Goal: Task Accomplishment & Management: Manage account settings

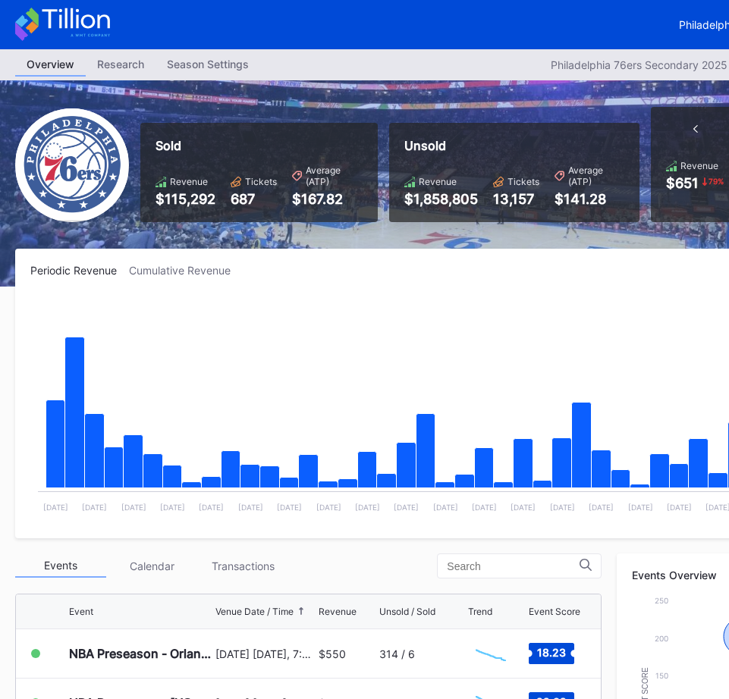
scroll to position [303, 0]
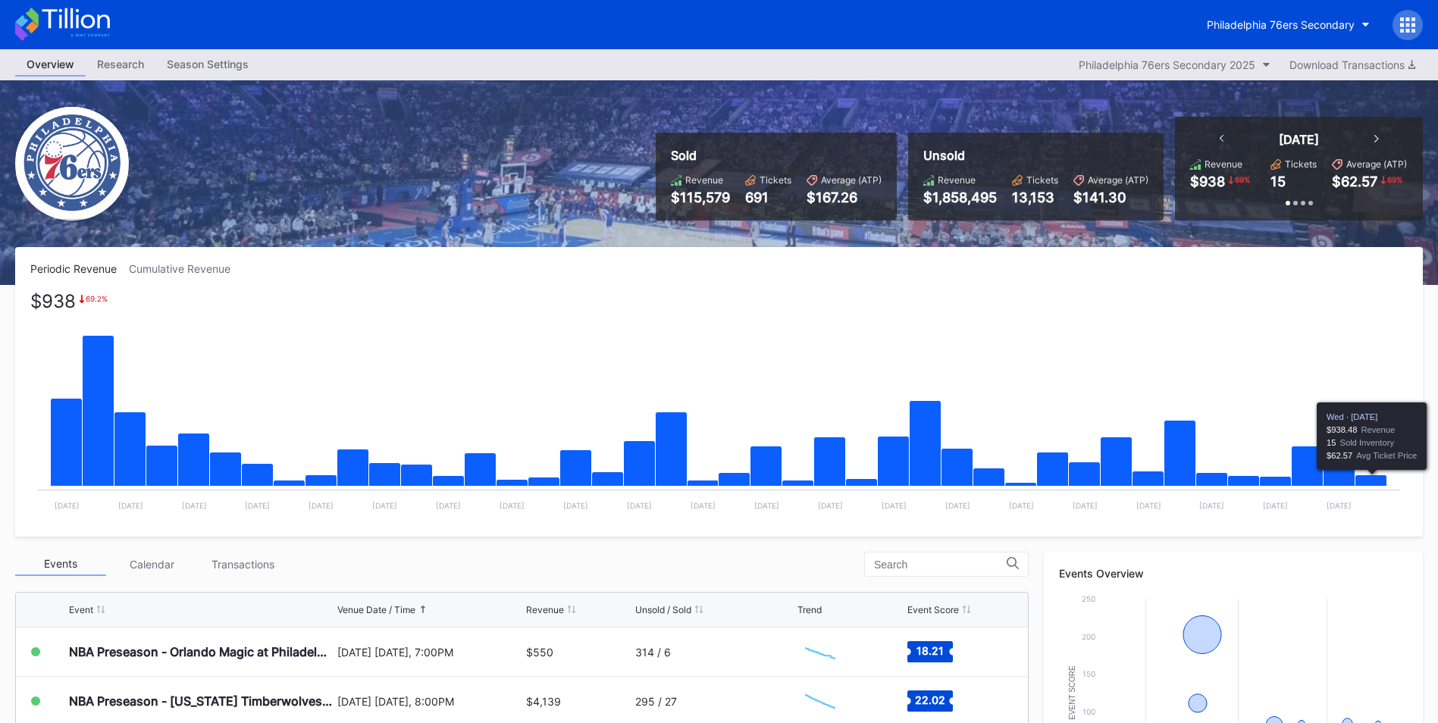
click at [739, 474] on rect "Chart title" at bounding box center [719, 407] width 1378 height 227
click at [739, 482] on icon "Chart title" at bounding box center [1372, 480] width 32 height 11
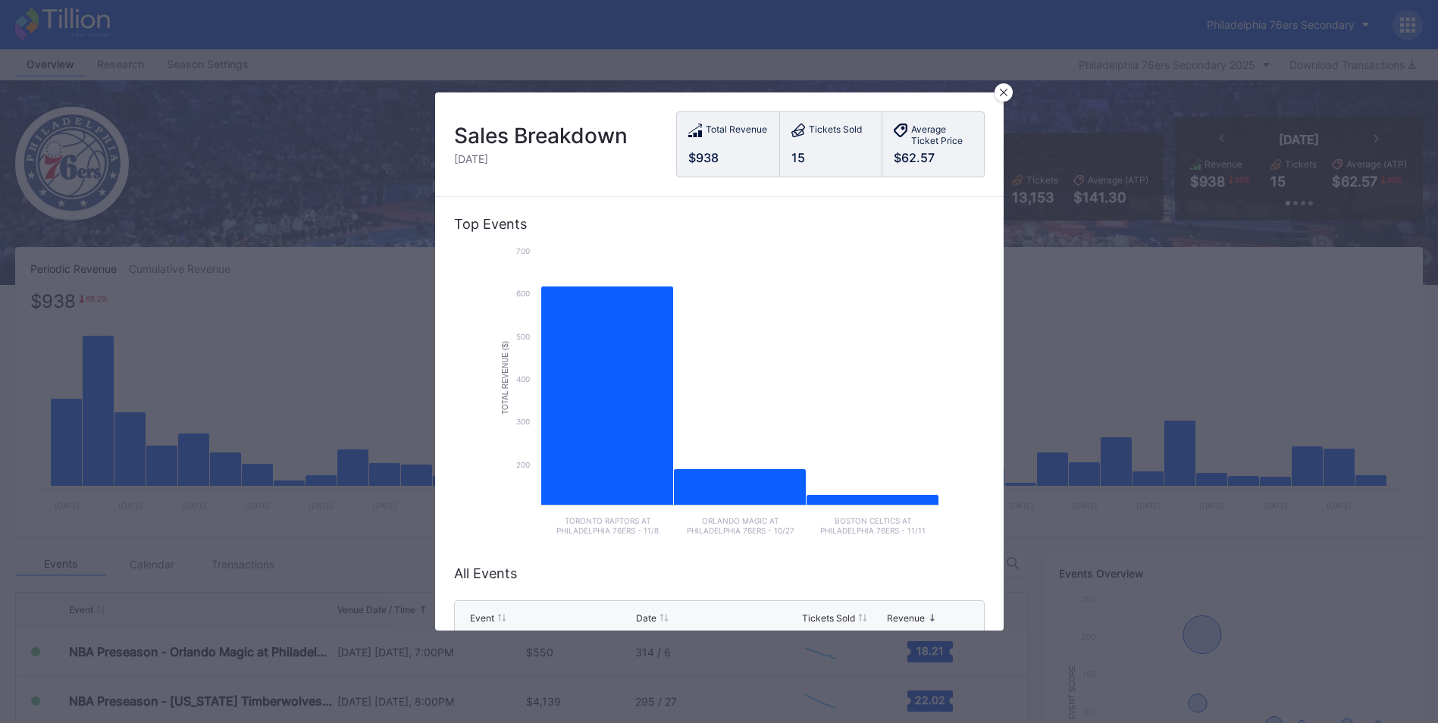
scroll to position [184, 0]
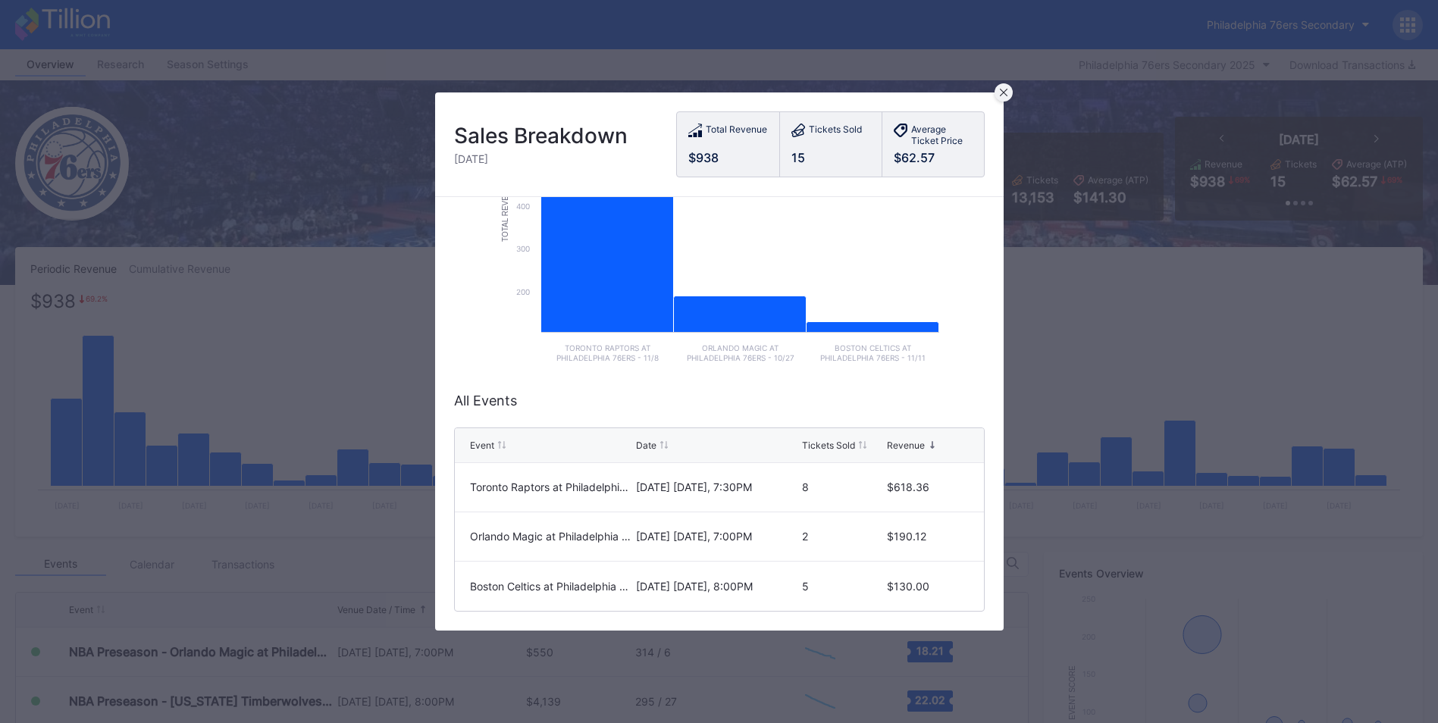
click at [739, 93] on div at bounding box center [1004, 92] width 18 height 18
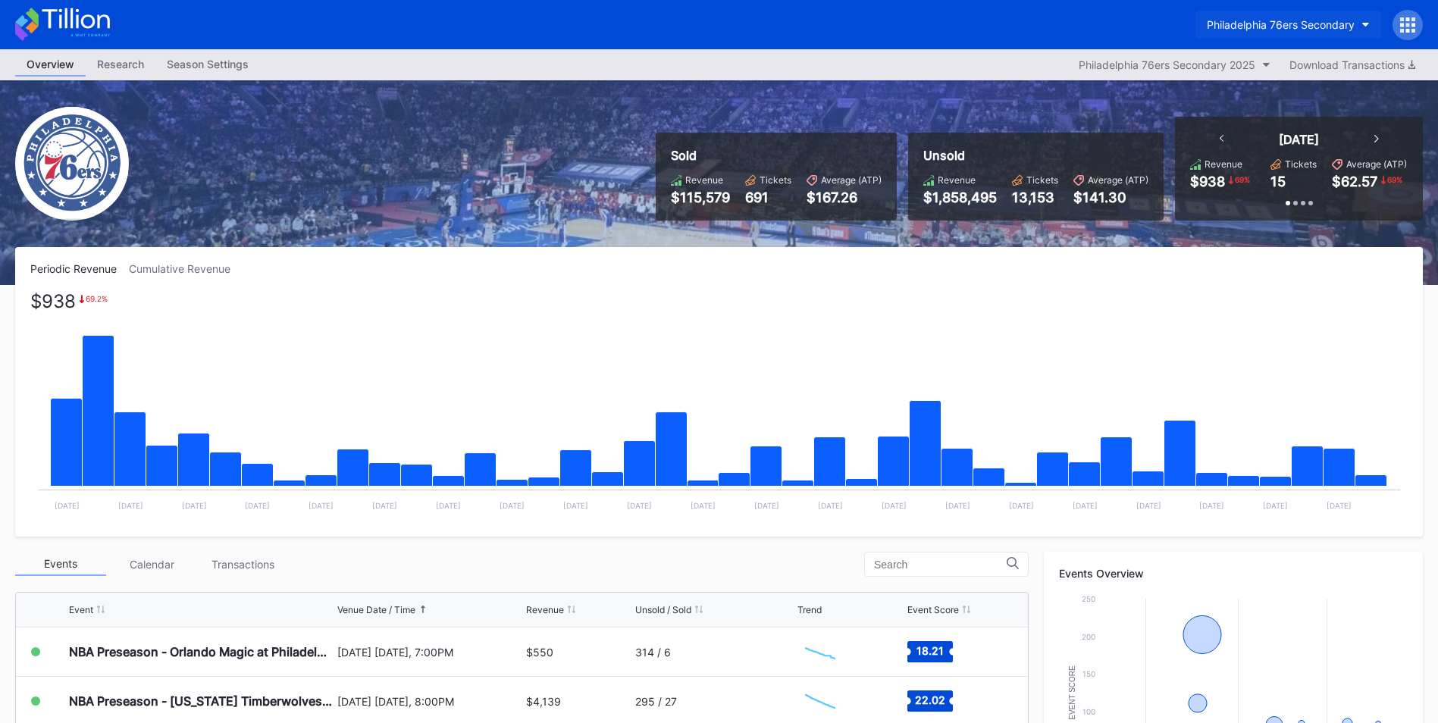
click at [739, 11] on button "Philadelphia 76ers Secondary" at bounding box center [1289, 25] width 186 height 28
click at [739, 25] on div "Philadelphia 76ers Secondary" at bounding box center [1281, 24] width 148 height 13
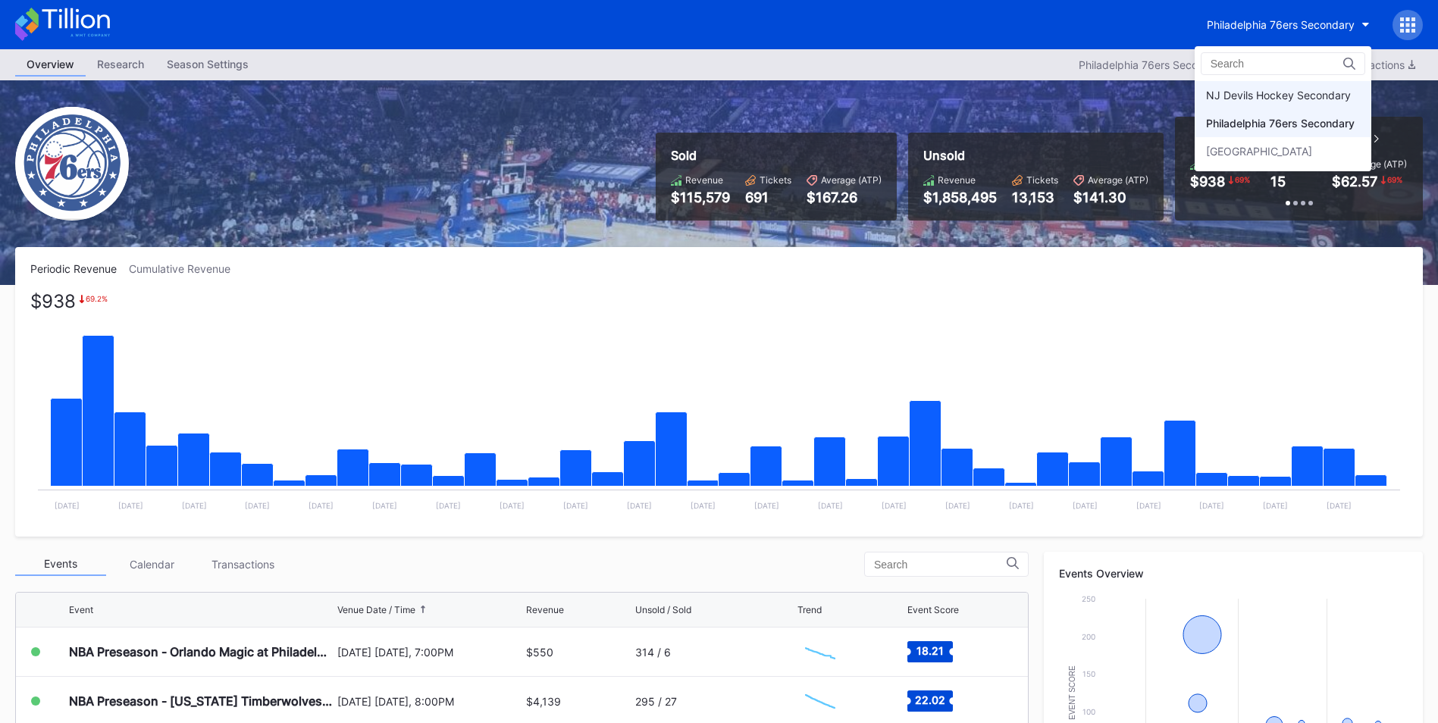
click at [739, 94] on div "NJ Devils Hockey Secondary" at bounding box center [1278, 95] width 145 height 13
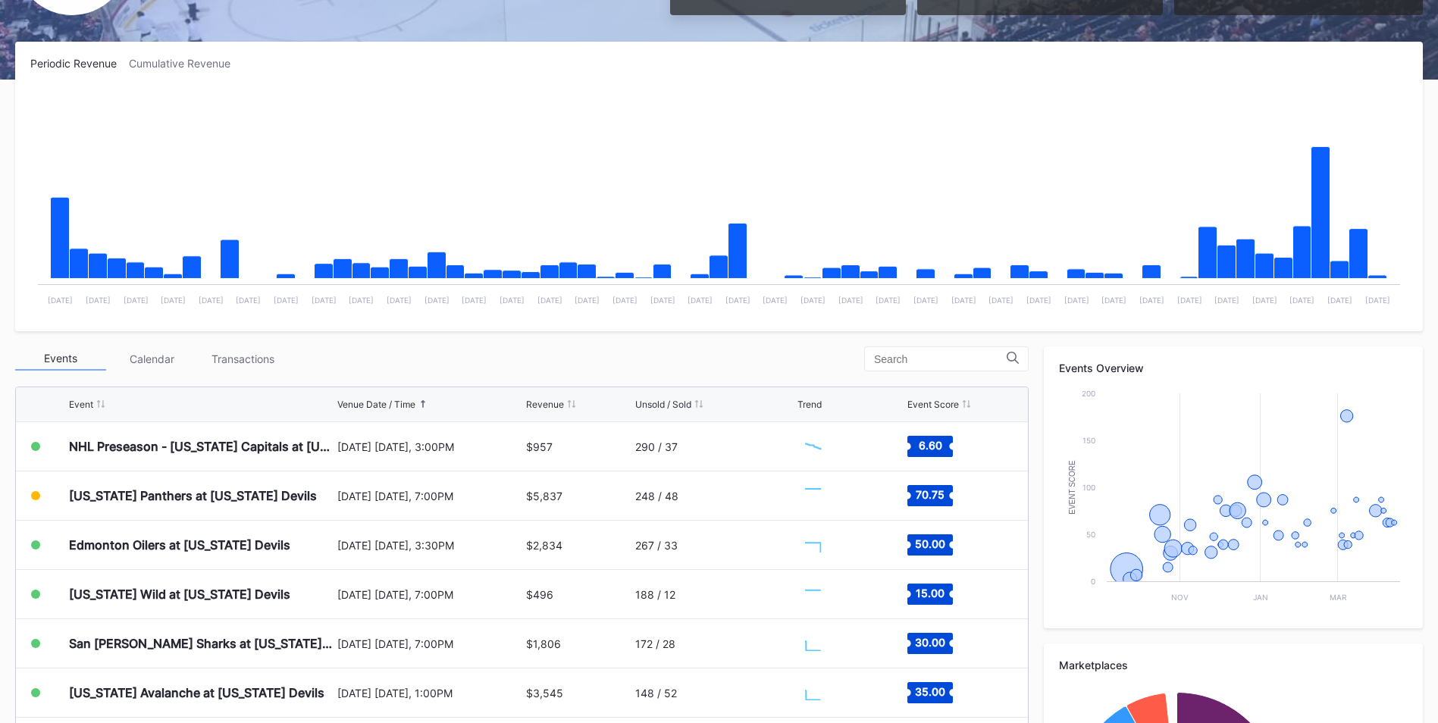
scroll to position [227, 0]
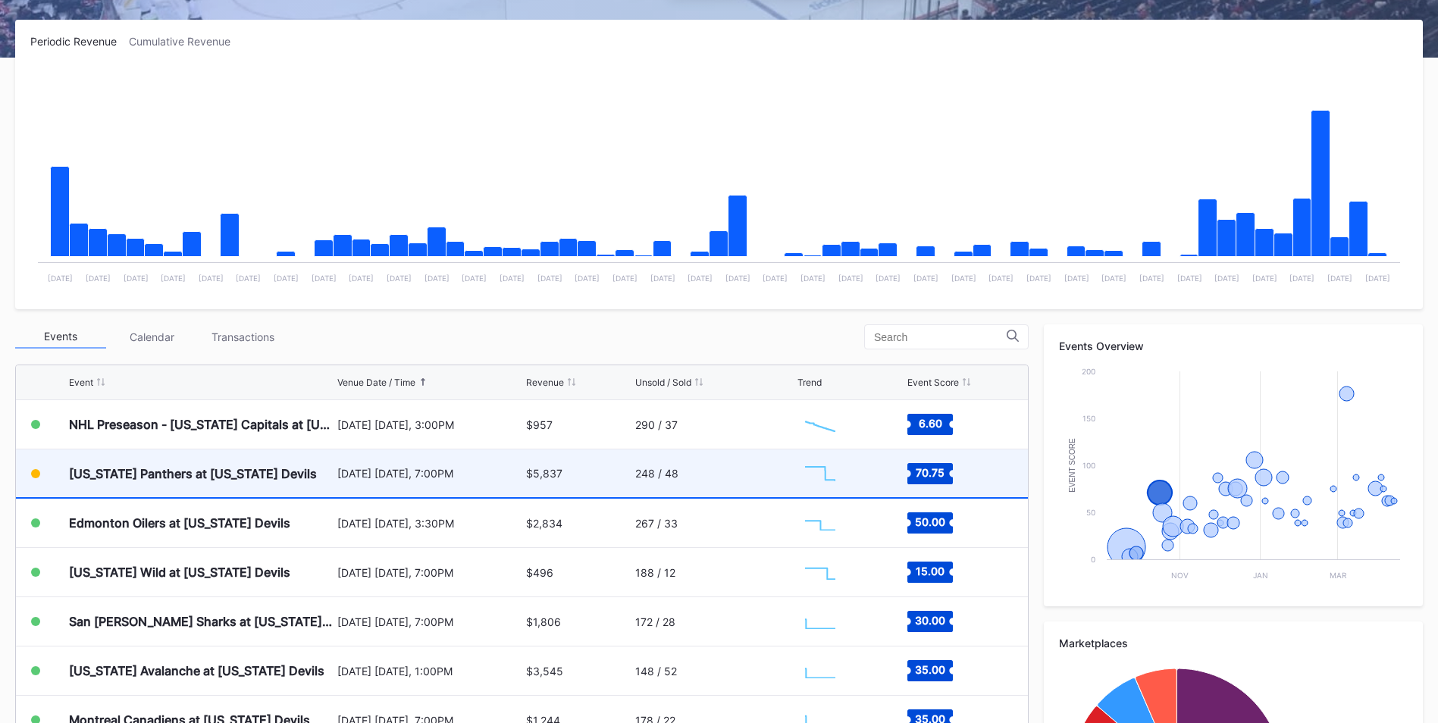
click at [127, 469] on div "[US_STATE] Panthers at [US_STATE] Devils" at bounding box center [193, 473] width 248 height 15
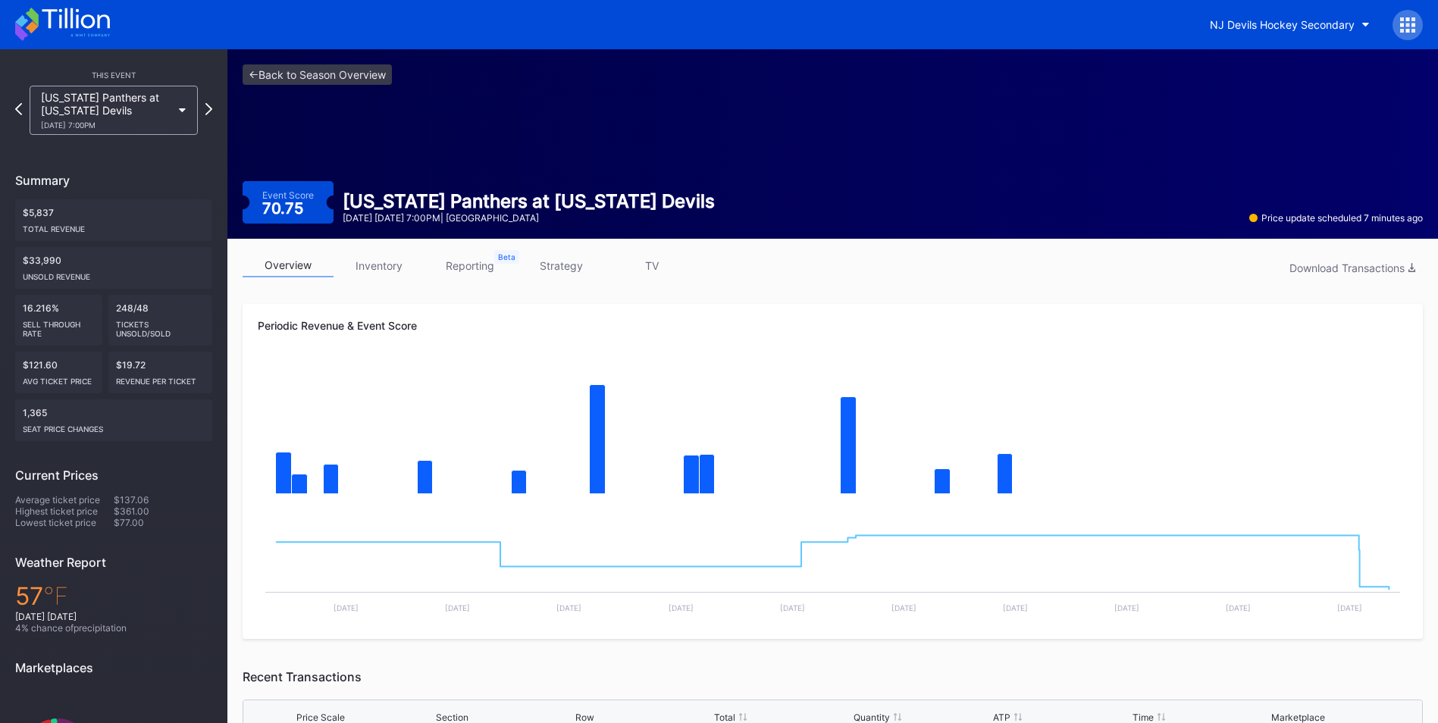
click at [317, 243] on div "overview inventory reporting strategy TV Download Transactions Periodic Revenue…" at bounding box center [832, 686] width 1211 height 895
click at [362, 254] on div "overview inventory reporting strategy TV Download Transactions Periodic Revenue…" at bounding box center [832, 686] width 1211 height 895
click at [369, 259] on link "inventory" at bounding box center [379, 266] width 91 height 24
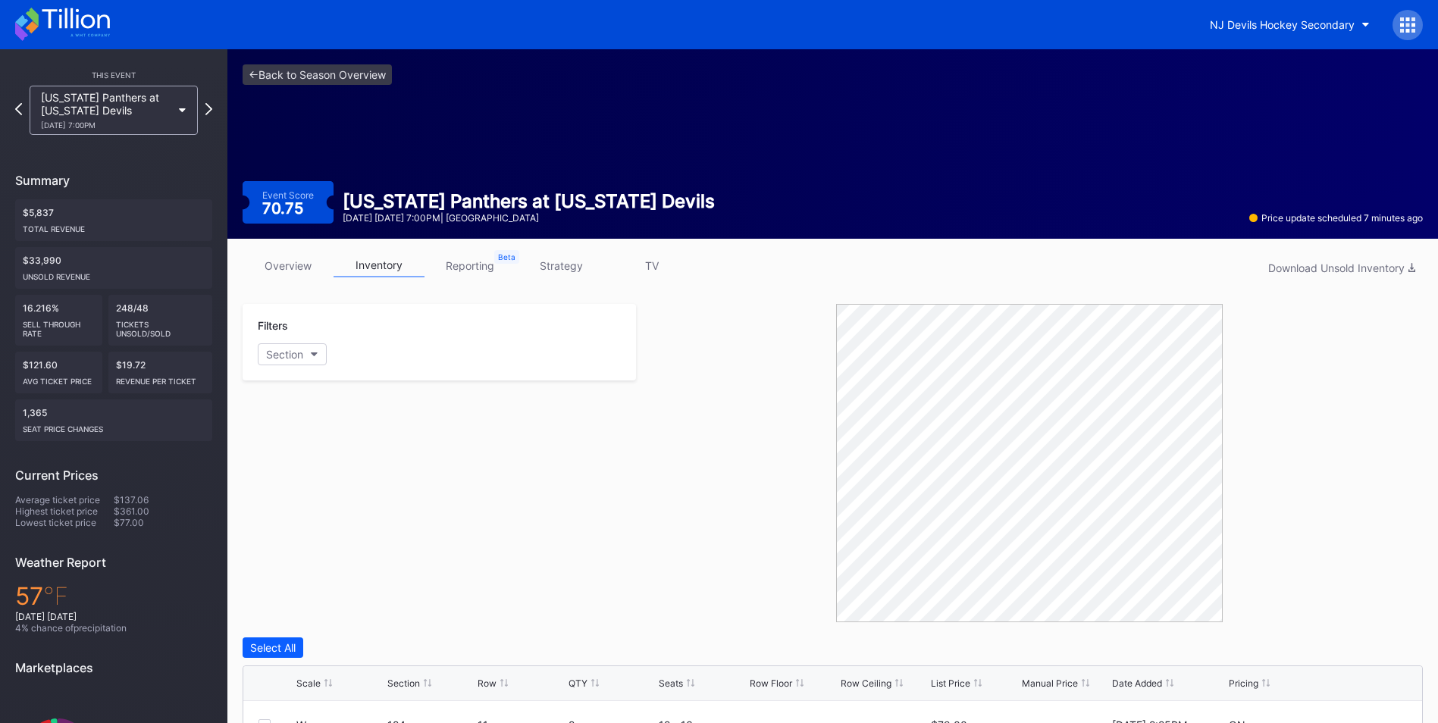
scroll to position [227, 0]
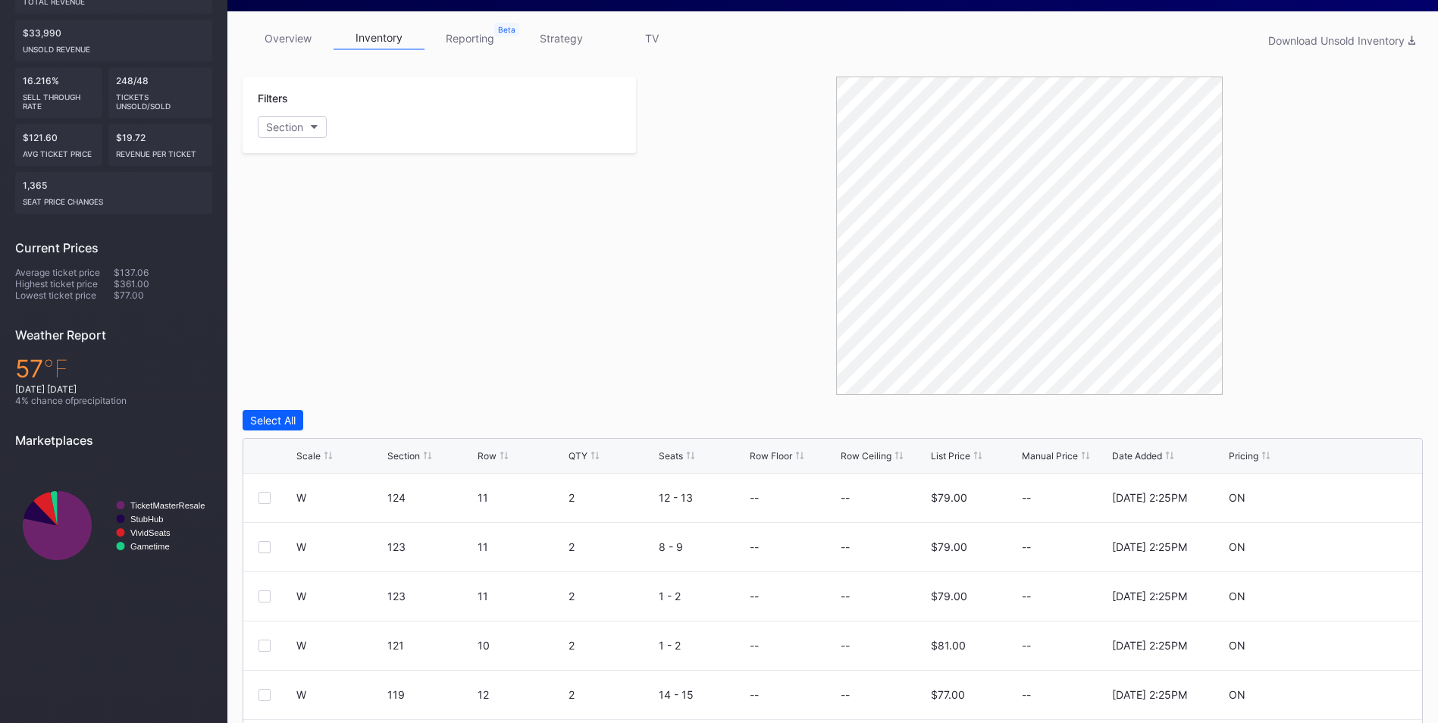
click at [739, 453] on div "List Price" at bounding box center [950, 455] width 39 height 11
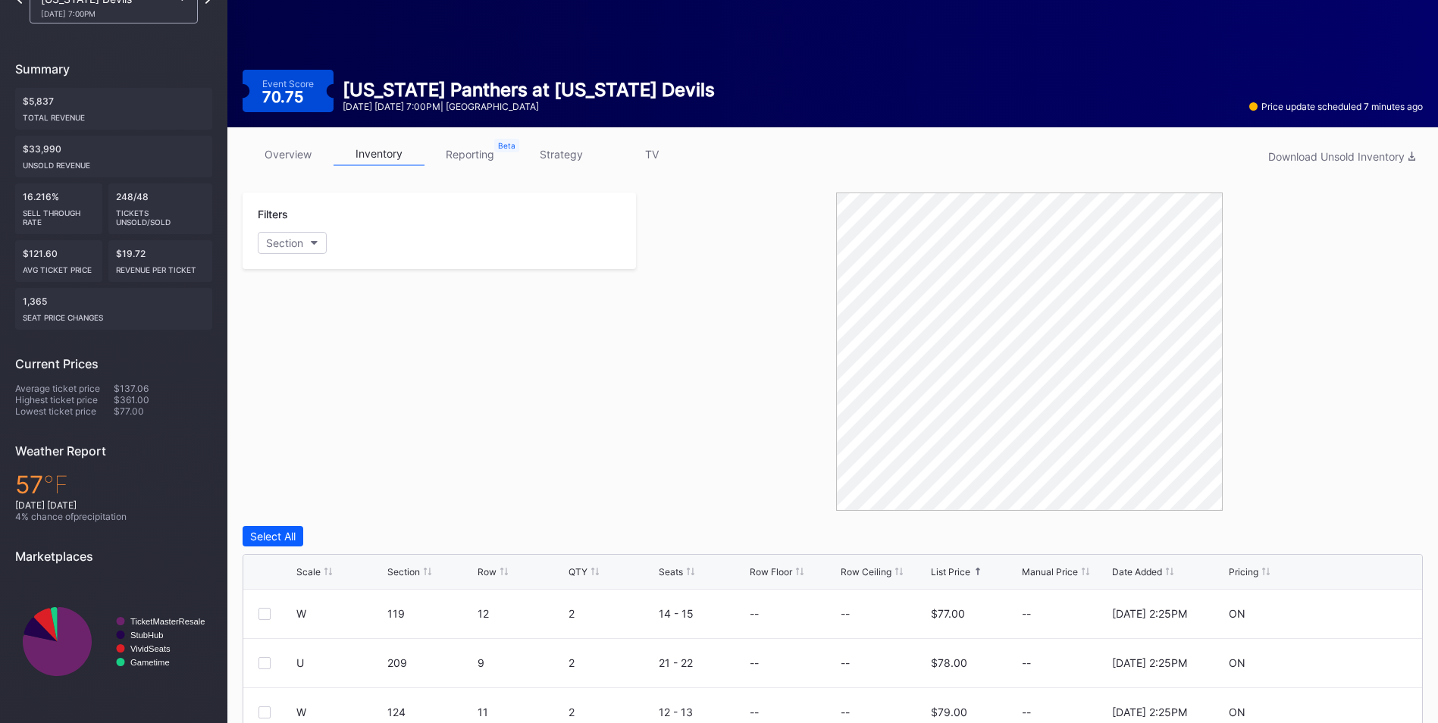
scroll to position [0, 0]
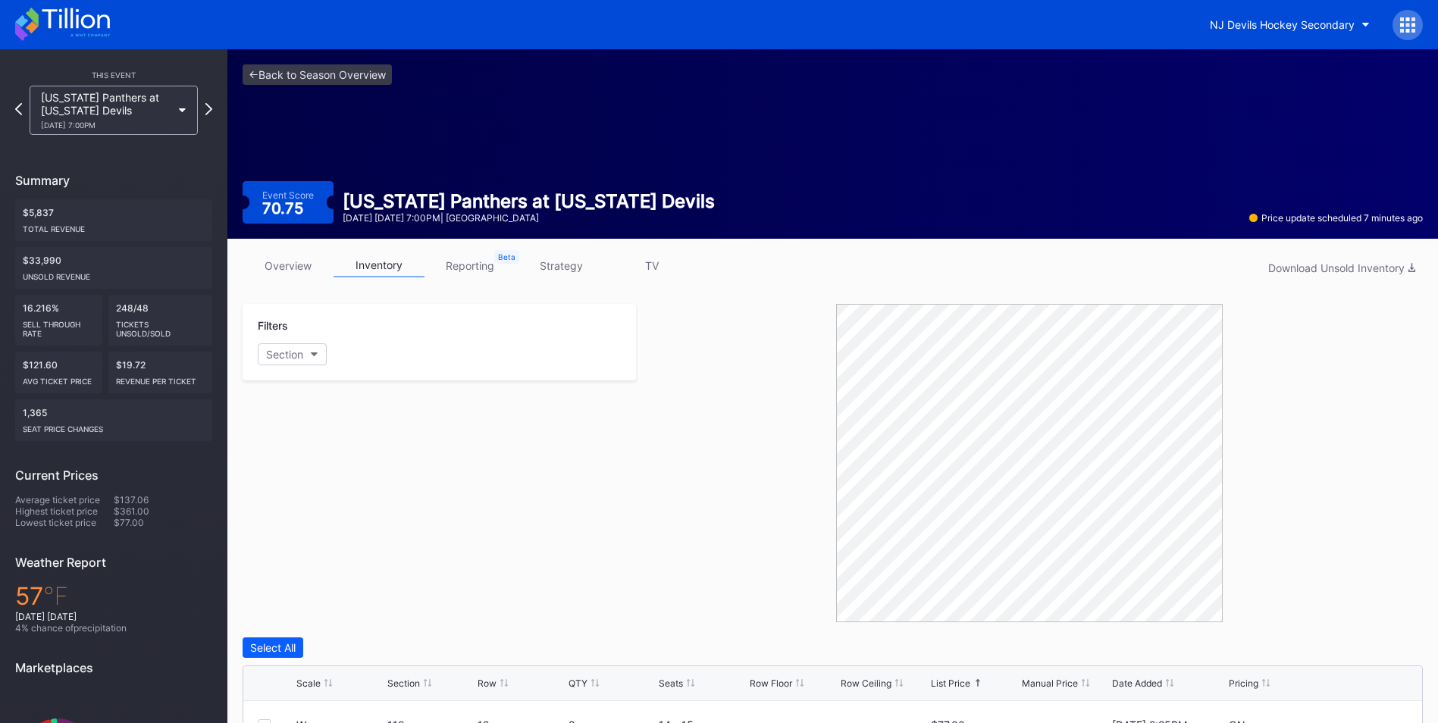
click at [575, 271] on link "strategy" at bounding box center [561, 266] width 91 height 24
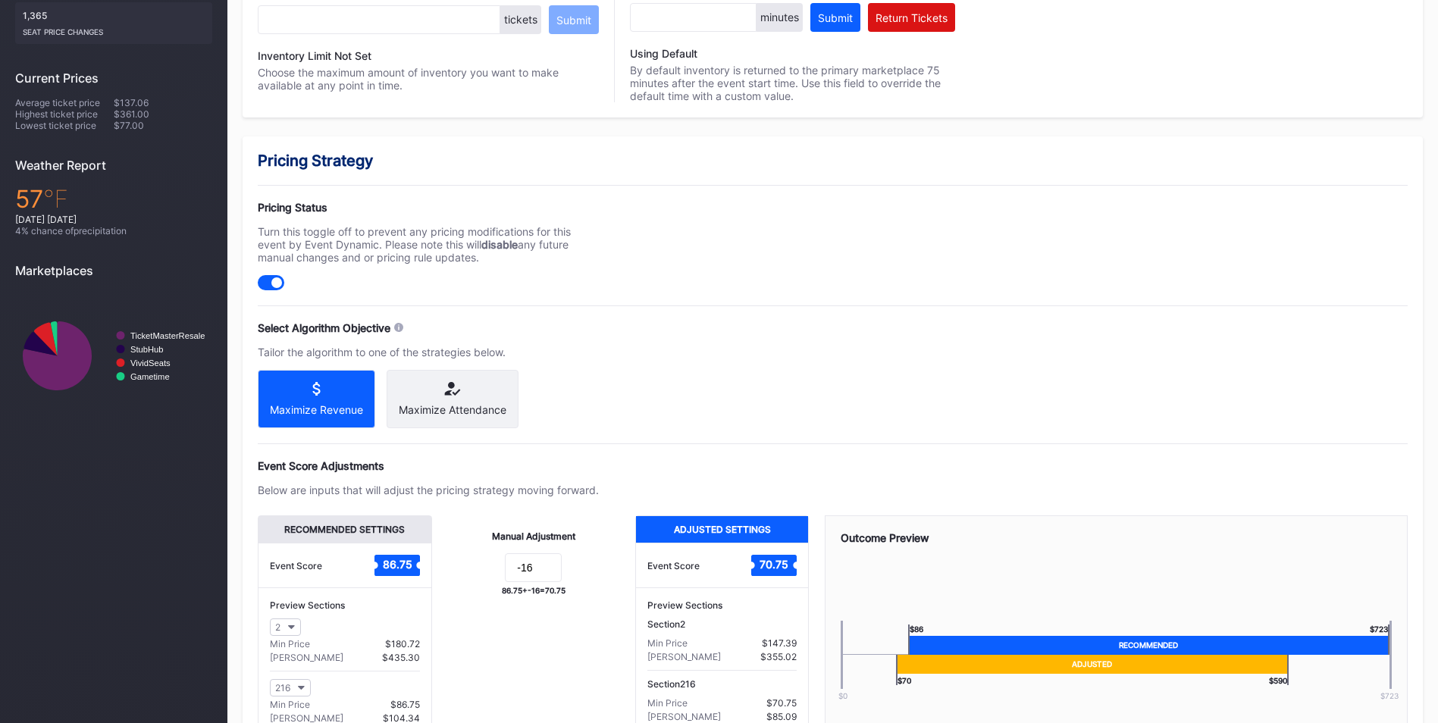
scroll to position [529, 0]
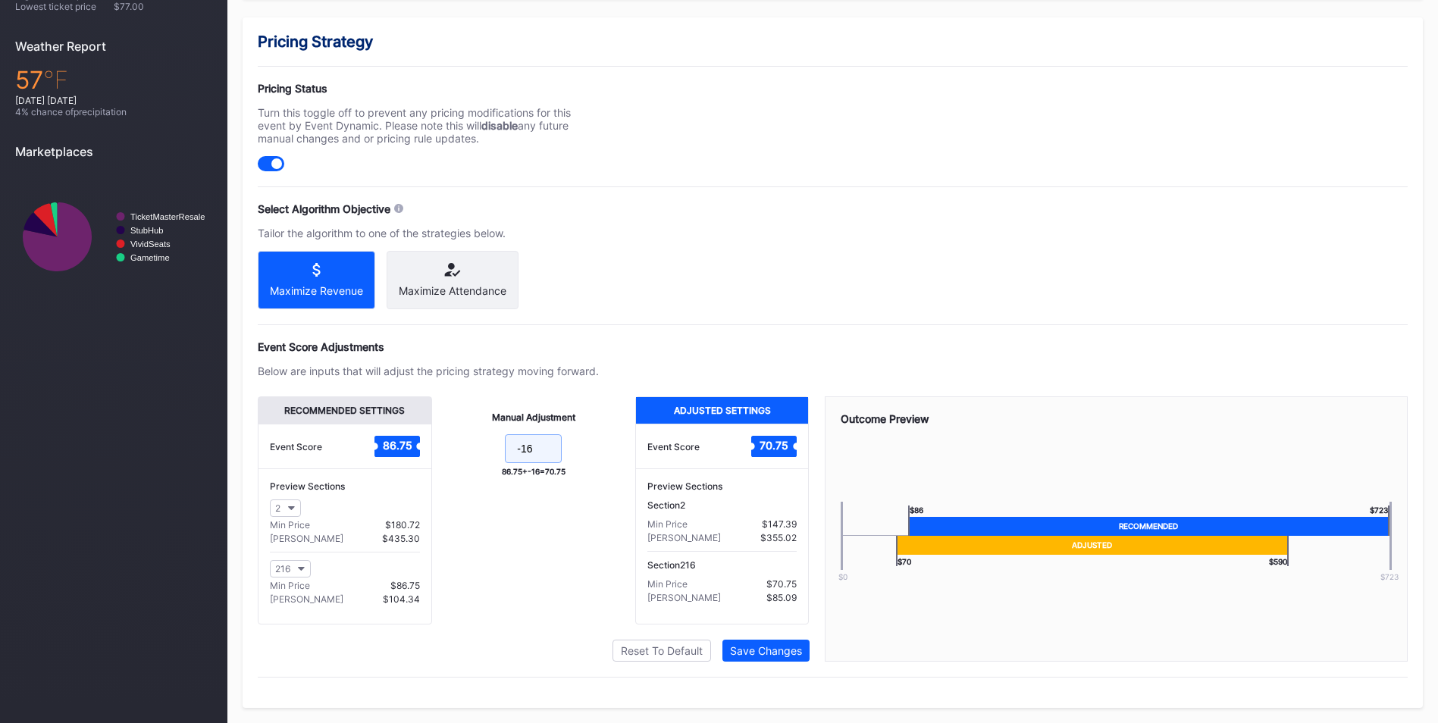
click at [560, 451] on input at bounding box center [533, 448] width 57 height 29
type input "-30"
click at [739, 654] on div "Save Changes" at bounding box center [766, 650] width 72 height 13
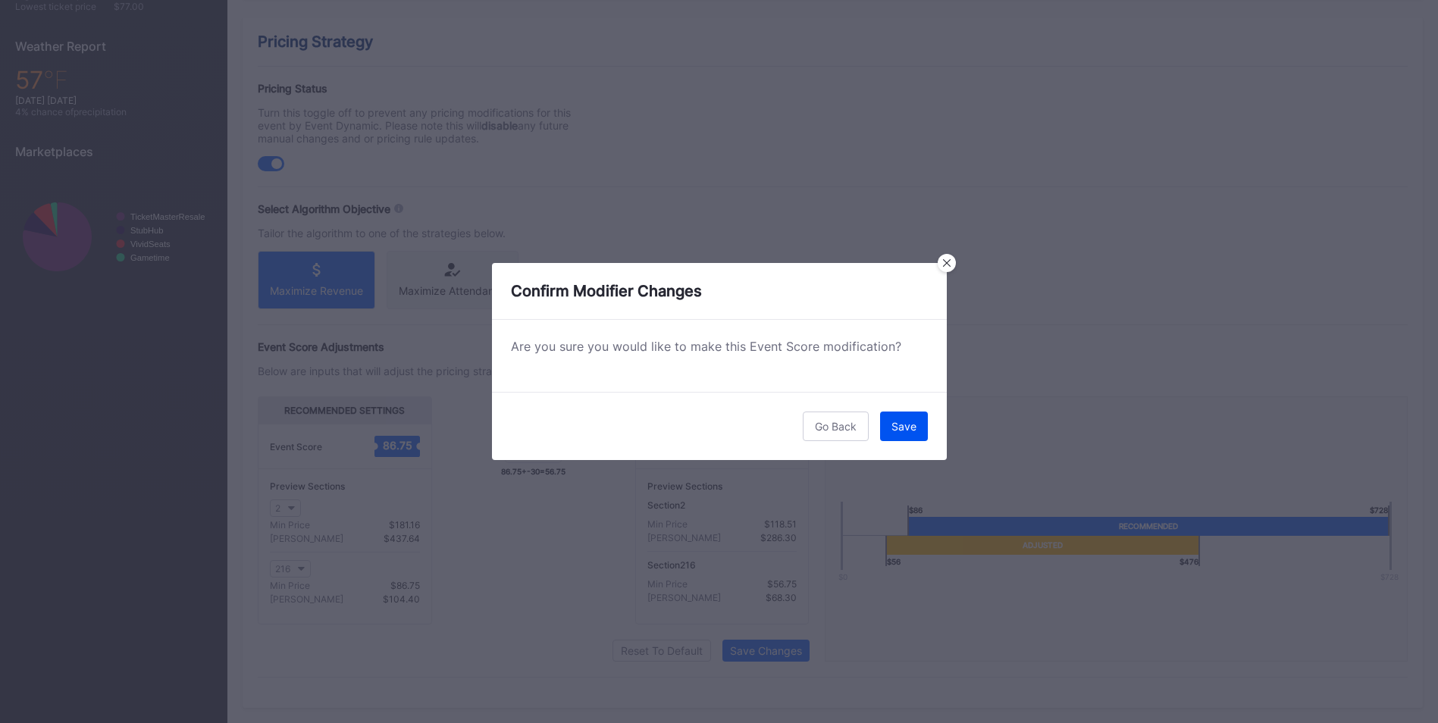
click at [739, 428] on div "Save" at bounding box center [904, 426] width 25 height 13
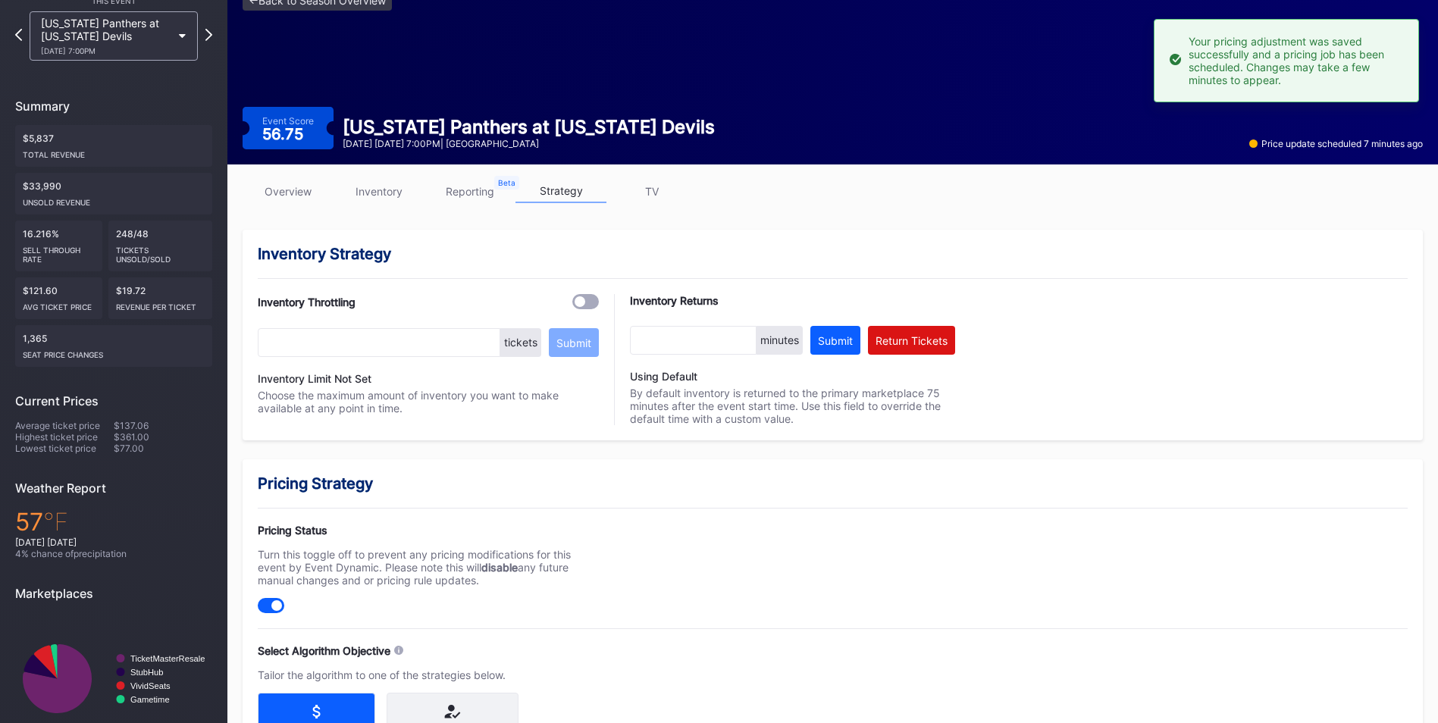
scroll to position [0, 0]
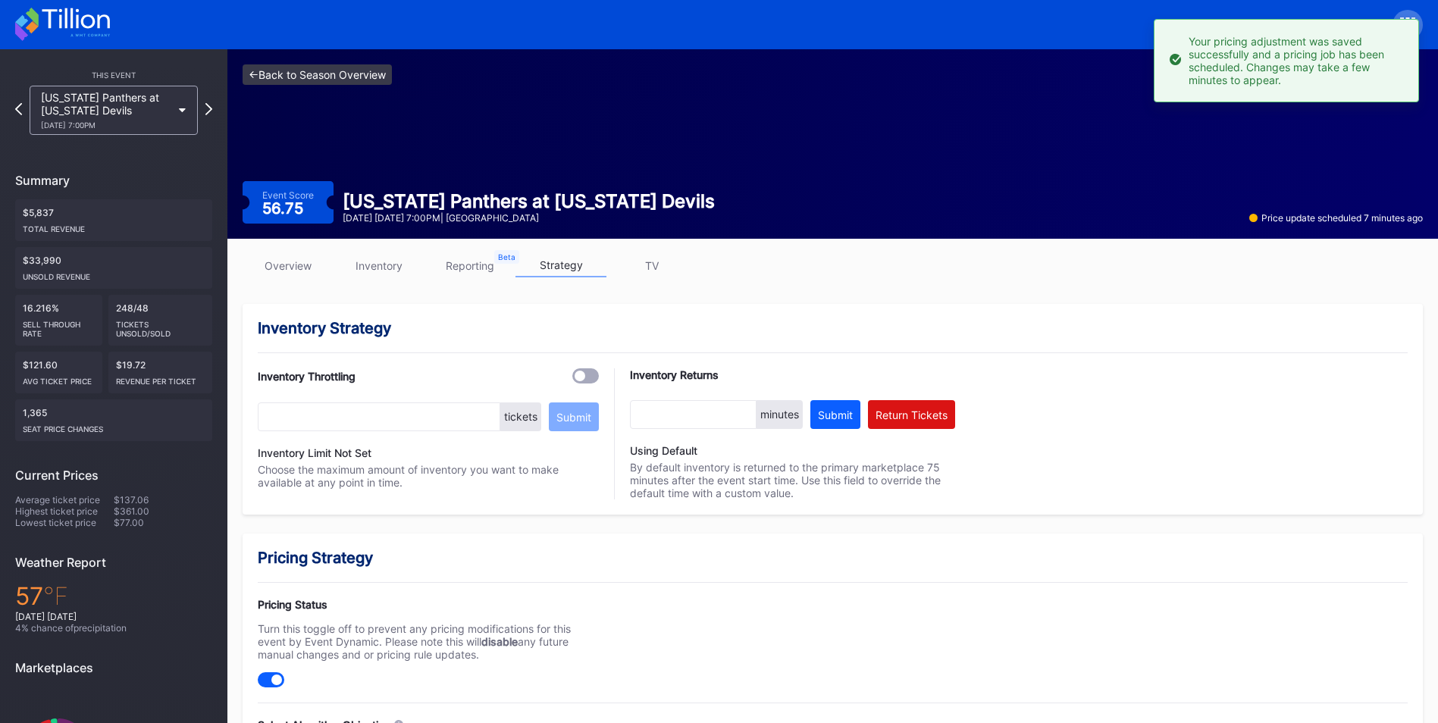
click at [277, 78] on link "<- Back to Season Overview" at bounding box center [317, 74] width 149 height 20
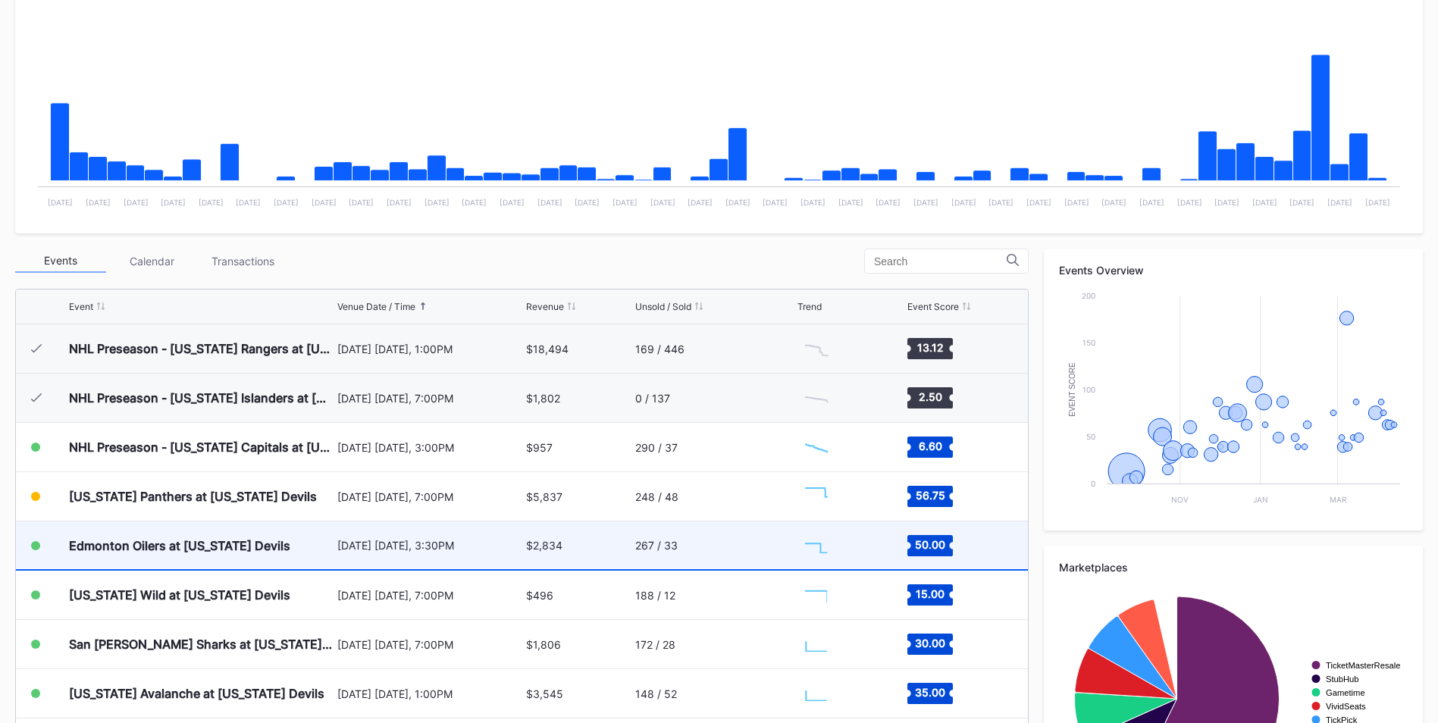
scroll to position [99, 0]
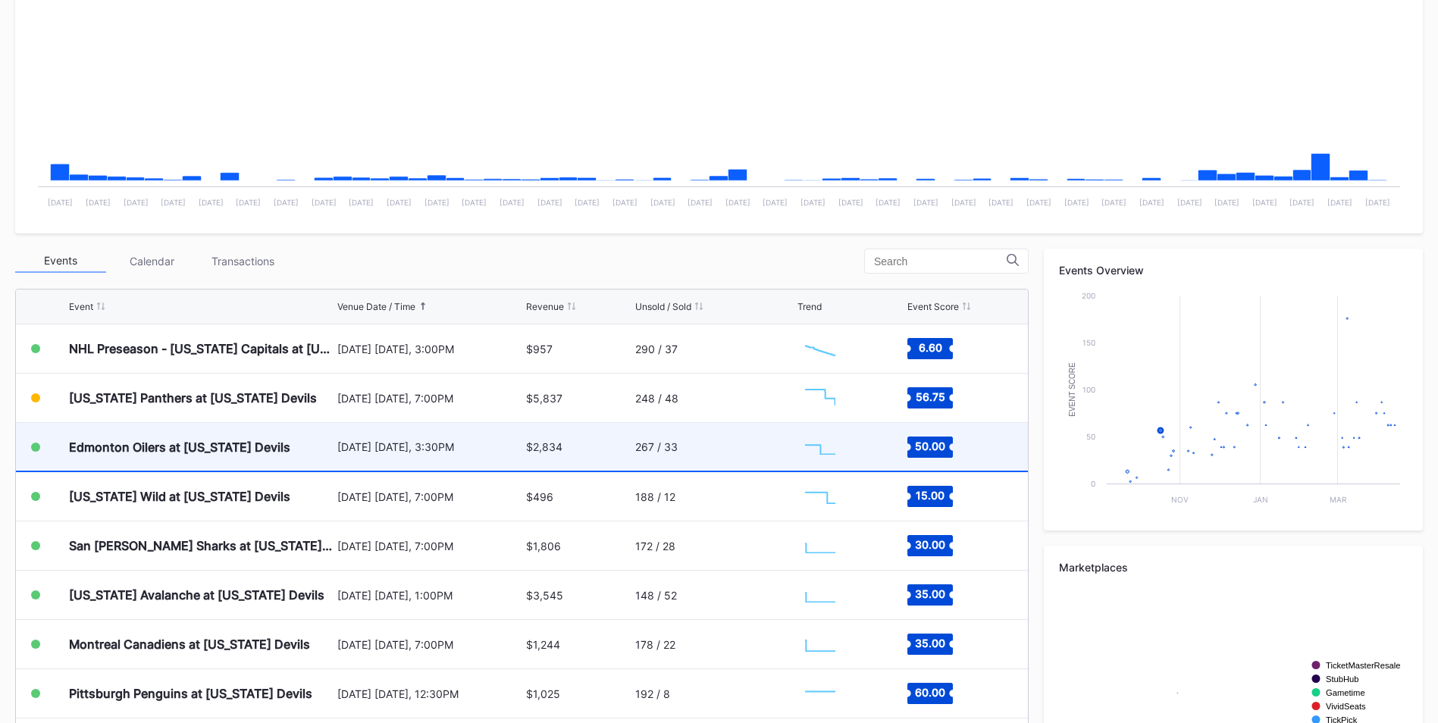
click at [211, 438] on div "Edmonton Oilers at [US_STATE] Devils" at bounding box center [201, 447] width 265 height 48
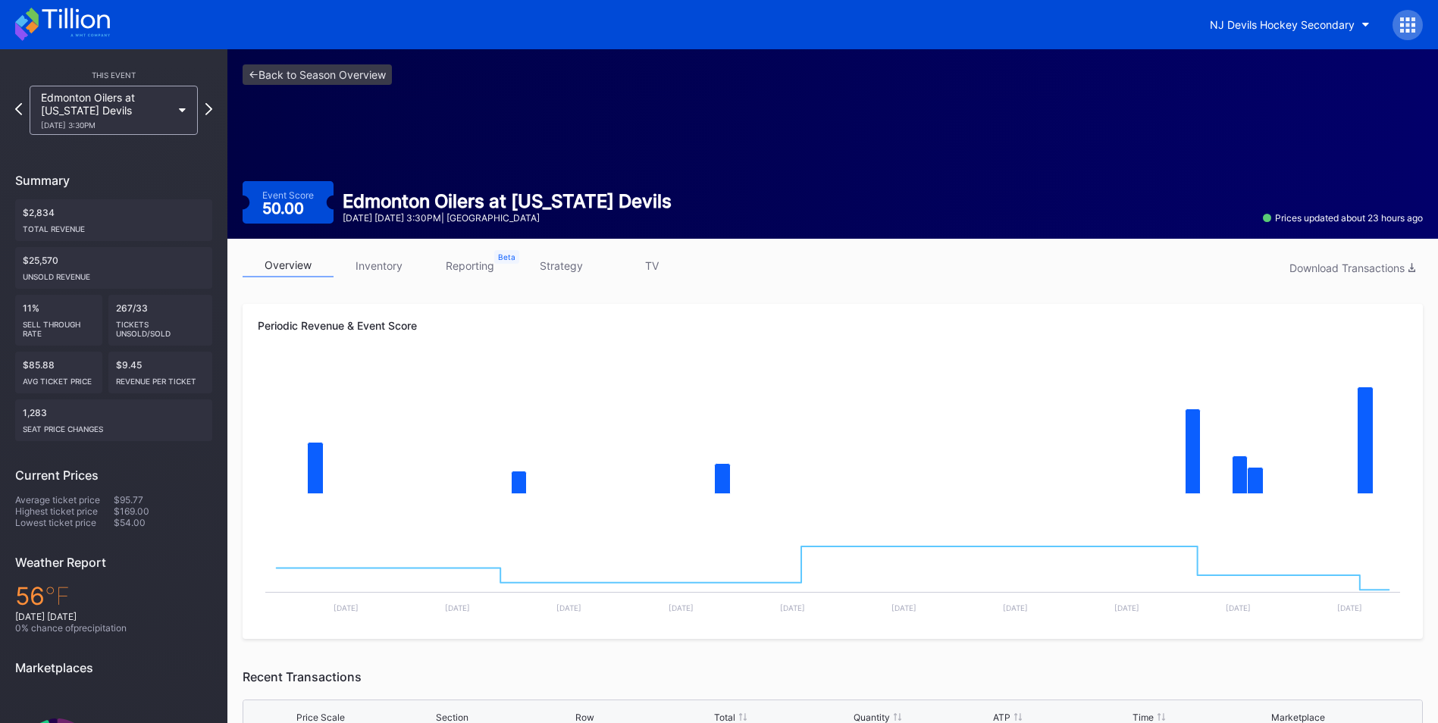
click at [393, 278] on div "overview inventory reporting strategy TV Download Transactions" at bounding box center [833, 269] width 1181 height 31
click at [393, 268] on link "inventory" at bounding box center [379, 266] width 91 height 24
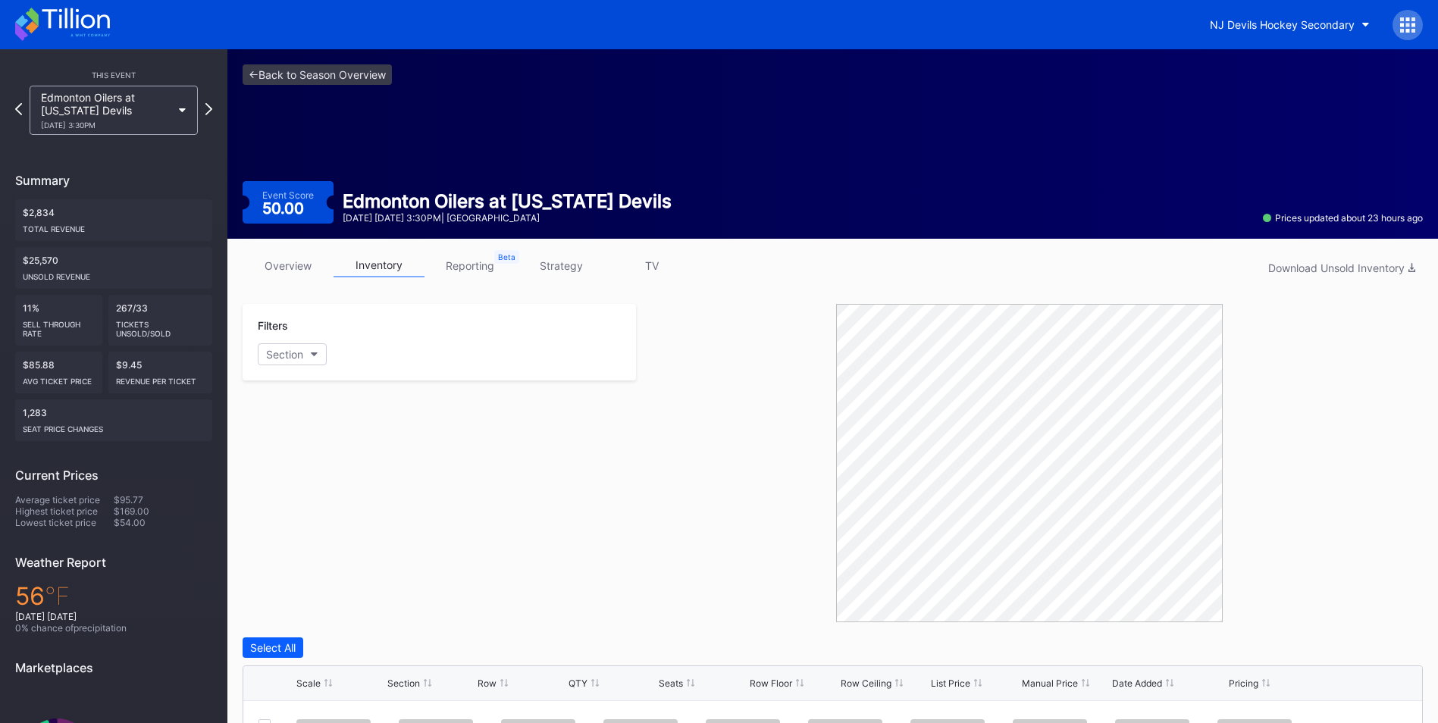
scroll to position [227, 0]
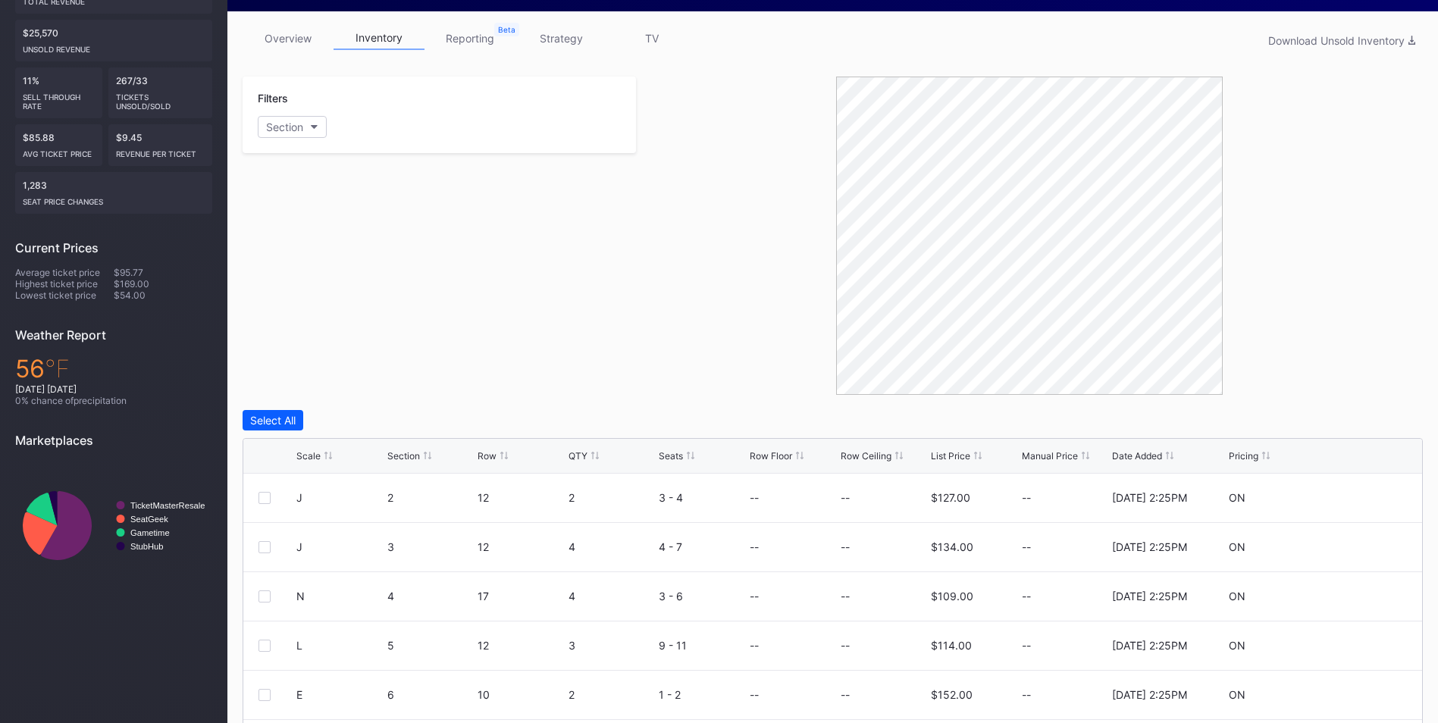
click at [739, 447] on div "Scale Section Row QTY Seats Row Floor Row Ceiling List Price Manual Price Date …" at bounding box center [832, 456] width 1179 height 35
click at [739, 459] on div "List Price" at bounding box center [950, 455] width 39 height 11
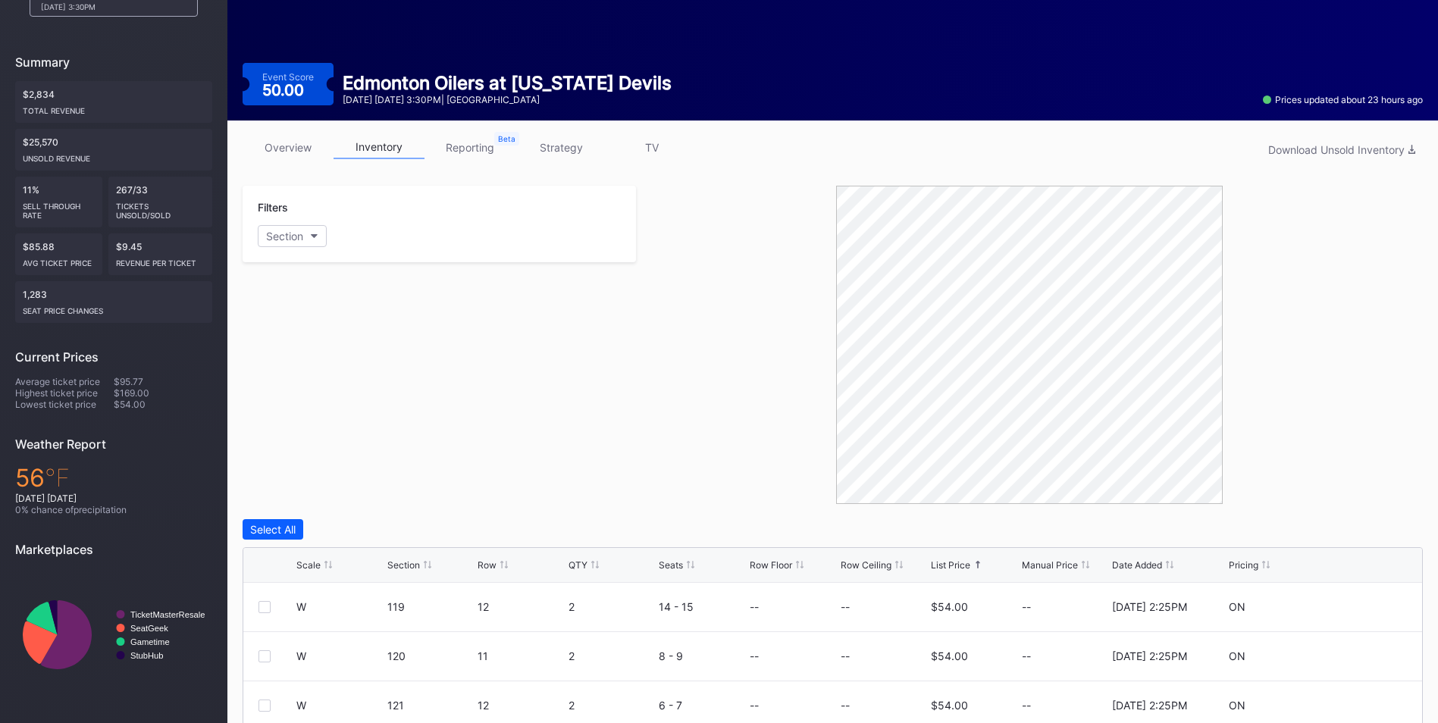
scroll to position [0, 0]
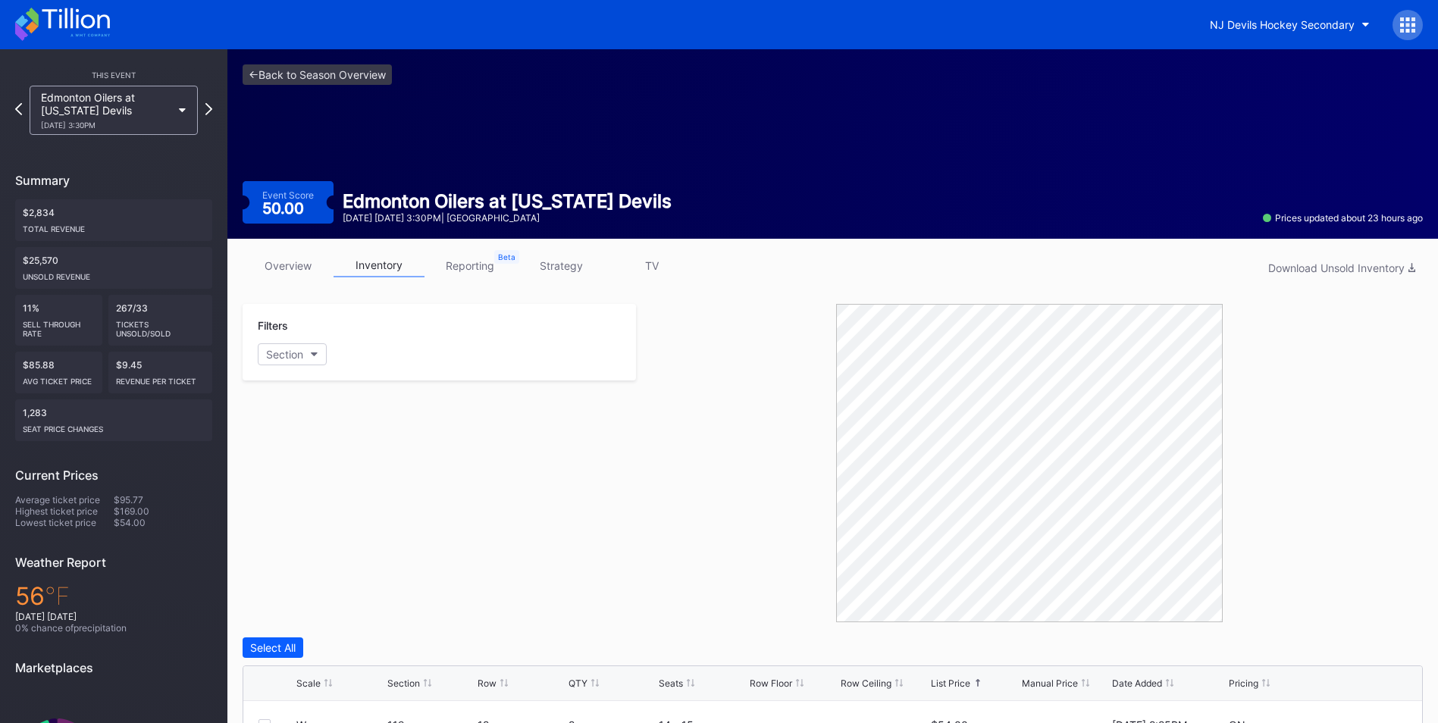
click at [574, 272] on link "strategy" at bounding box center [561, 266] width 91 height 24
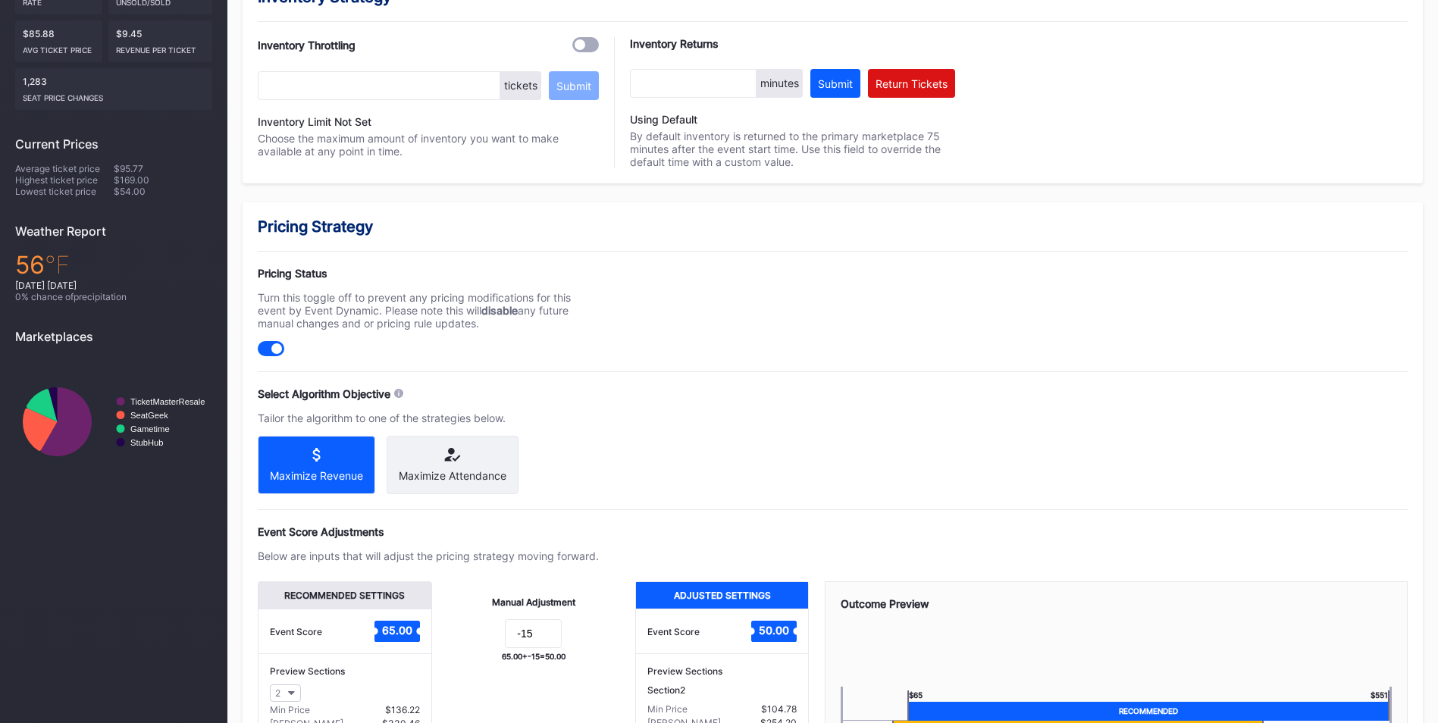
scroll to position [469, 0]
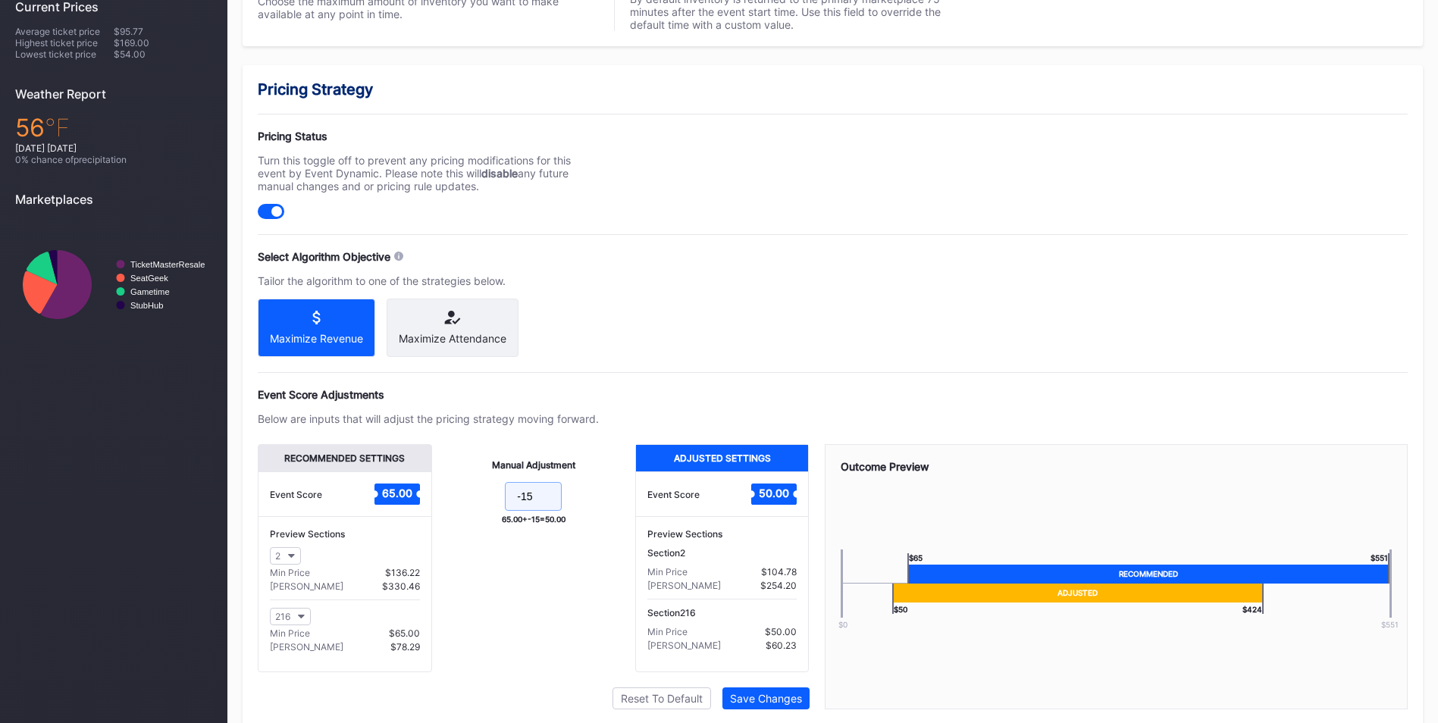
click at [543, 511] on input "-15" at bounding box center [533, 496] width 57 height 29
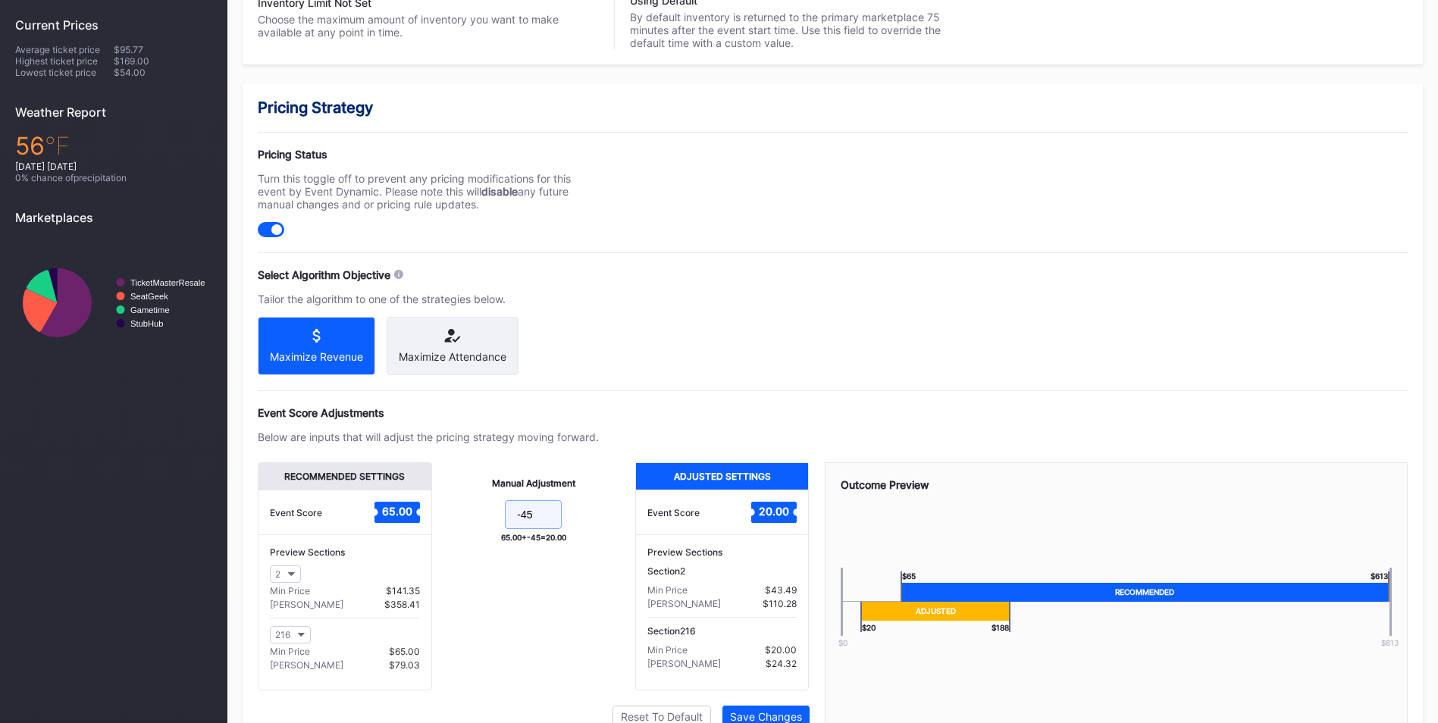
scroll to position [529, 0]
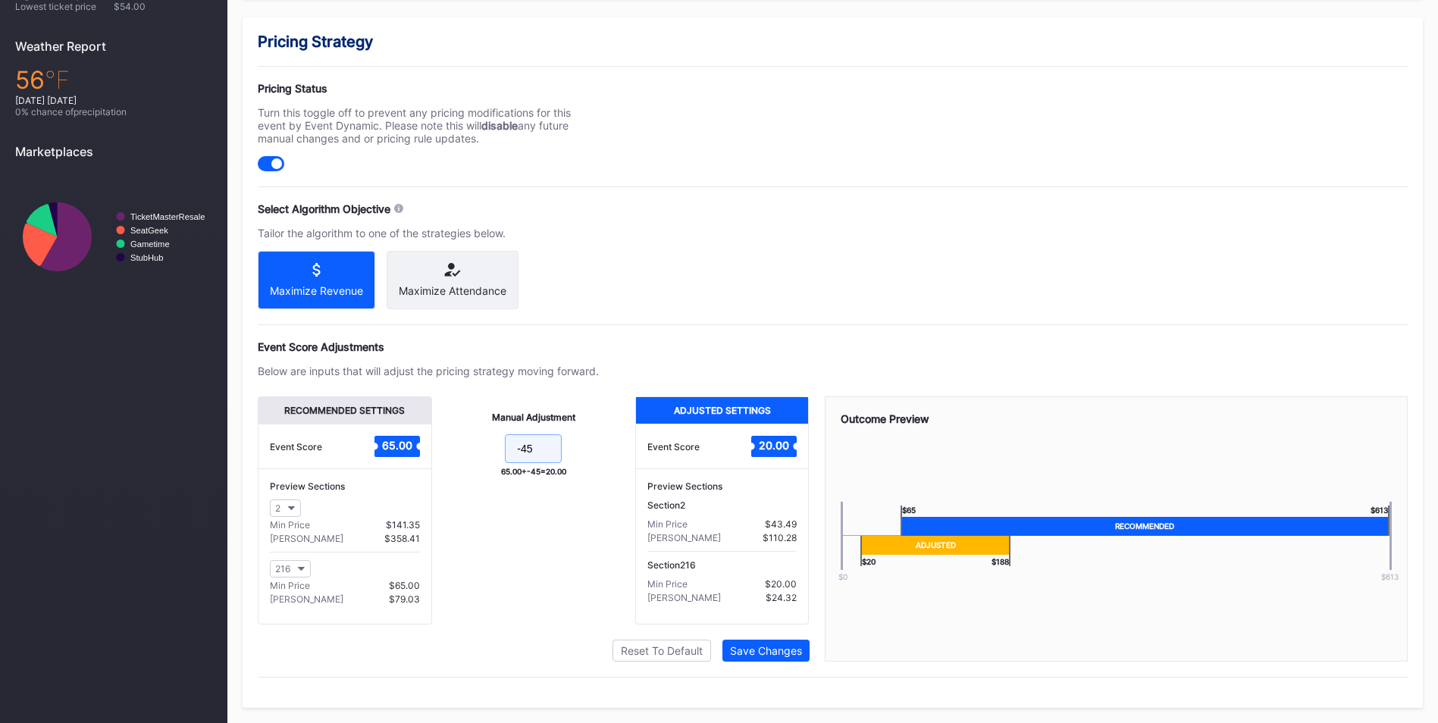
drag, startPoint x: 526, startPoint y: 450, endPoint x: 582, endPoint y: 449, distance: 56.1
click at [526, 450] on input "-45" at bounding box center [533, 448] width 57 height 29
type input "-35"
click at [739, 647] on div "Save Changes" at bounding box center [766, 650] width 72 height 13
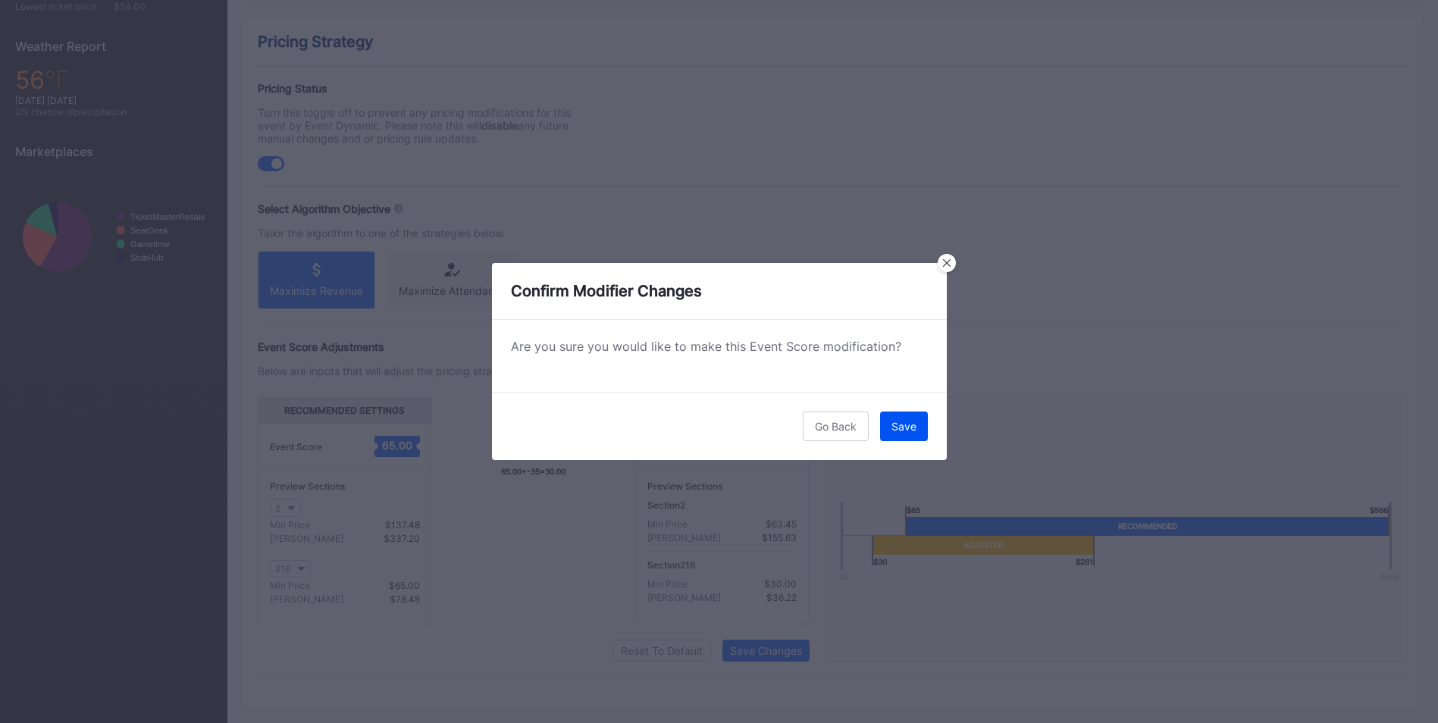
click at [739, 424] on div "Save" at bounding box center [904, 426] width 25 height 13
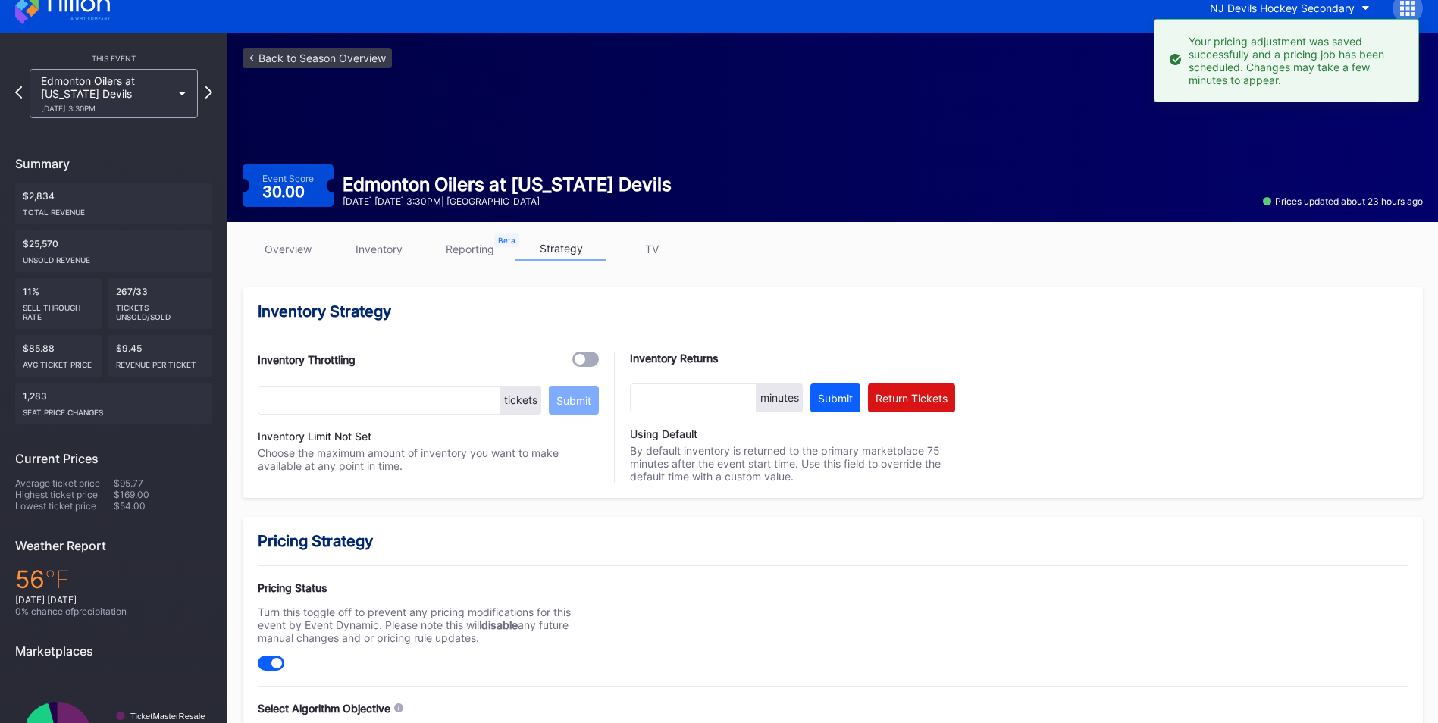
scroll to position [0, 0]
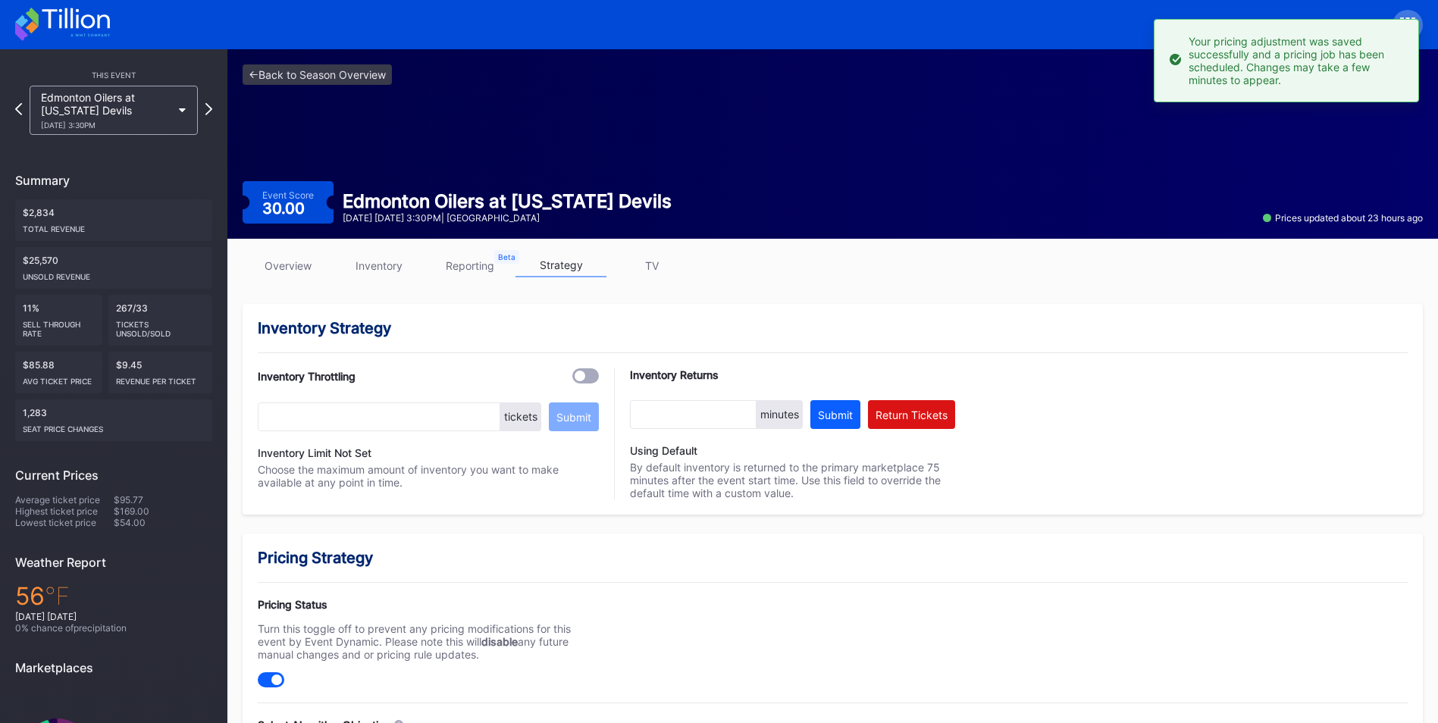
drag, startPoint x: 321, startPoint y: 63, endPoint x: 428, endPoint y: 147, distance: 136.7
click at [322, 64] on div "<- Back to Season Overview Event Score 30.00 Edmonton Oilers at New Jersey Devi…" at bounding box center [832, 144] width 1211 height 190
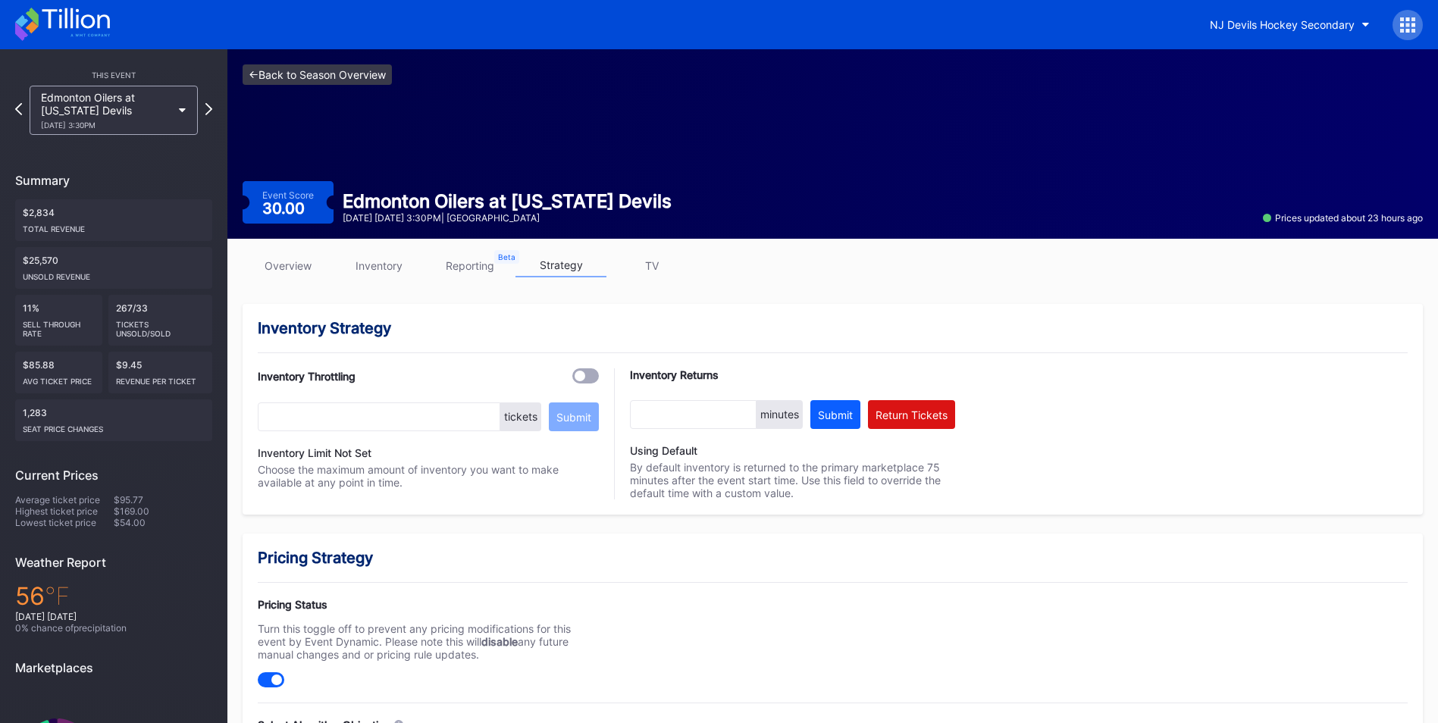
click at [292, 79] on link "<- Back to Season Overview" at bounding box center [317, 74] width 149 height 20
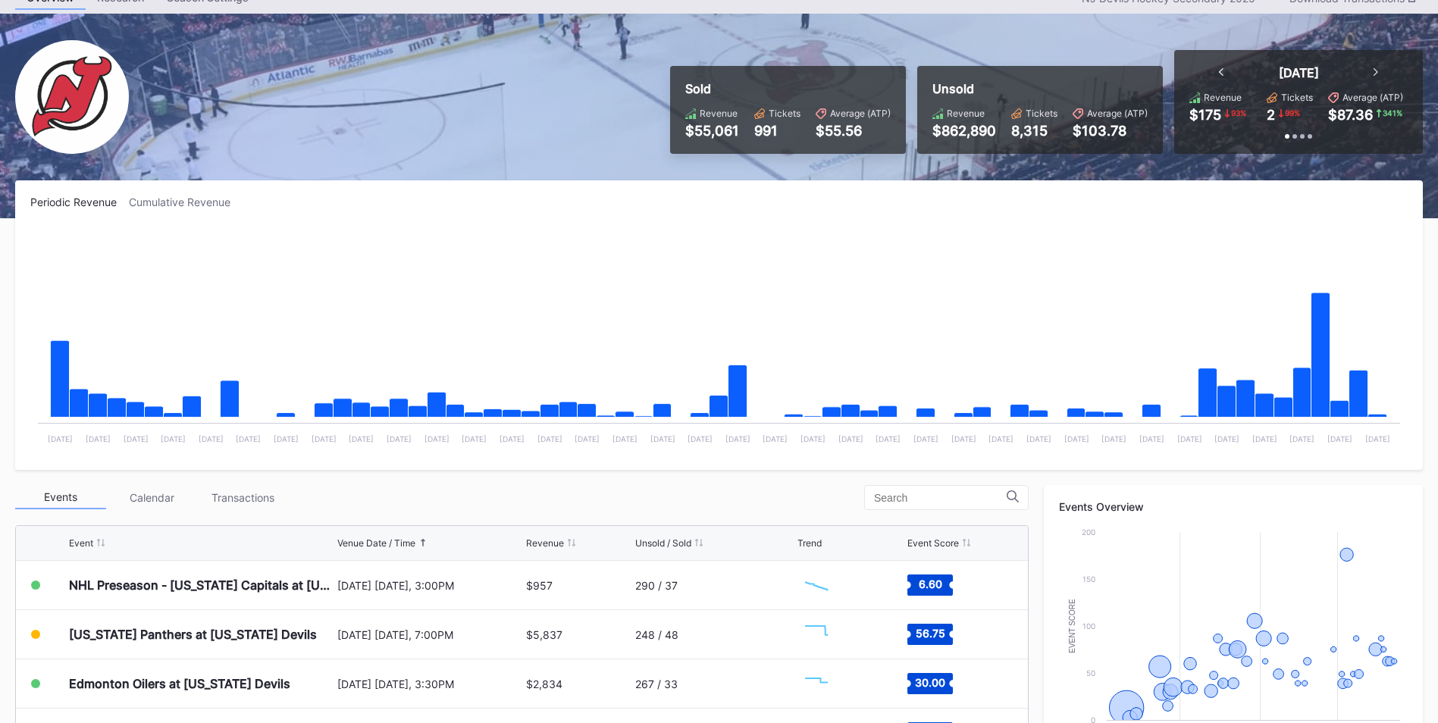
scroll to position [76, 0]
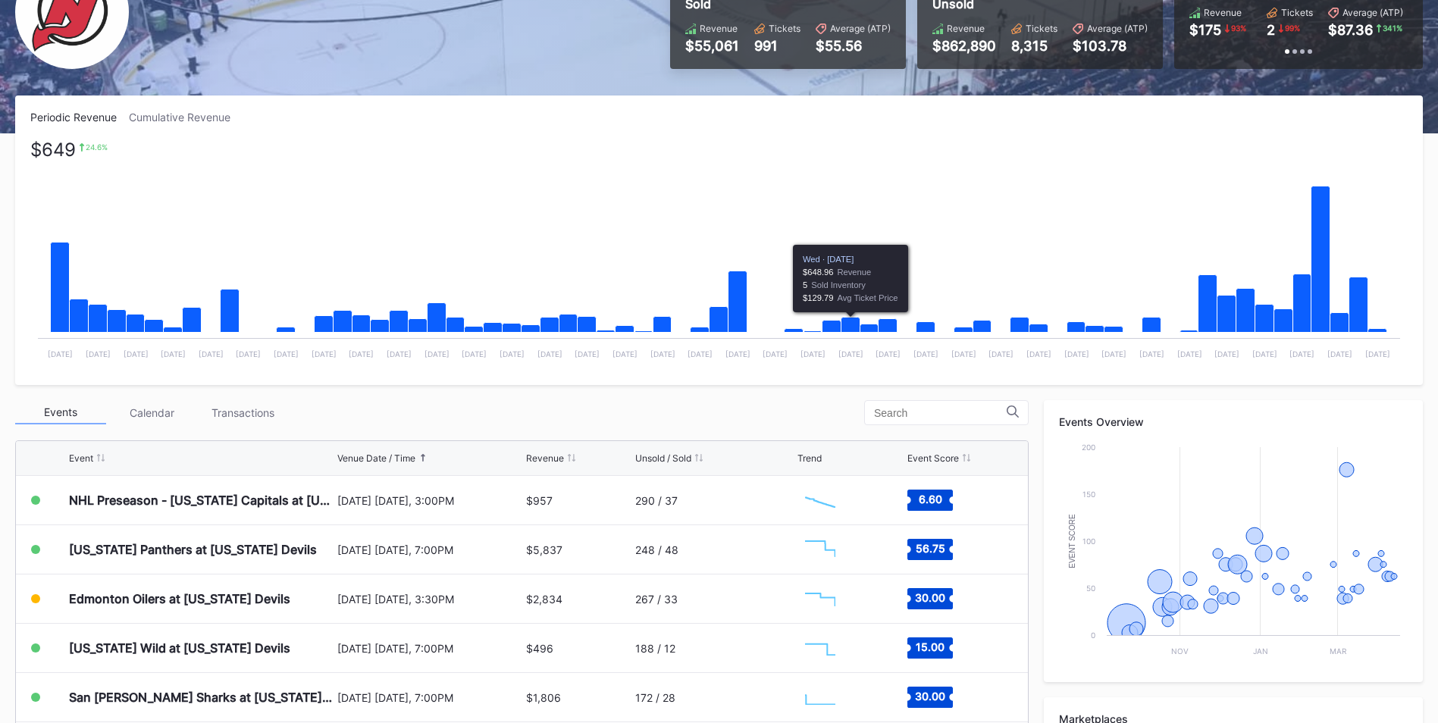
scroll to position [303, 0]
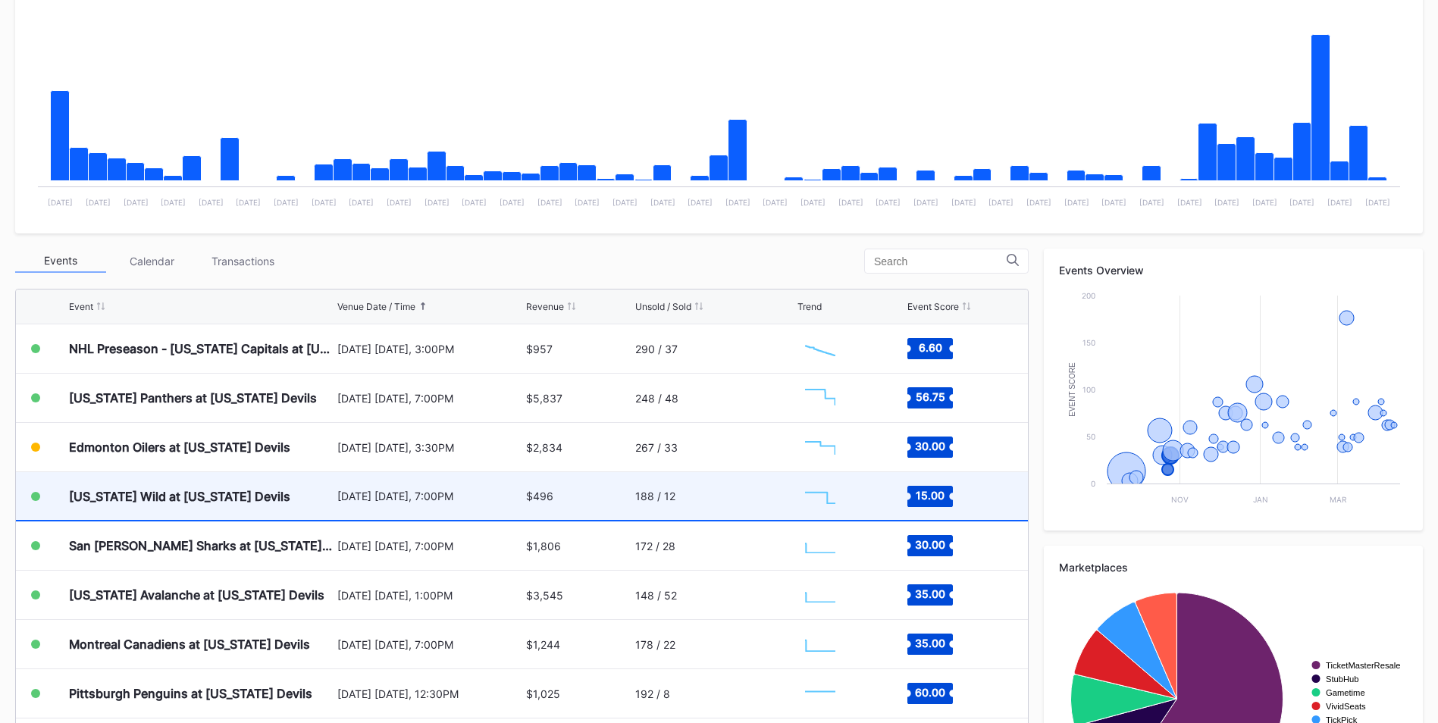
click at [459, 501] on div "[DATE] [DATE], 7:00PM" at bounding box center [429, 496] width 185 height 13
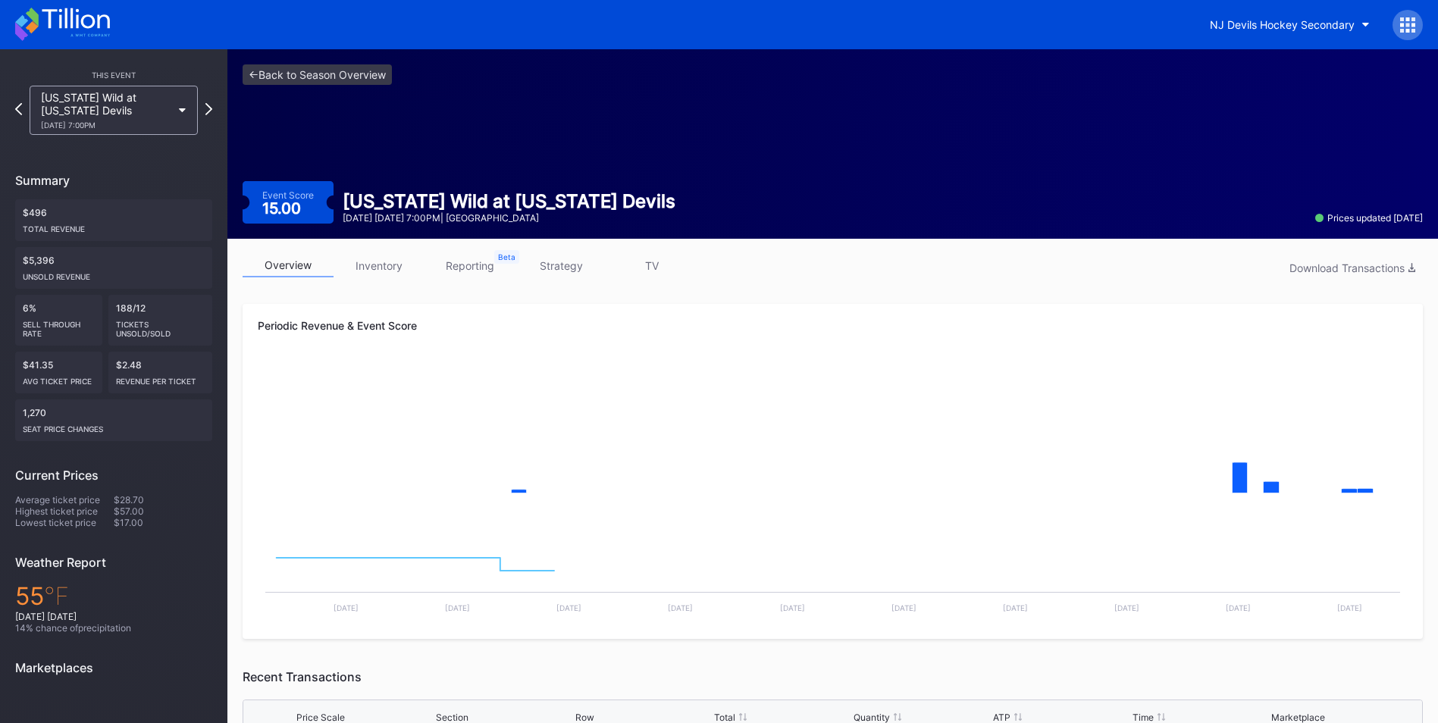
click at [375, 274] on link "inventory" at bounding box center [379, 266] width 91 height 24
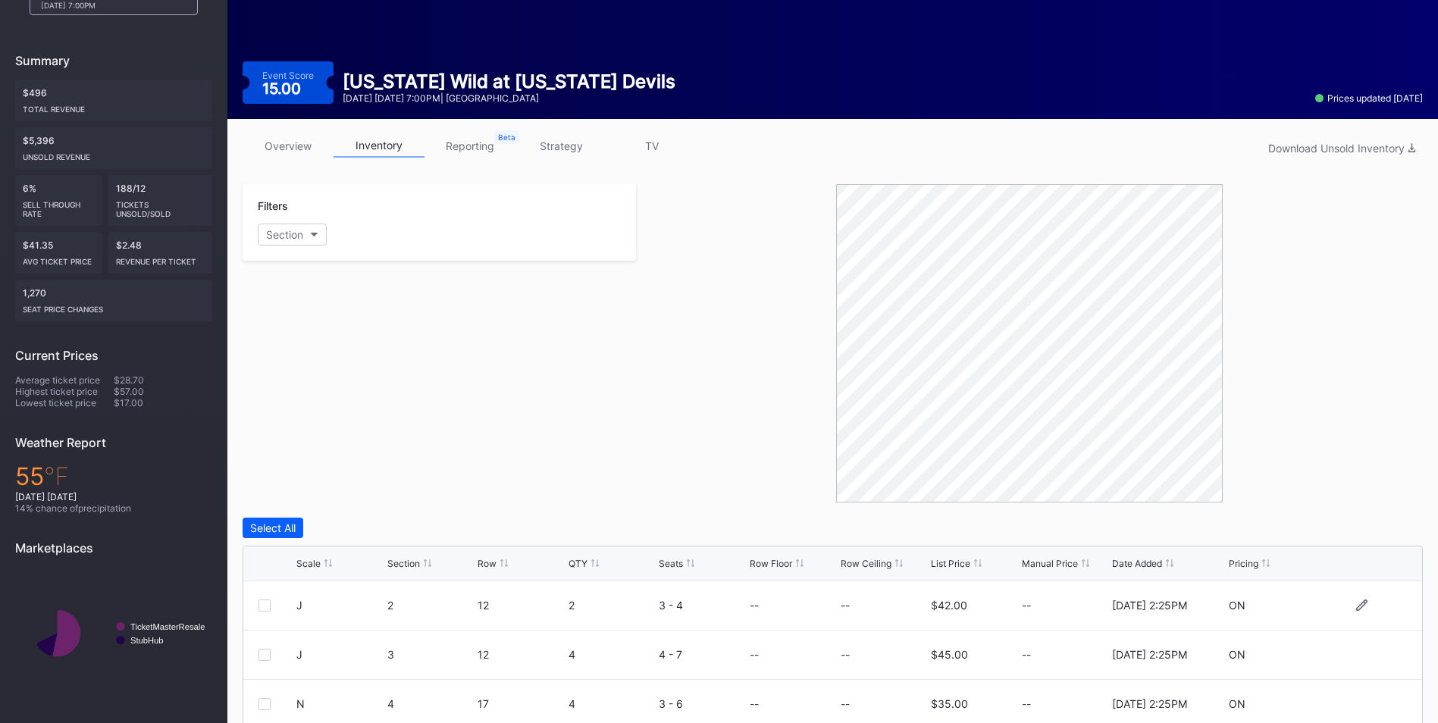
scroll to position [339, 0]
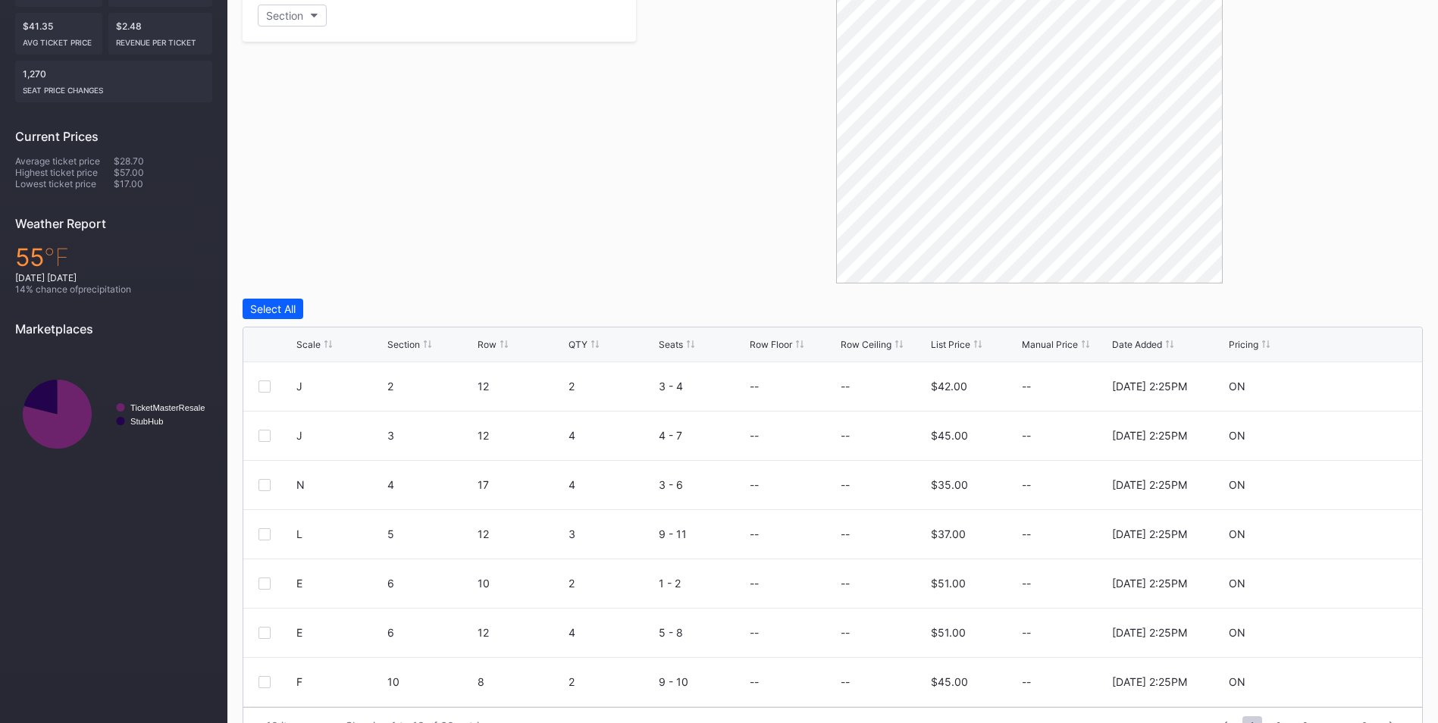
click at [954, 345] on div "List Price" at bounding box center [950, 344] width 39 height 11
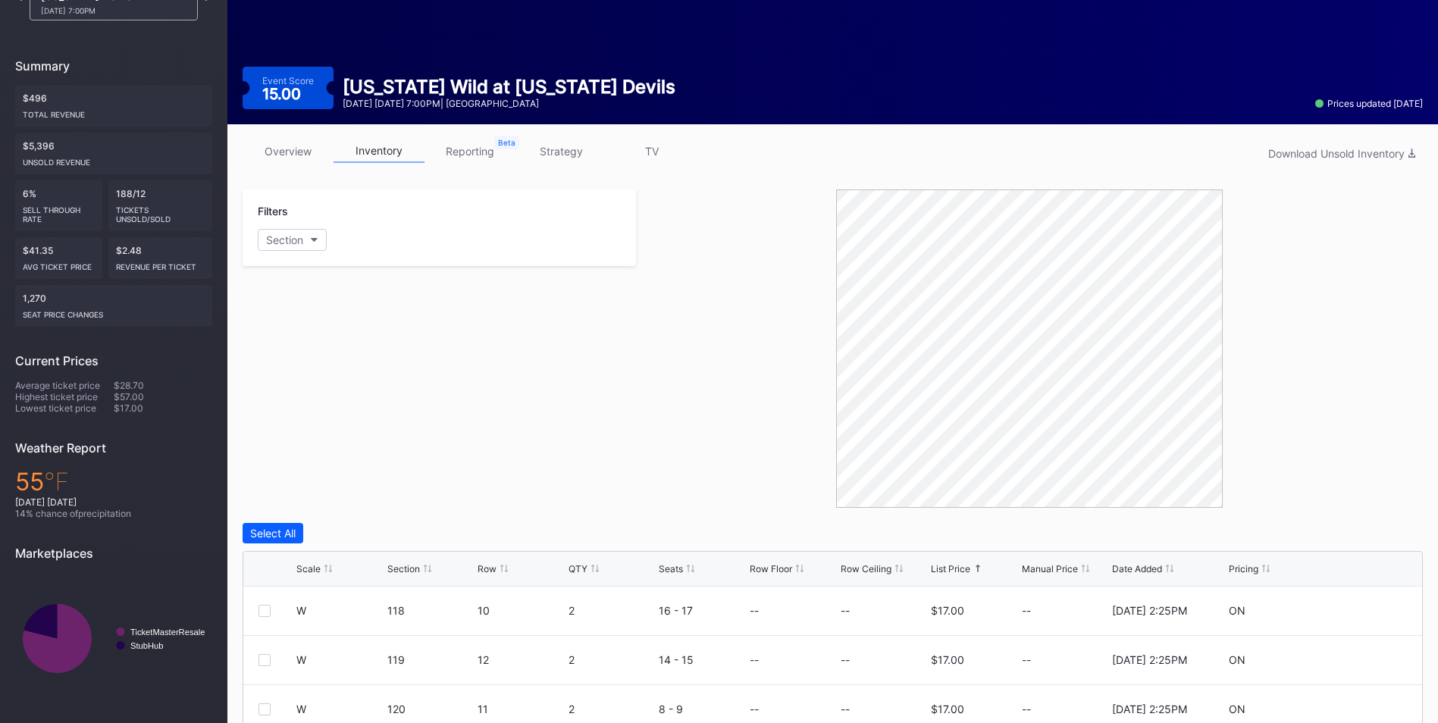
scroll to position [0, 0]
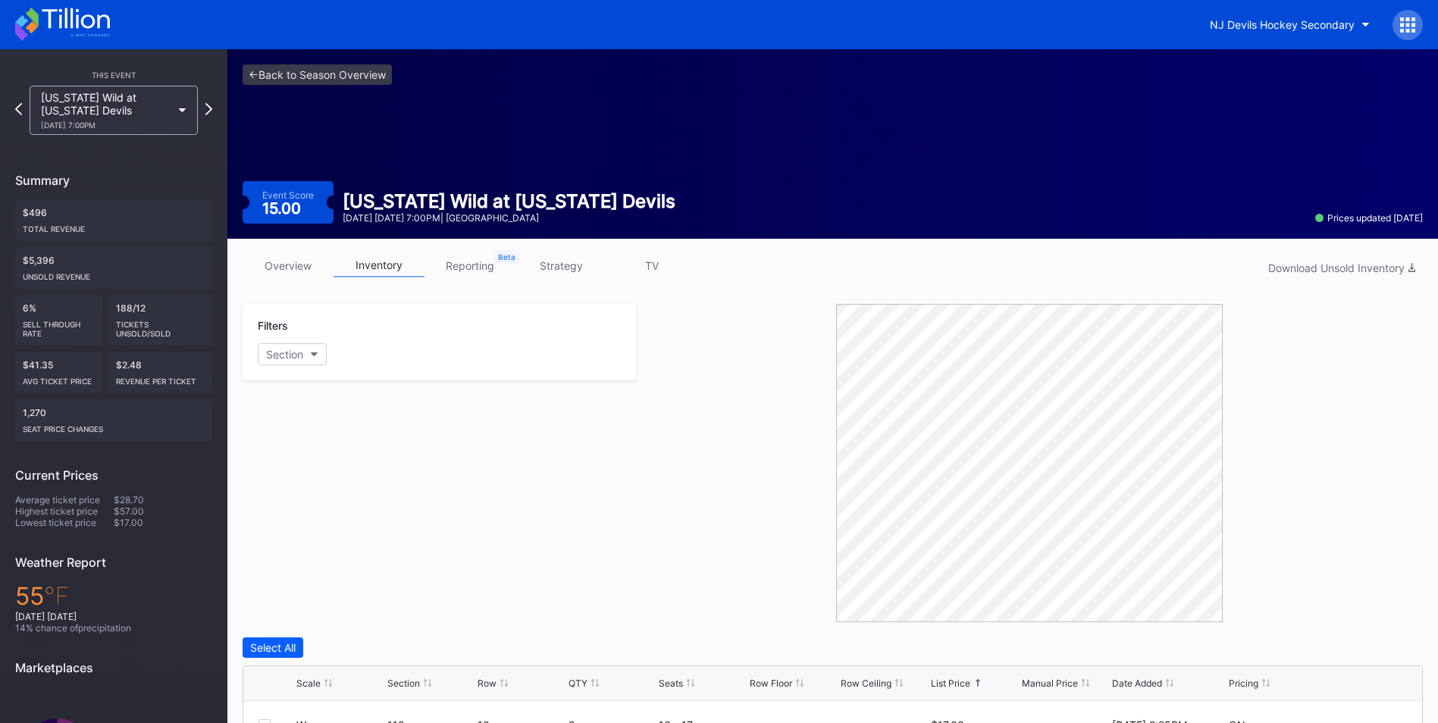
click at [556, 268] on link "strategy" at bounding box center [561, 266] width 91 height 24
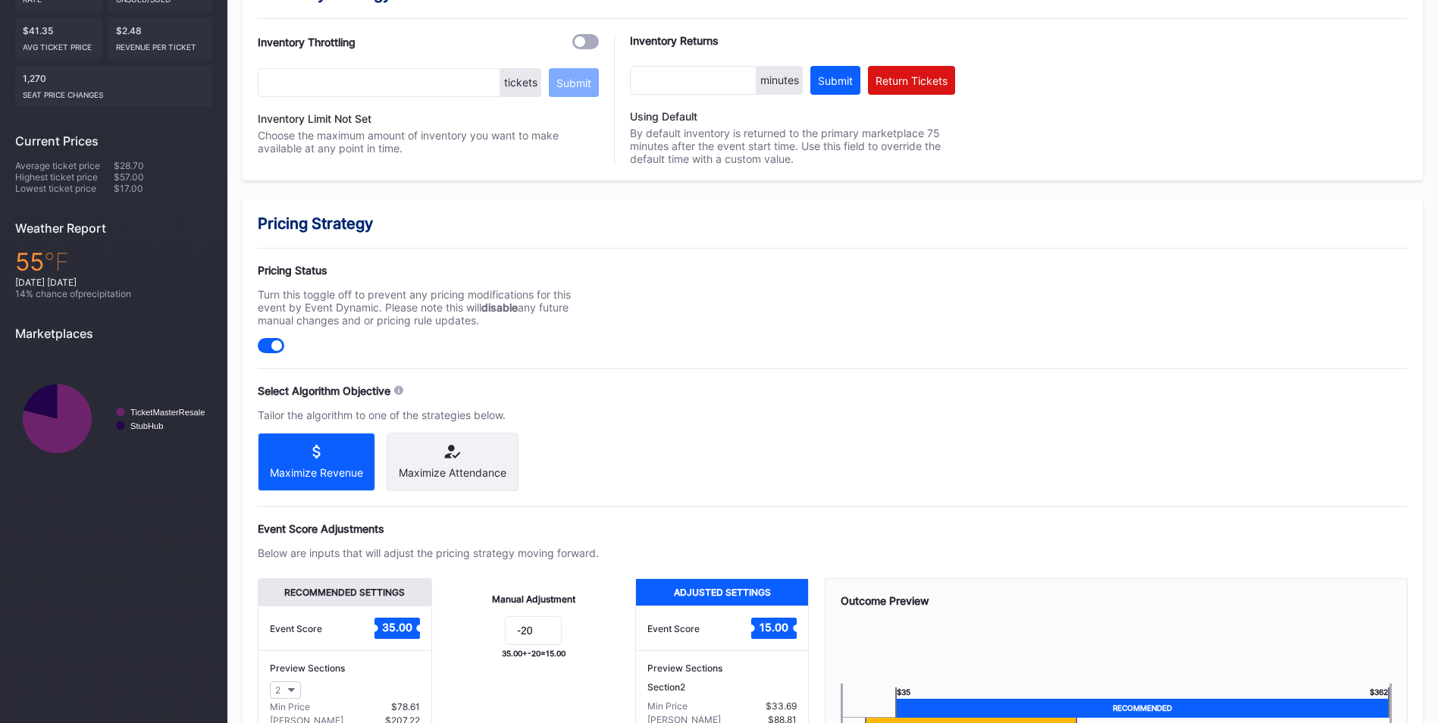
scroll to position [379, 0]
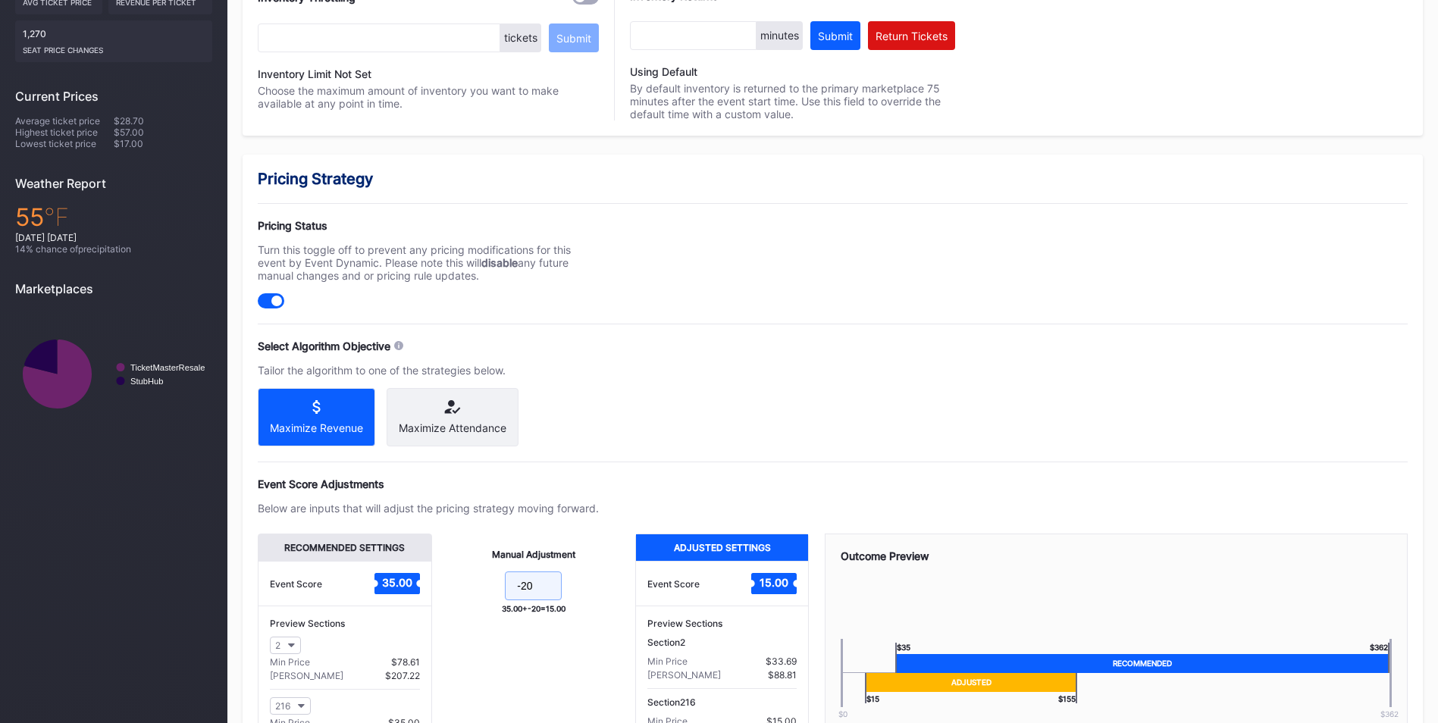
click at [556, 601] on input "-20" at bounding box center [533, 586] width 57 height 29
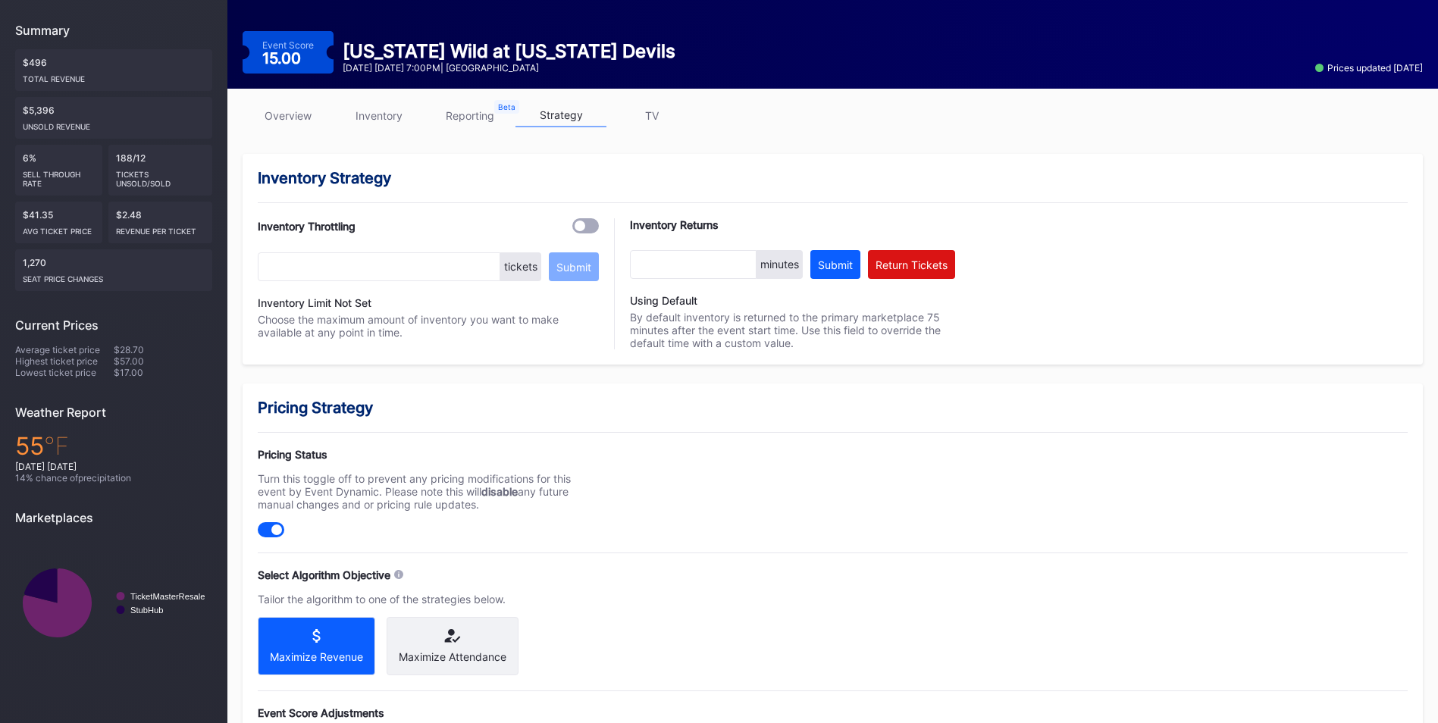
scroll to position [529, 0]
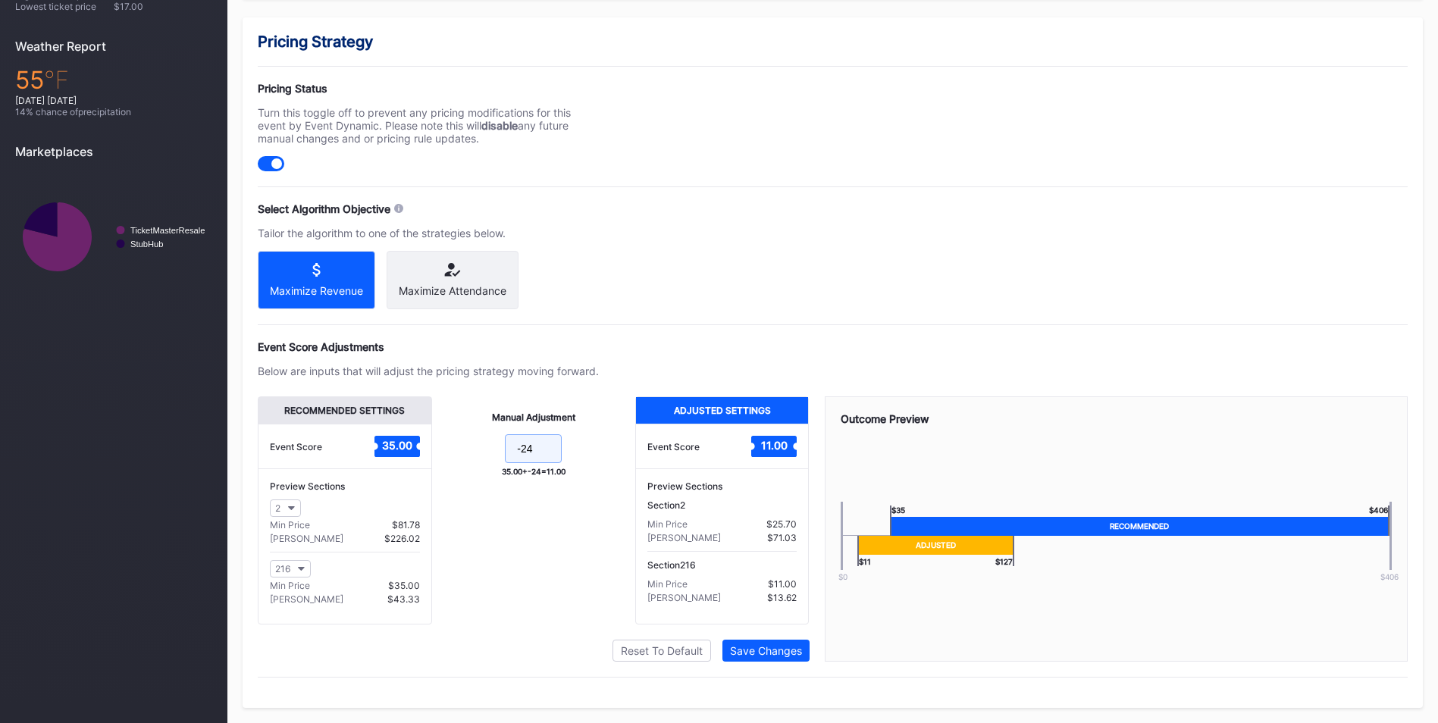
type input "-24"
click at [811, 657] on div "Recommended Settings Event Score 35.00 Preview Sections 2 Min Price $81.78 Max …" at bounding box center [833, 529] width 1150 height 265
click at [799, 656] on div "Save Changes" at bounding box center [766, 650] width 72 height 13
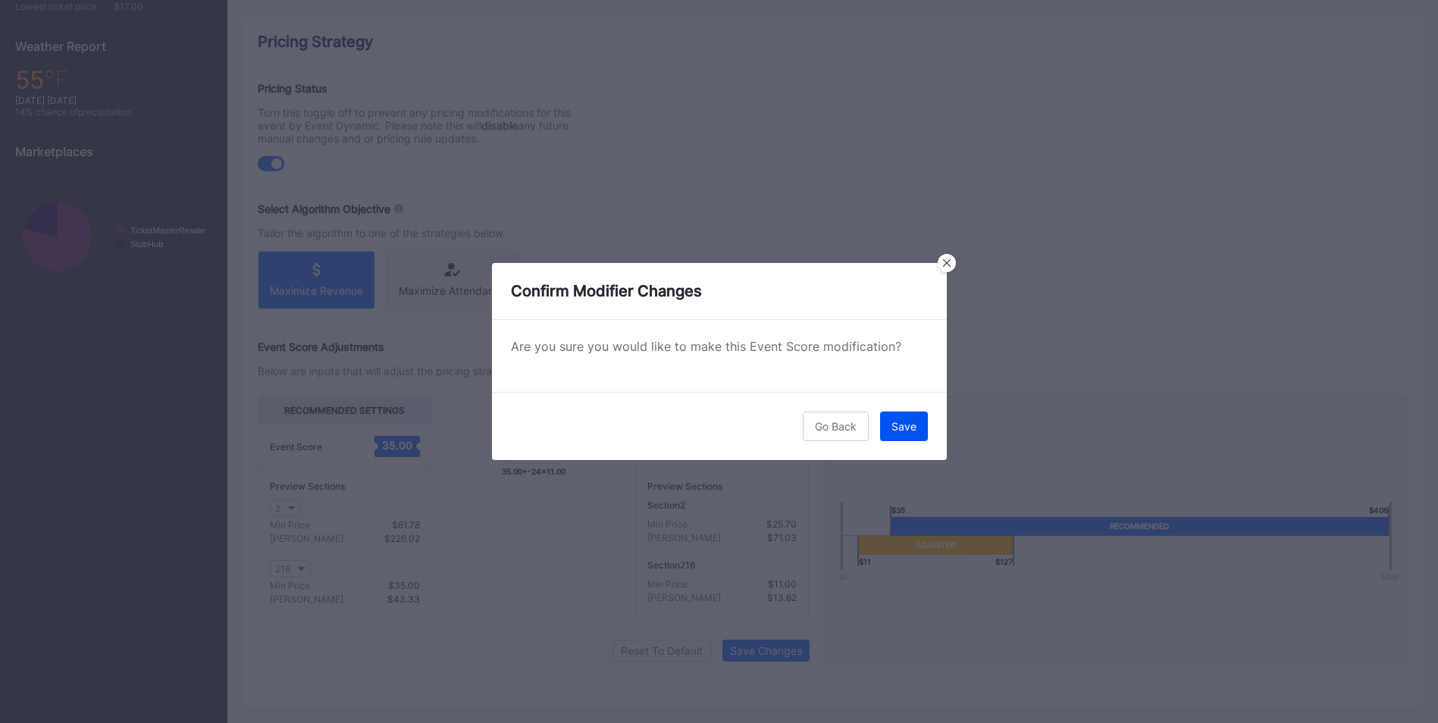
click at [901, 419] on button "Save" at bounding box center [904, 427] width 48 height 30
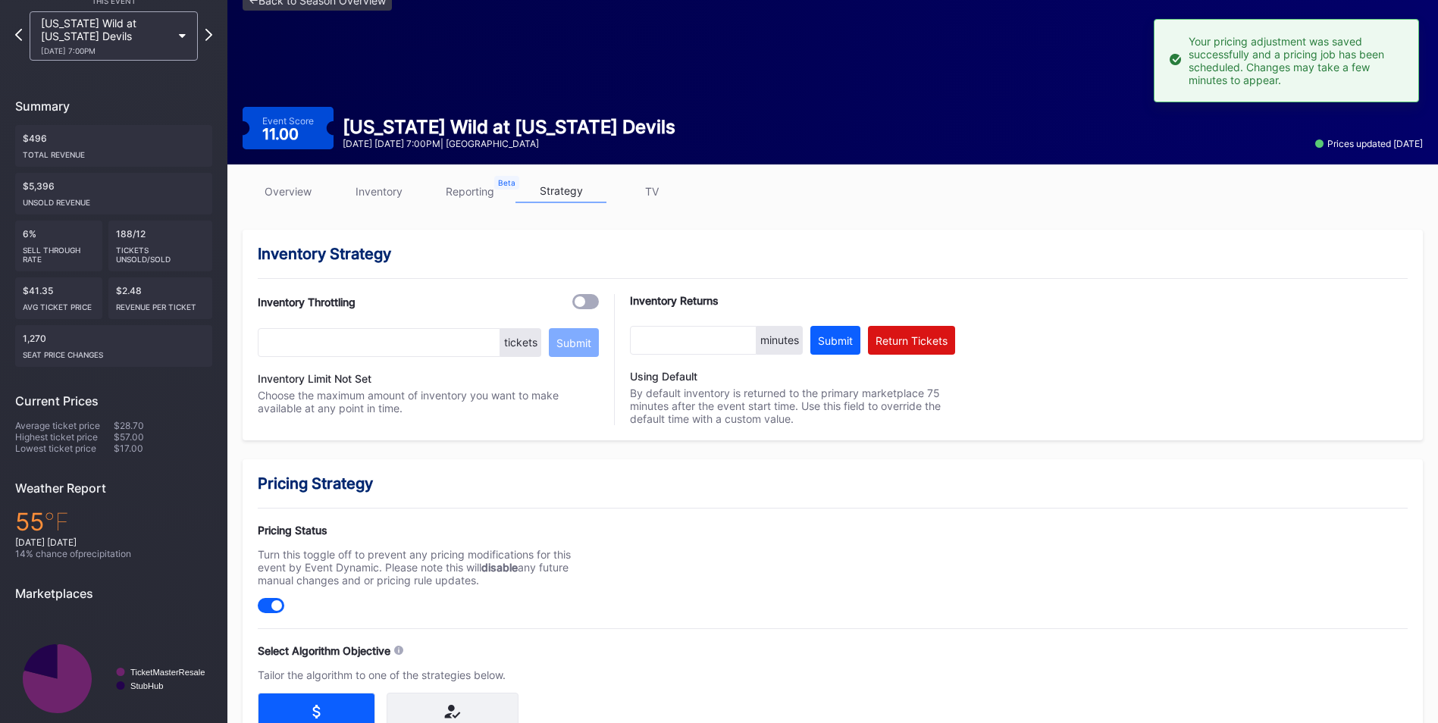
scroll to position [0, 0]
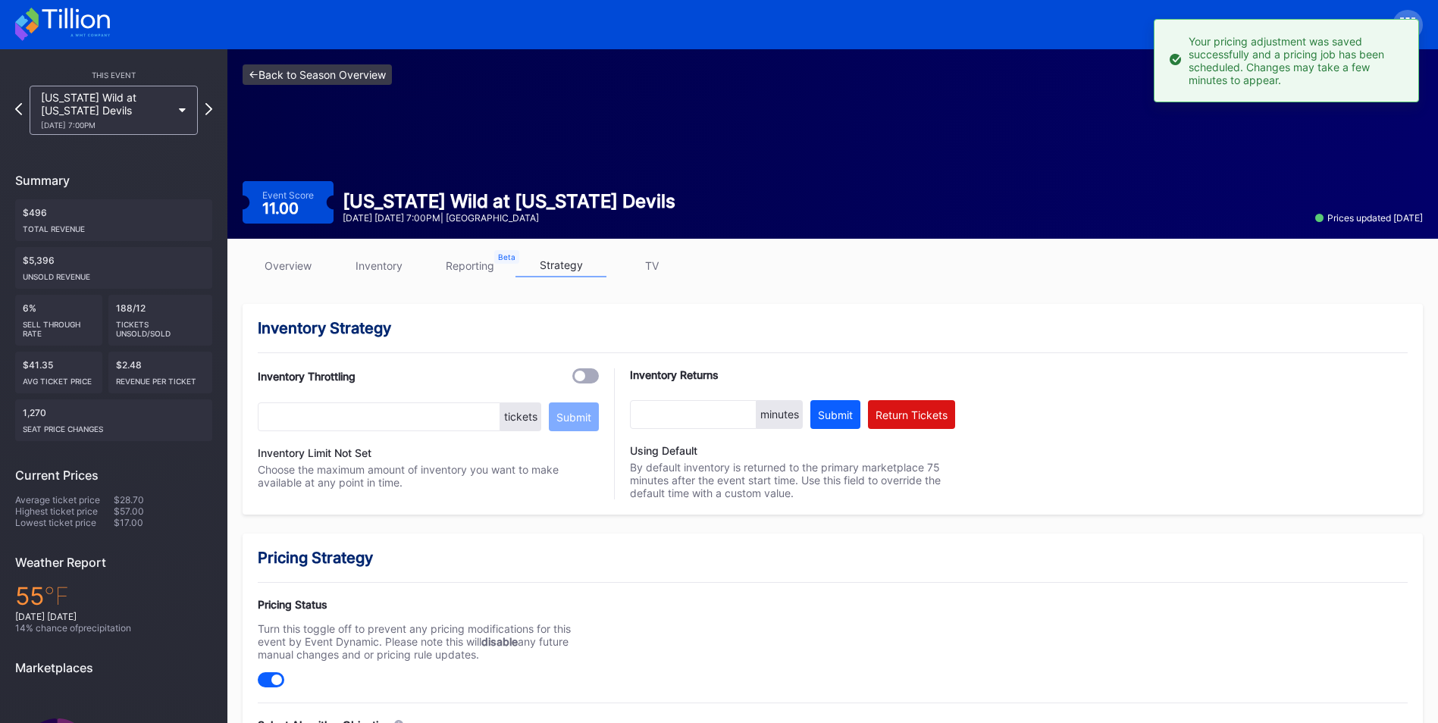
click at [331, 71] on link "<- Back to Season Overview" at bounding box center [317, 74] width 149 height 20
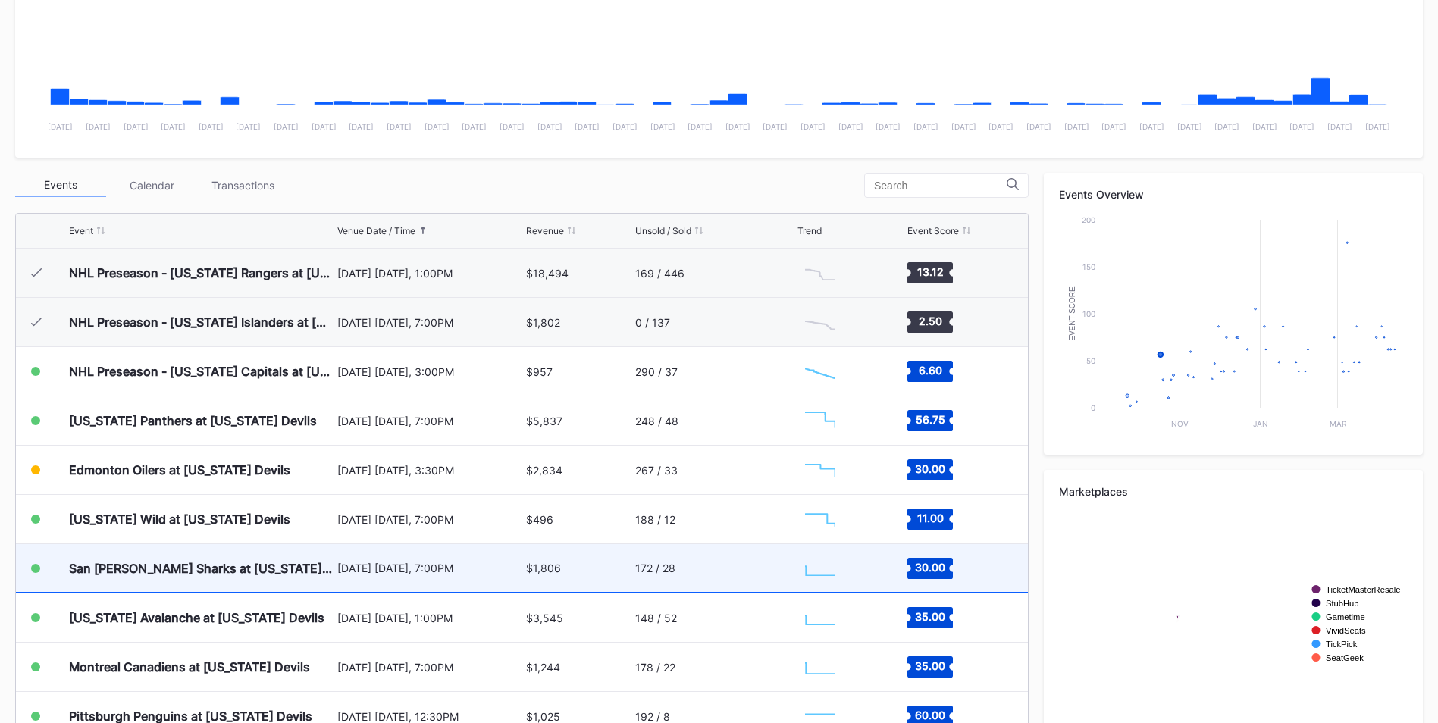
scroll to position [99, 0]
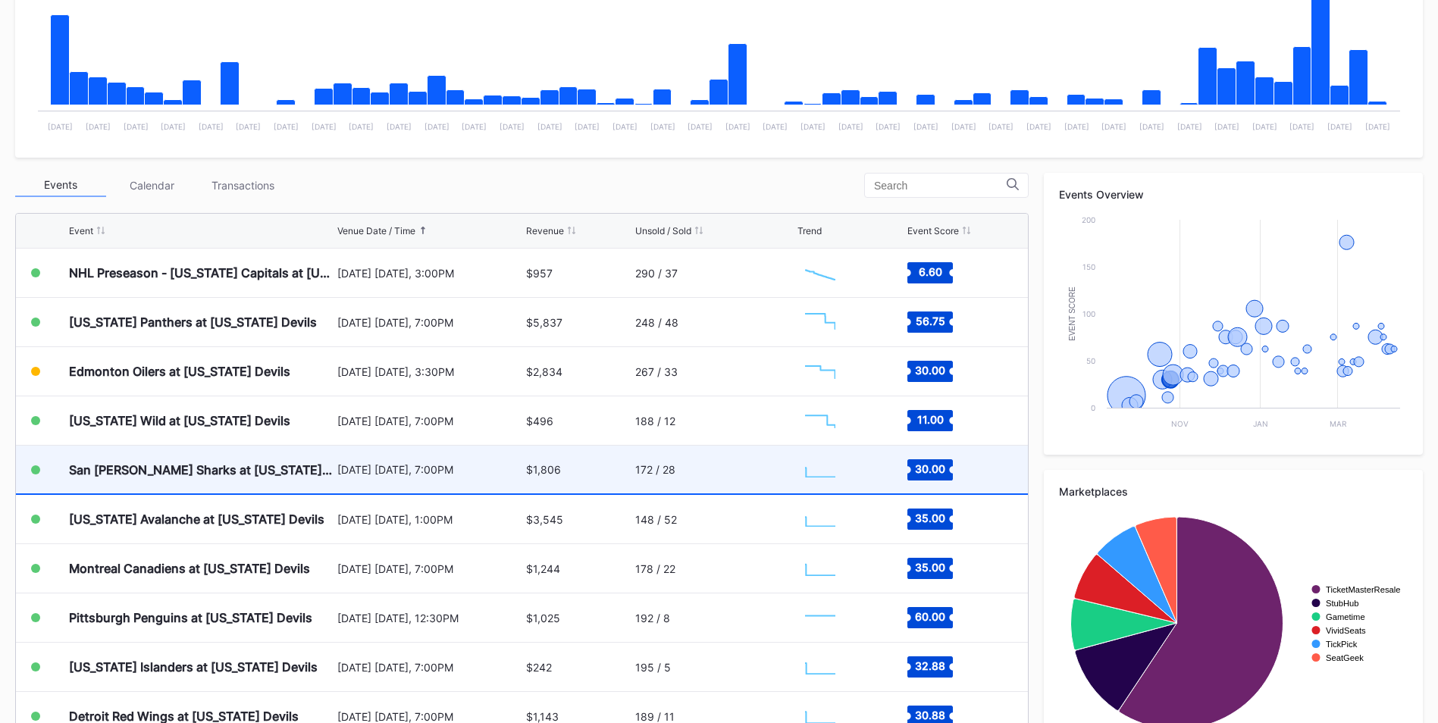
click at [390, 475] on div "[DATE] [DATE], 7:00PM" at bounding box center [429, 469] width 185 height 13
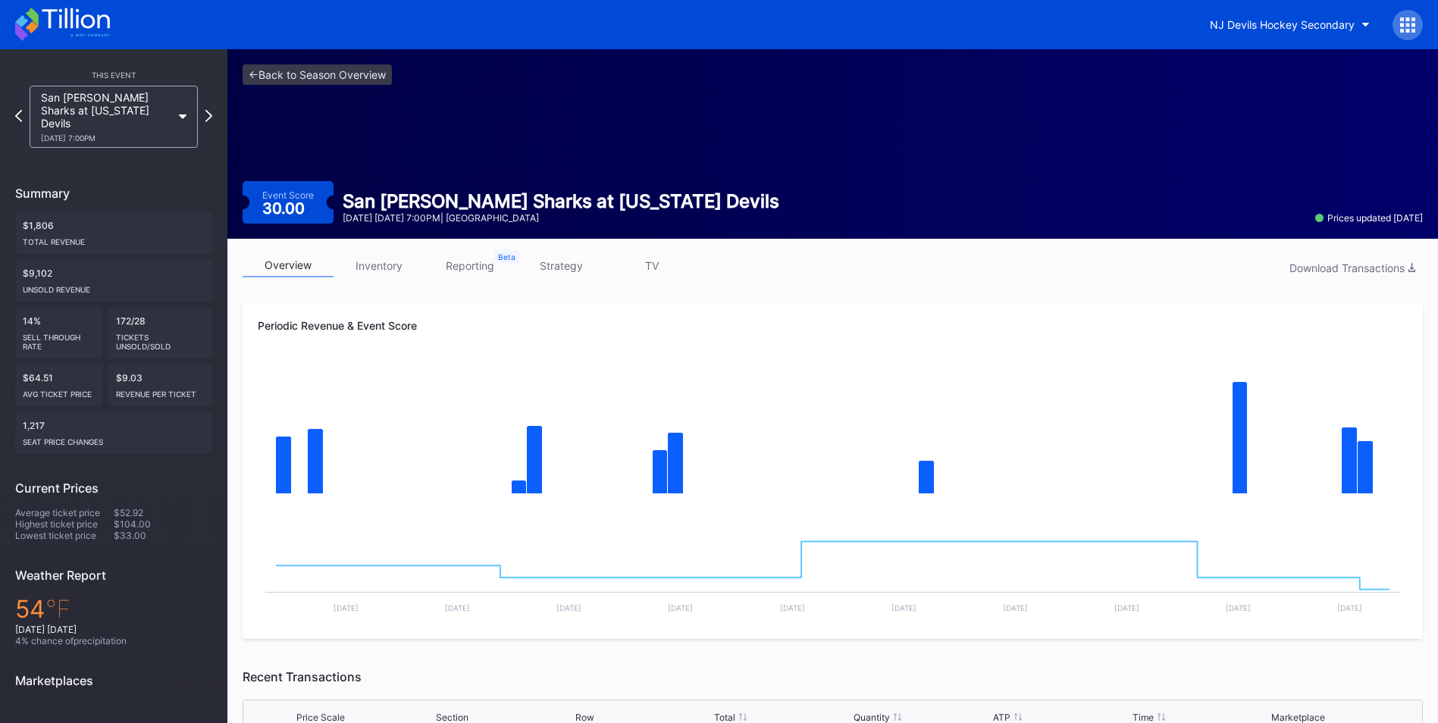
click at [399, 259] on link "inventory" at bounding box center [379, 266] width 91 height 24
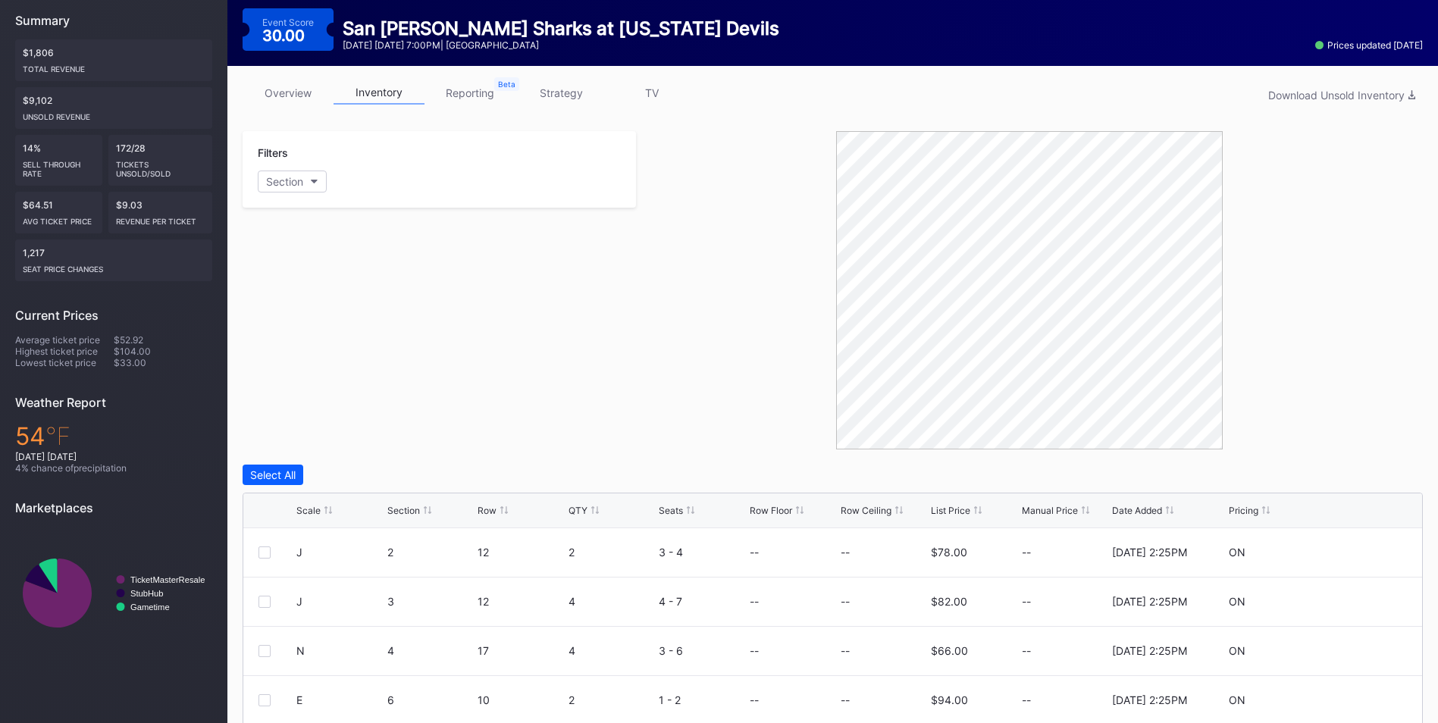
scroll to position [303, 0]
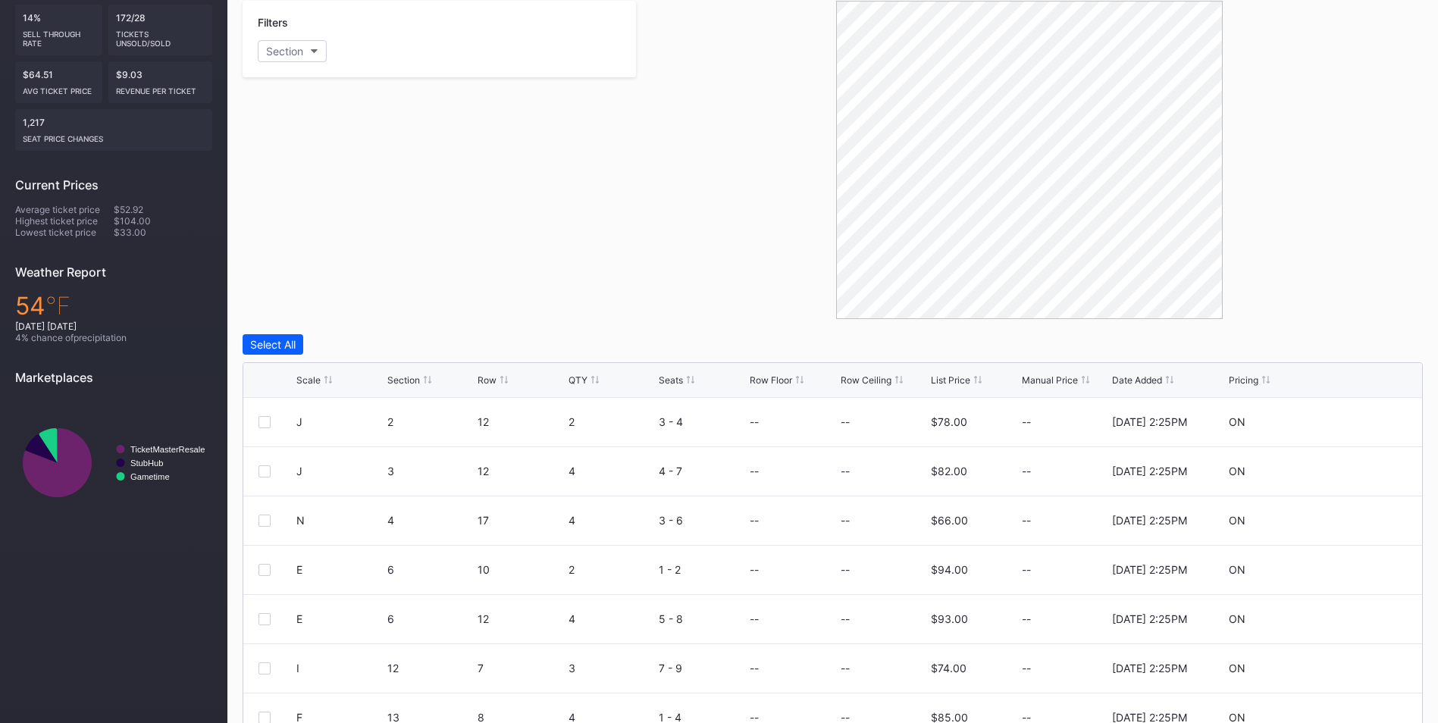
click at [952, 384] on div "List Price" at bounding box center [950, 380] width 39 height 11
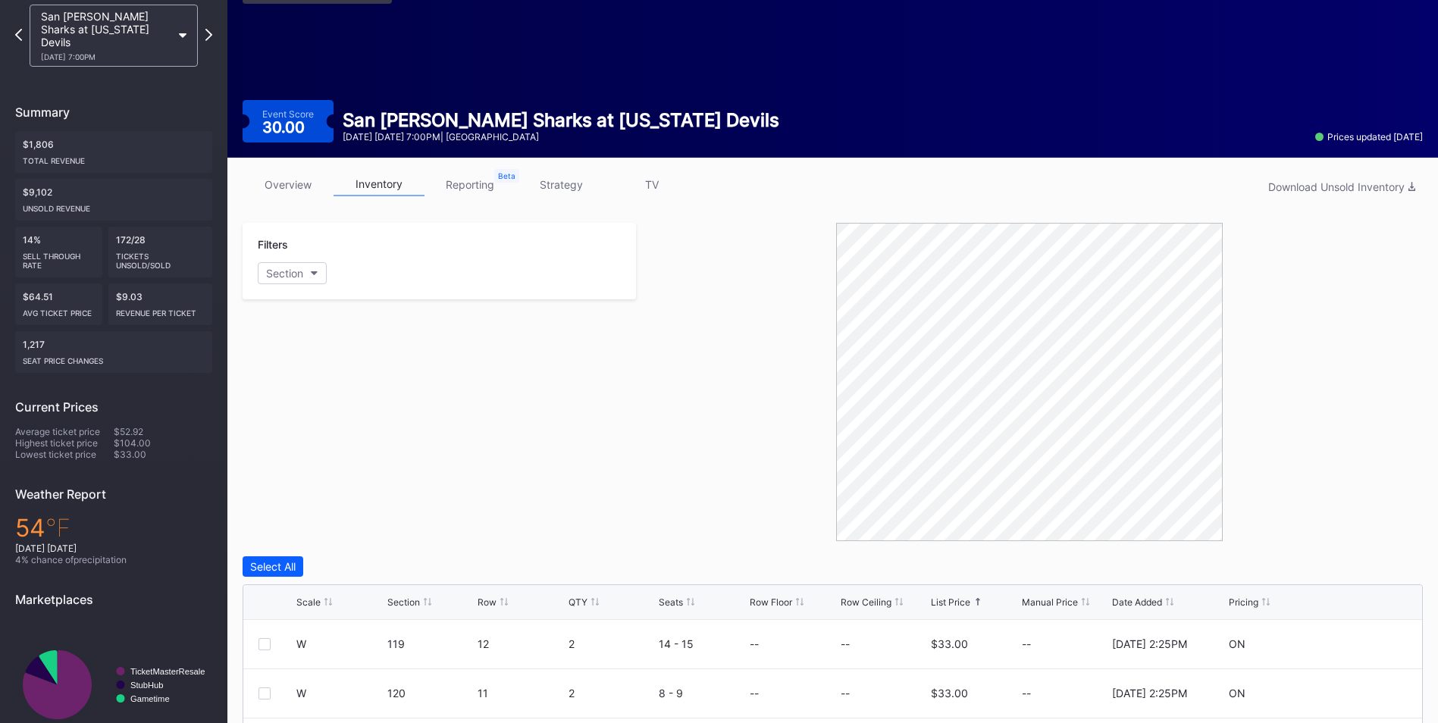
scroll to position [0, 0]
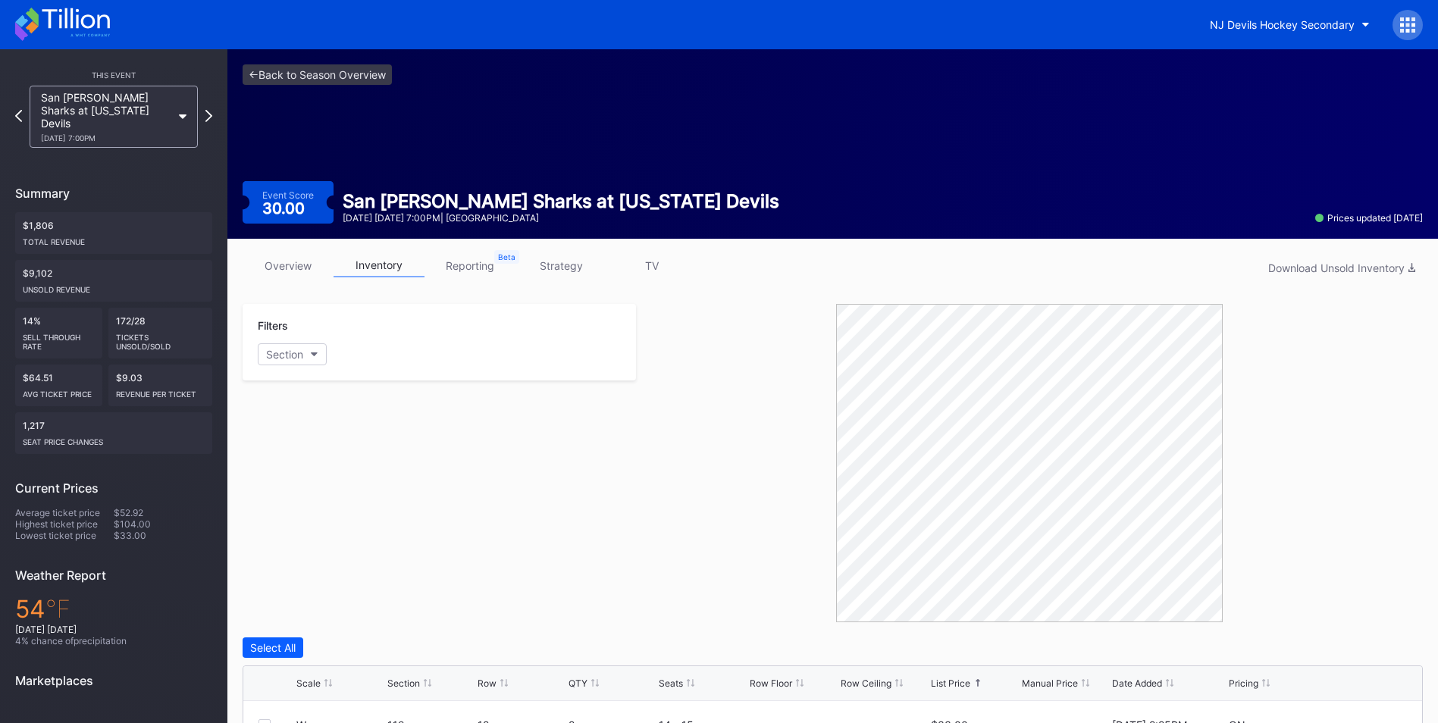
drag, startPoint x: 544, startPoint y: 262, endPoint x: 567, endPoint y: 278, distance: 28.2
click at [545, 262] on link "strategy" at bounding box center [561, 266] width 91 height 24
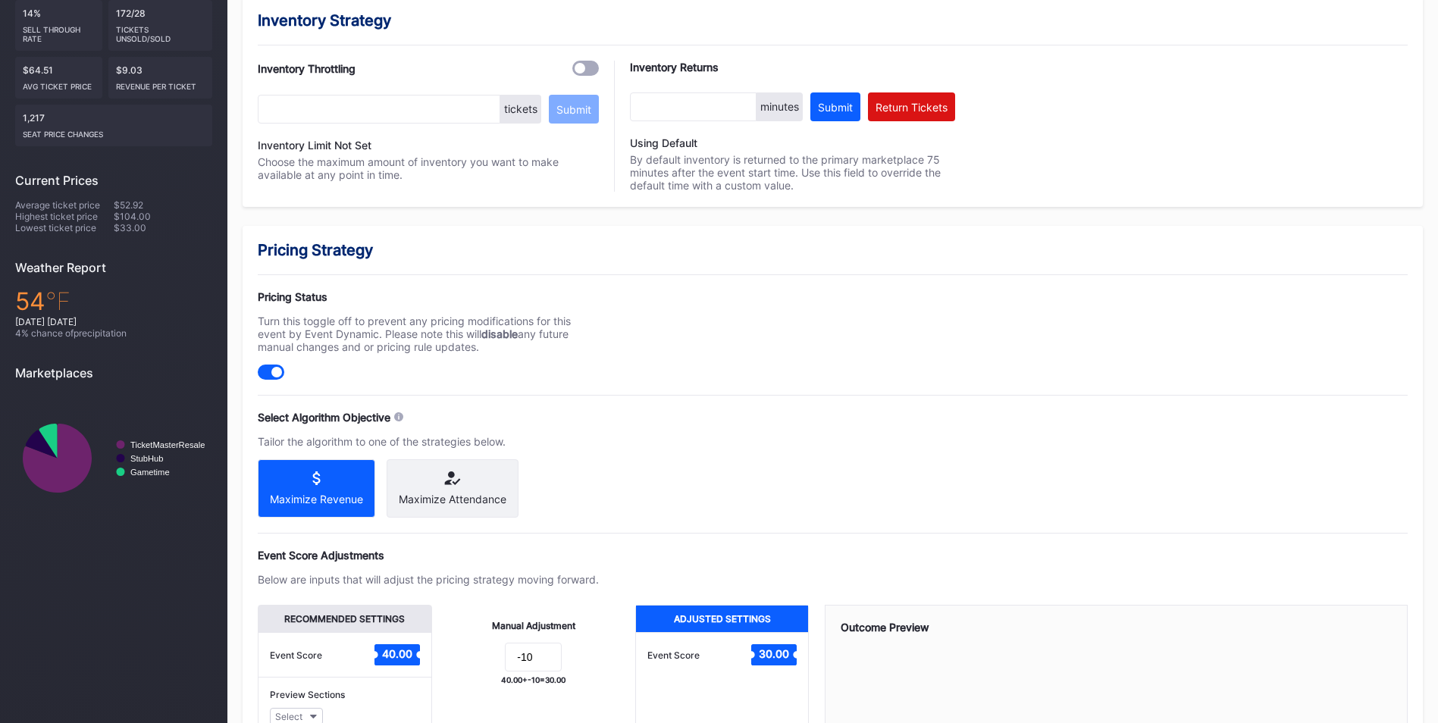
scroll to position [441, 0]
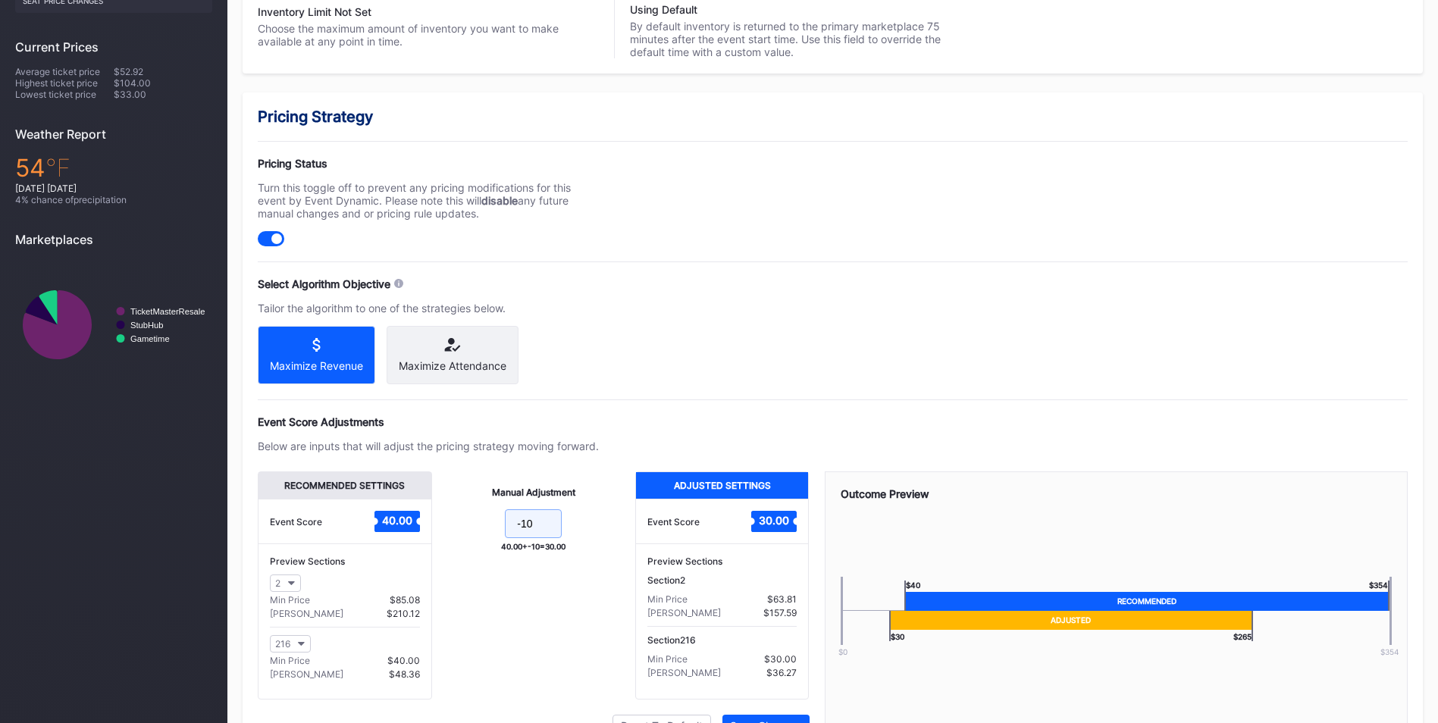
drag, startPoint x: 543, startPoint y: 542, endPoint x: 555, endPoint y: 541, distance: 12.2
click at [544, 538] on input "-10" at bounding box center [533, 524] width 57 height 29
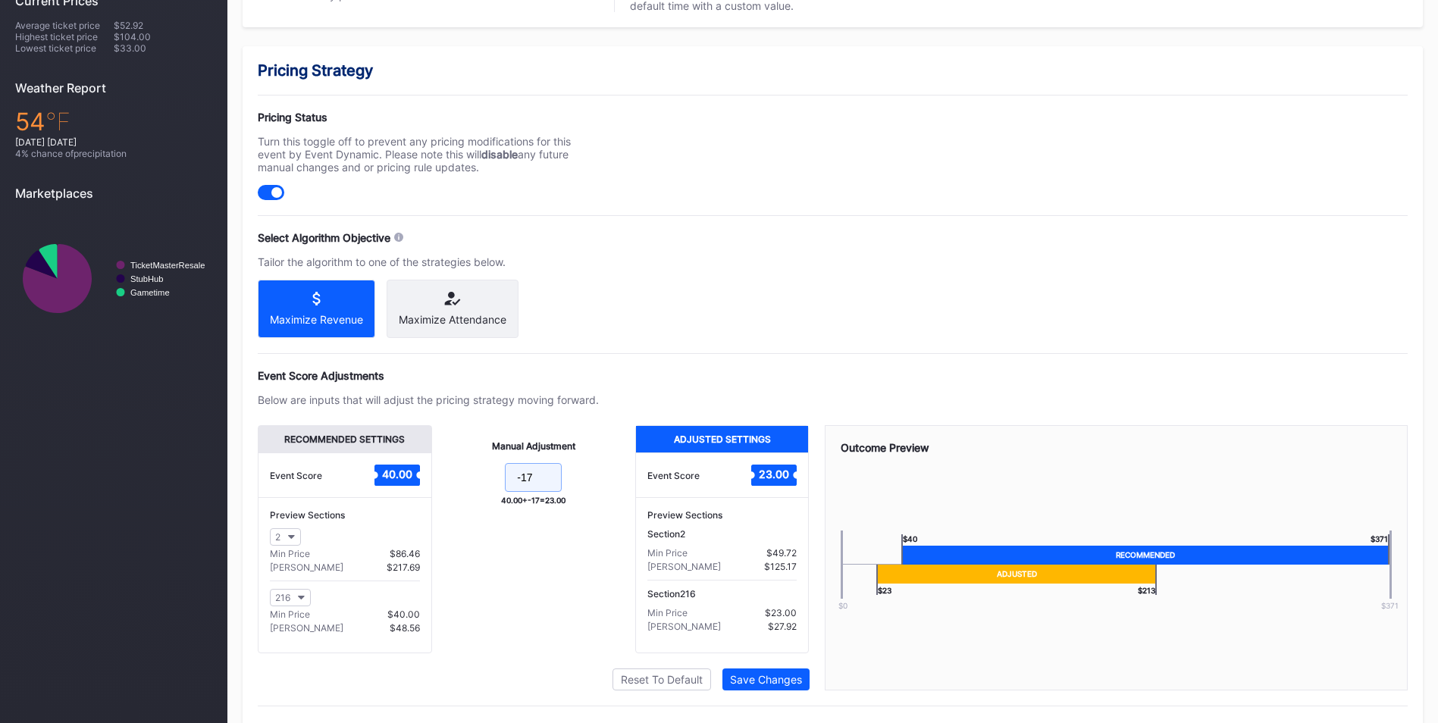
scroll to position [529, 0]
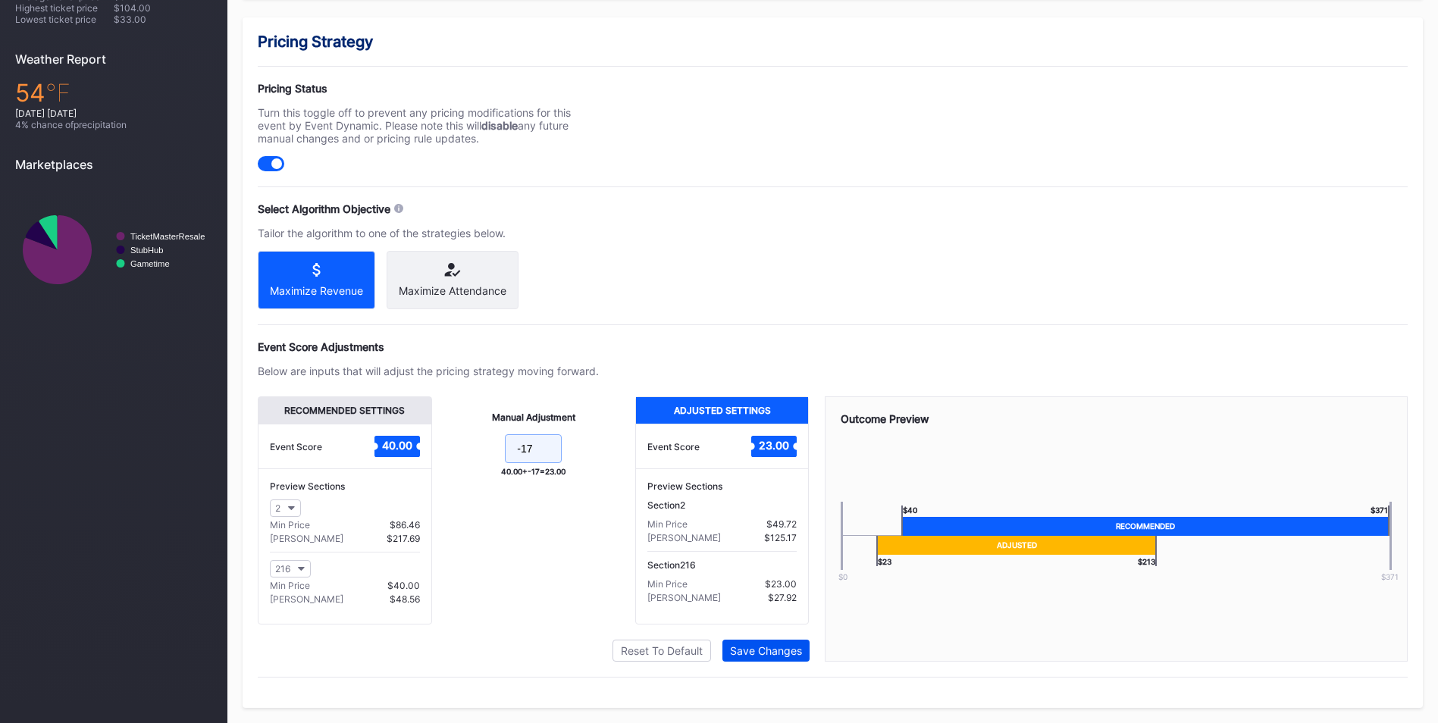
type input "-17"
click at [757, 645] on div "Save Changes" at bounding box center [766, 650] width 72 height 13
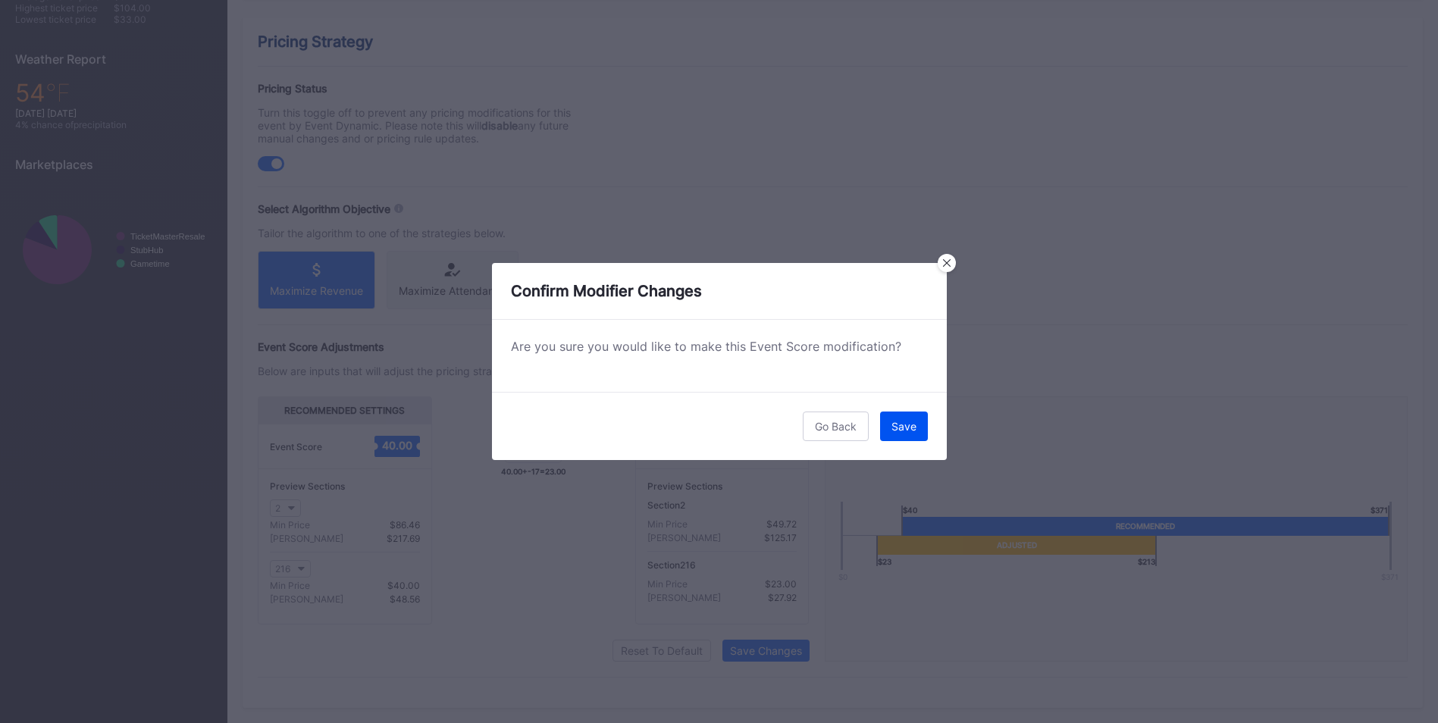
click at [920, 436] on button "Save" at bounding box center [904, 427] width 48 height 30
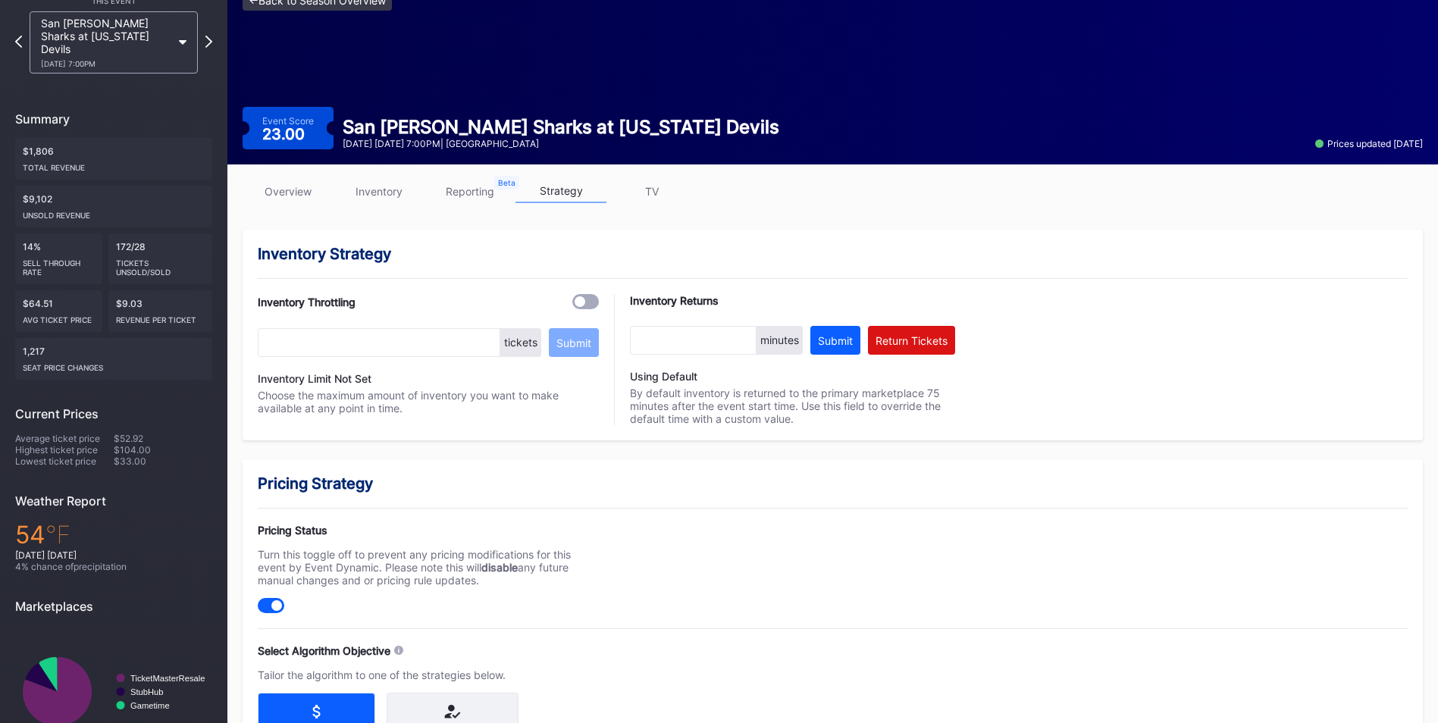
scroll to position [0, 0]
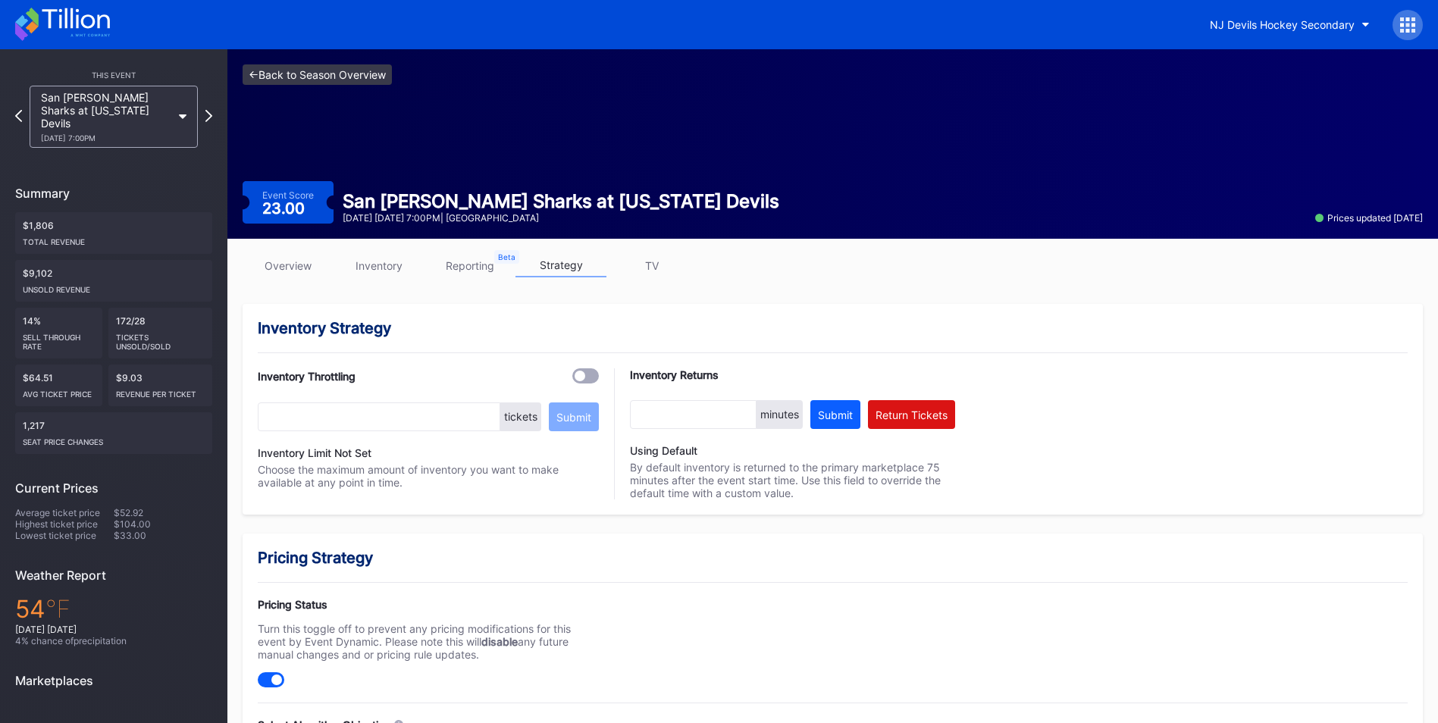
click at [342, 73] on link "<- Back to Season Overview" at bounding box center [317, 74] width 149 height 20
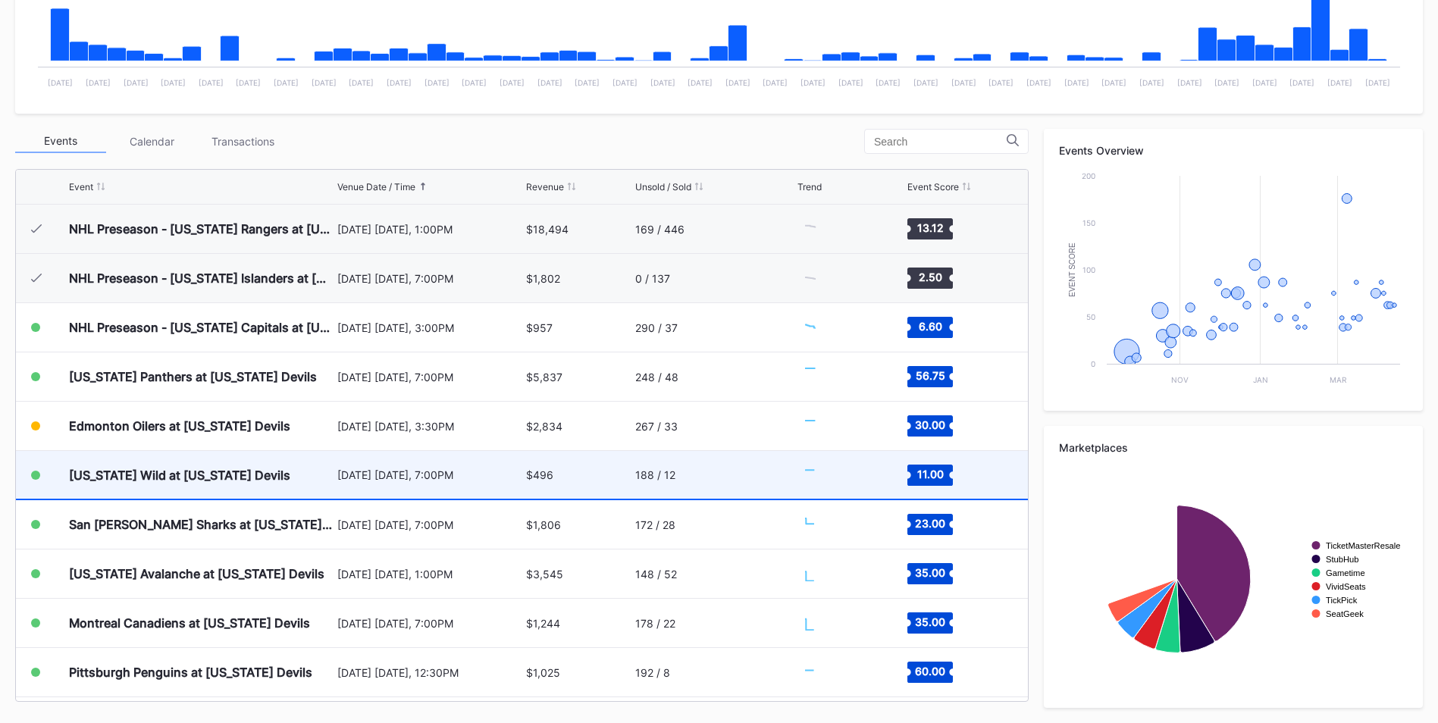
scroll to position [99, 0]
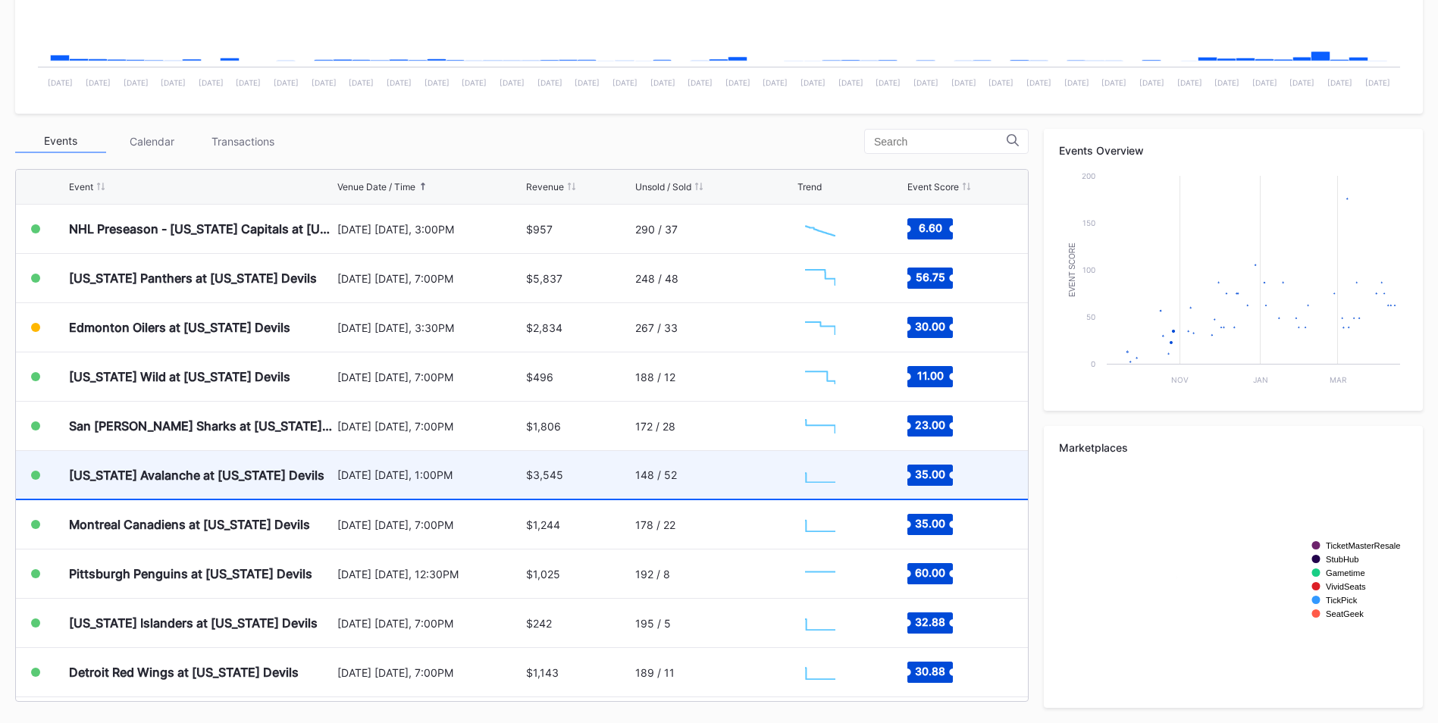
click at [196, 485] on div "[US_STATE] Avalanche at [US_STATE] Devils" at bounding box center [201, 475] width 265 height 48
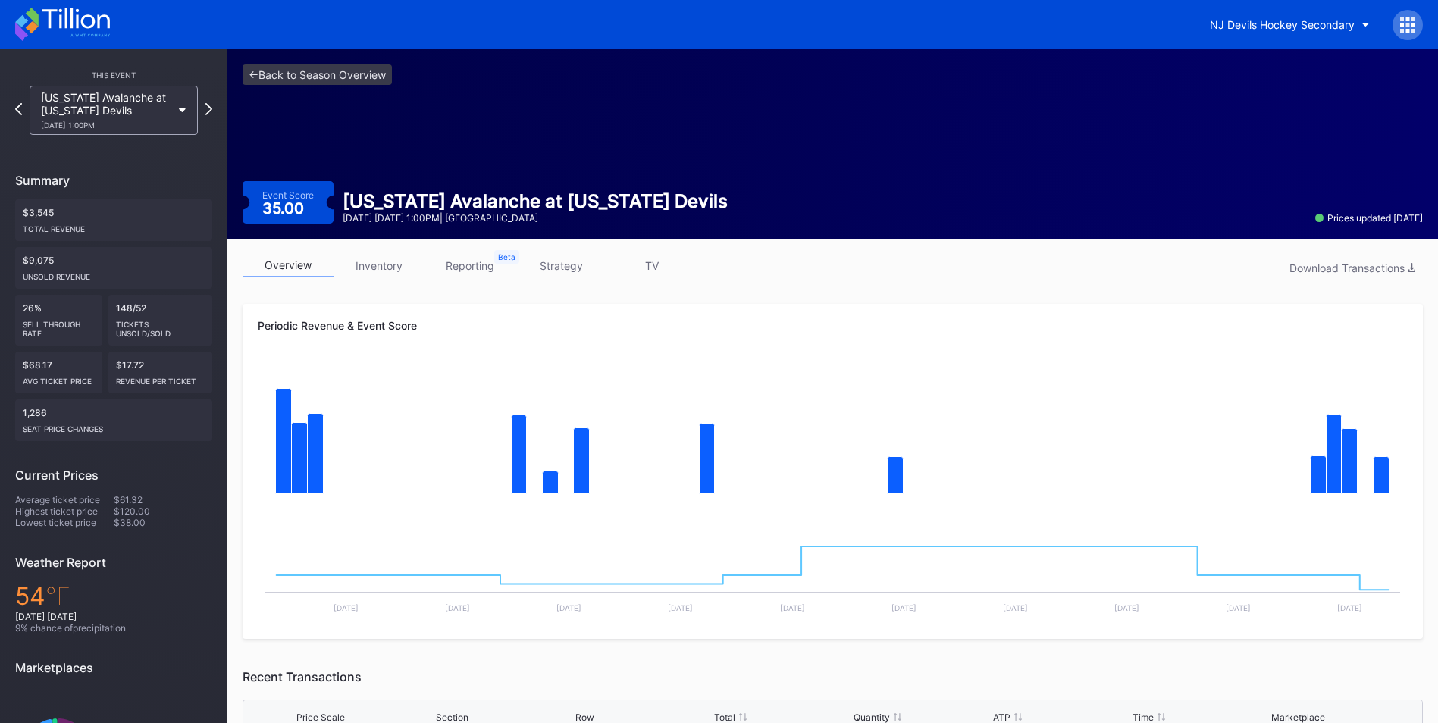
click at [377, 259] on link "inventory" at bounding box center [379, 266] width 91 height 24
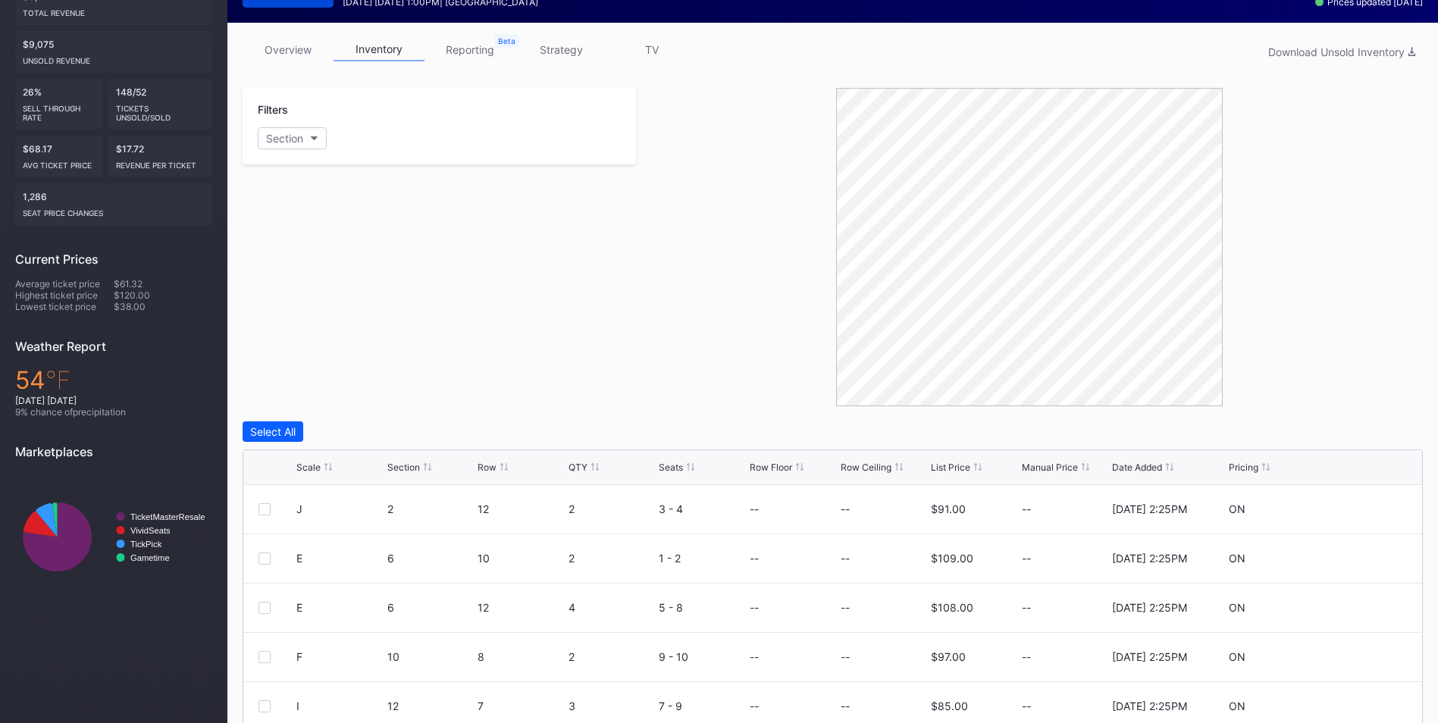
scroll to position [376, 0]
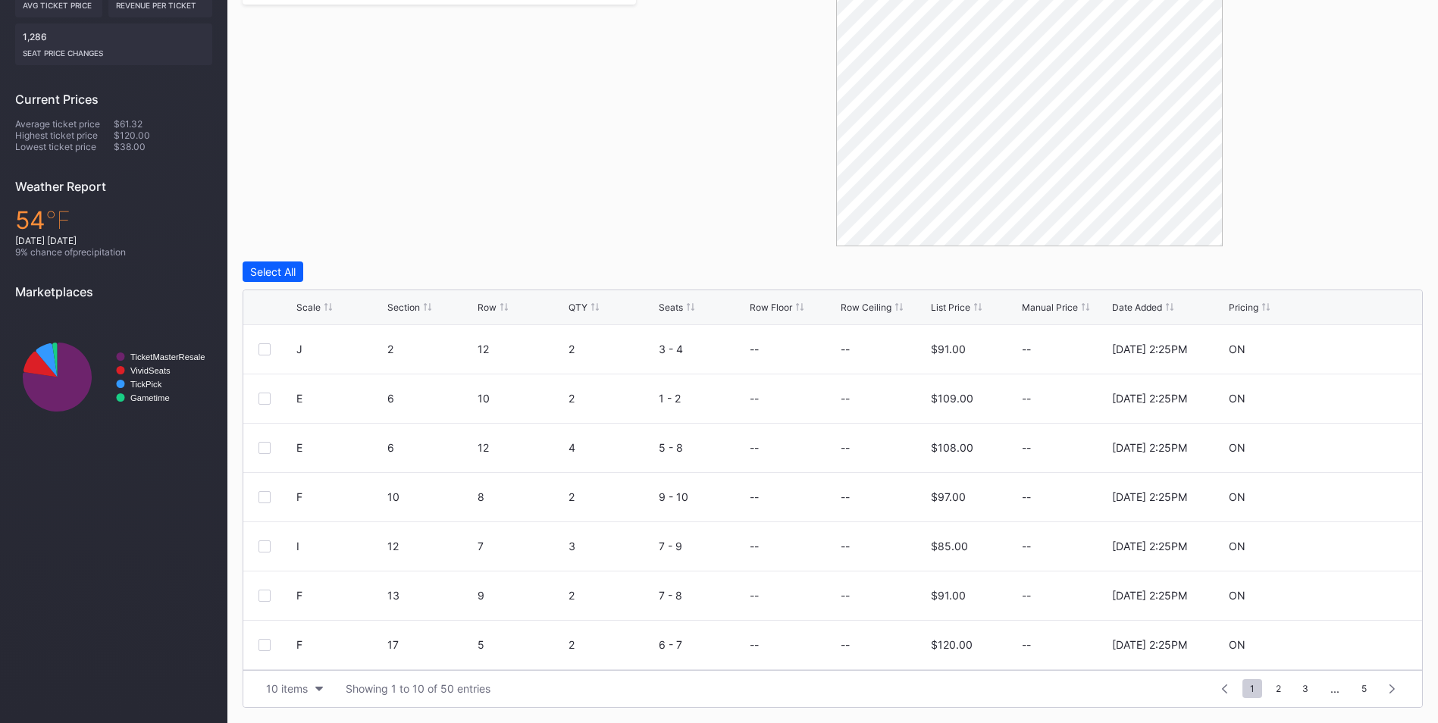
click at [946, 299] on div "Scale Section Row QTY Seats Row Floor Row Ceiling List Price Manual Price Date …" at bounding box center [832, 307] width 1179 height 35
click at [949, 306] on div "List Price" at bounding box center [950, 307] width 39 height 11
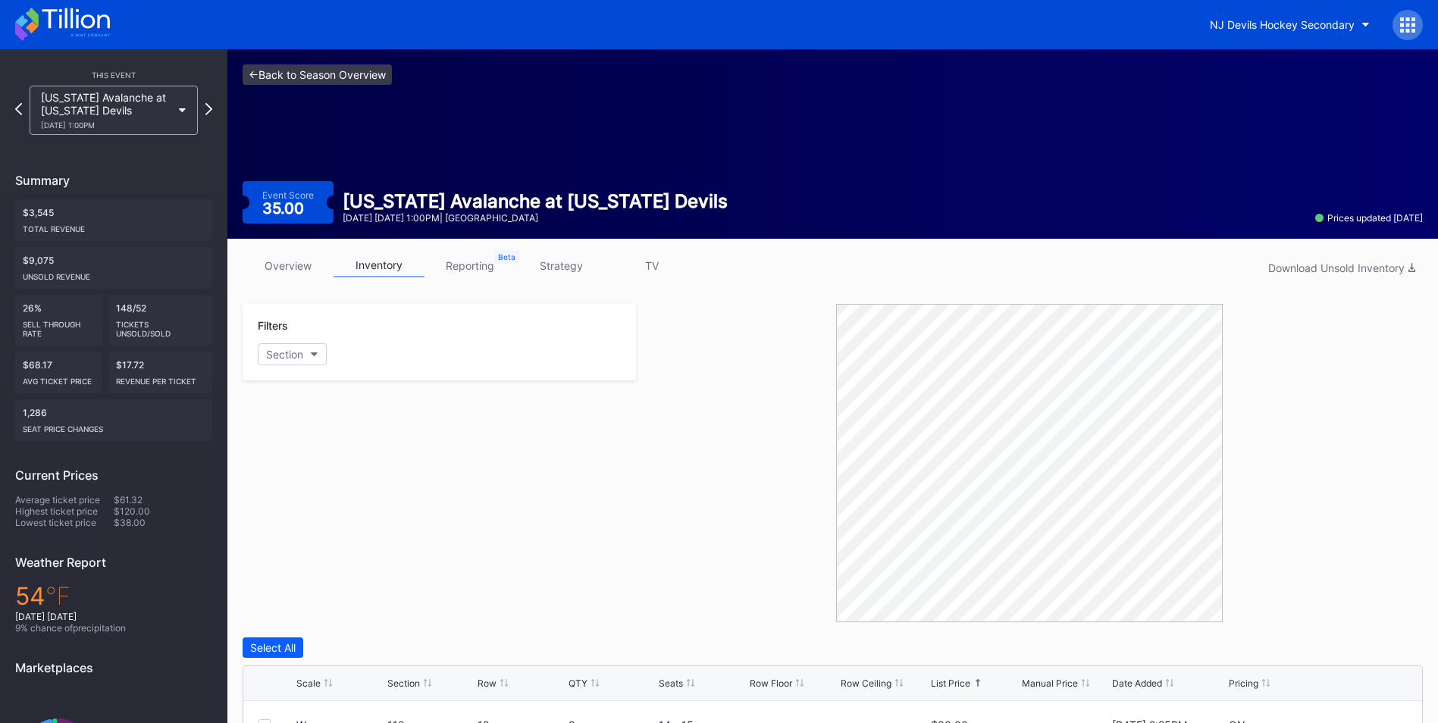
click at [359, 72] on link "<- Back to Season Overview" at bounding box center [317, 74] width 149 height 20
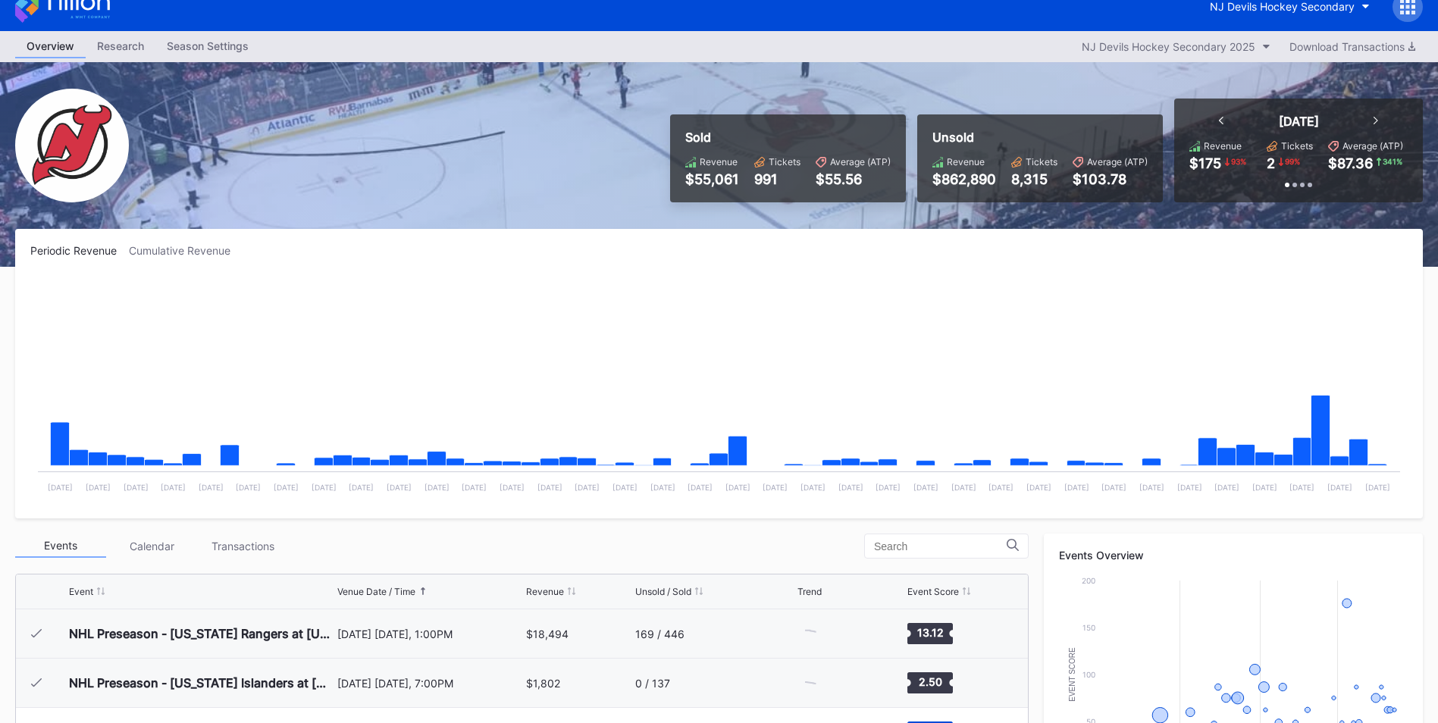
scroll to position [76, 0]
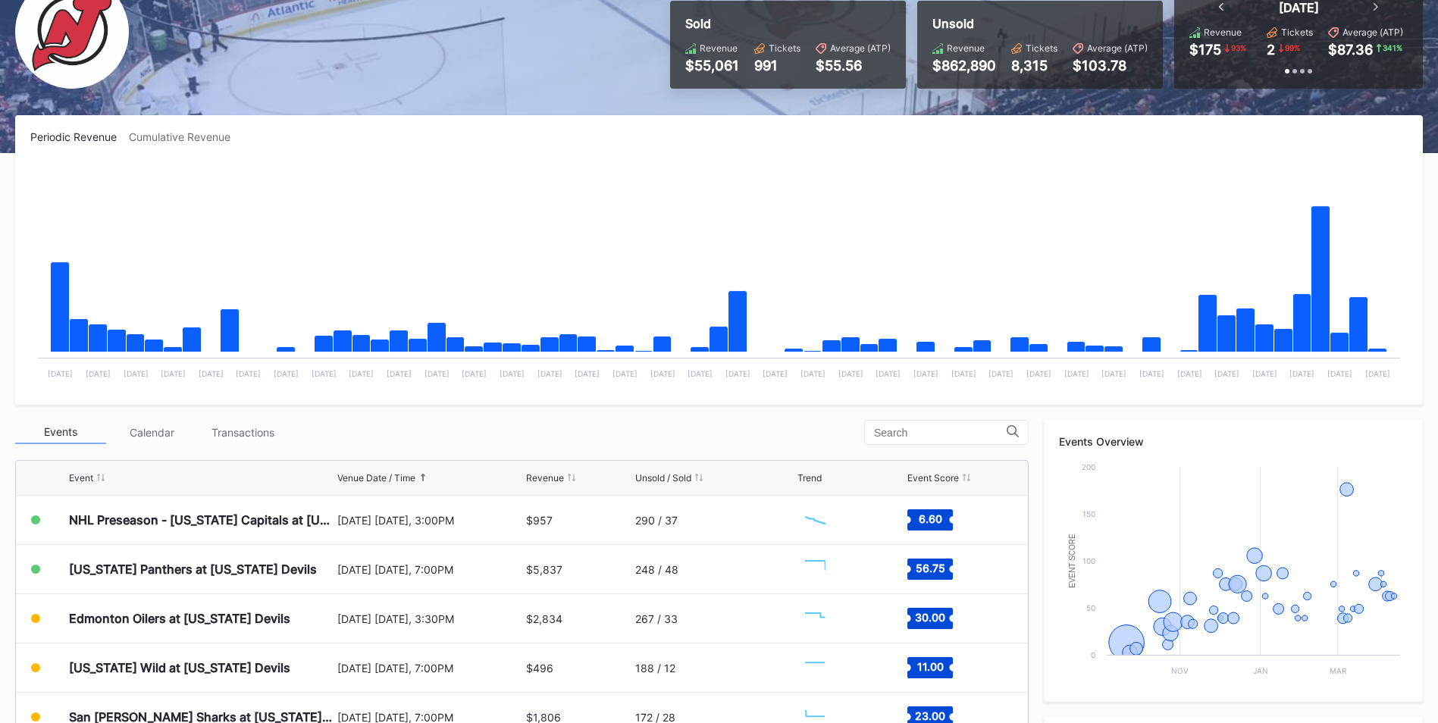
scroll to position [423, 0]
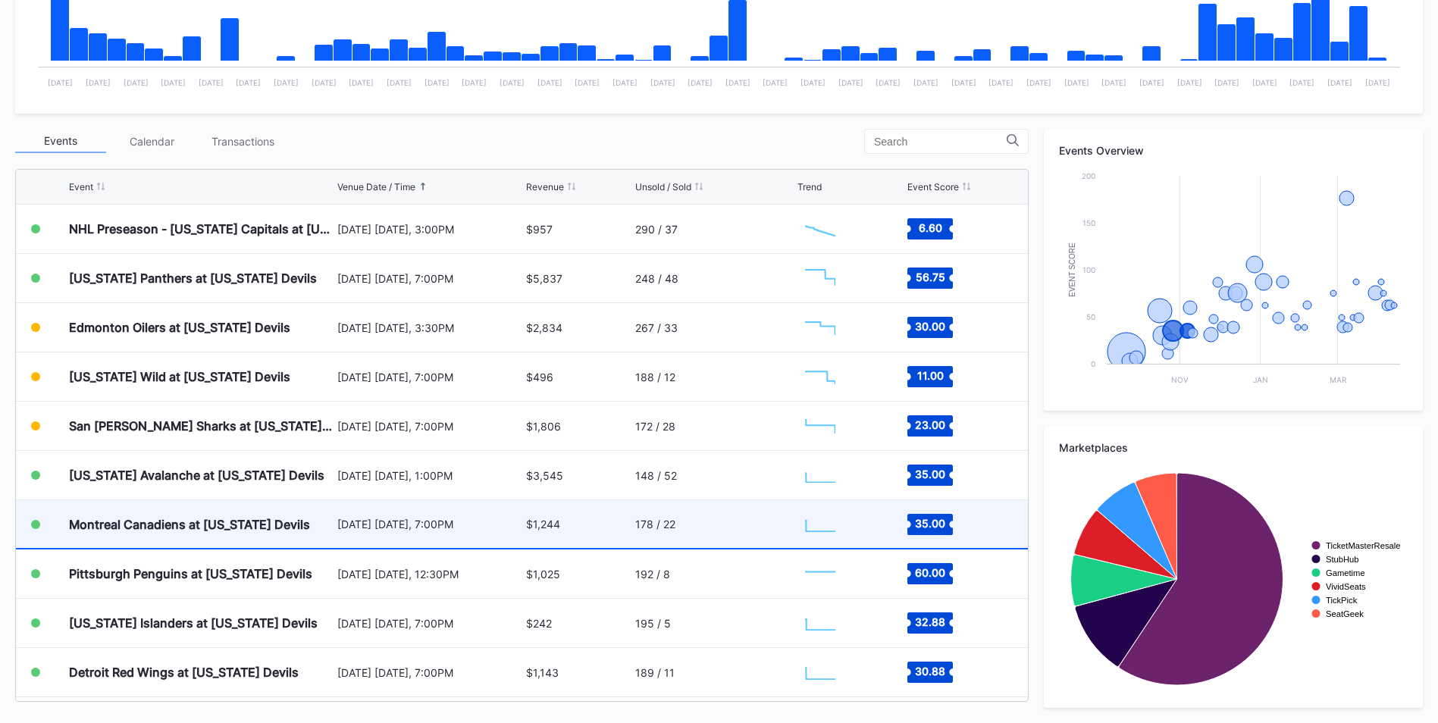
click at [231, 522] on div "Montreal Canadiens at [US_STATE] Devils" at bounding box center [189, 524] width 241 height 15
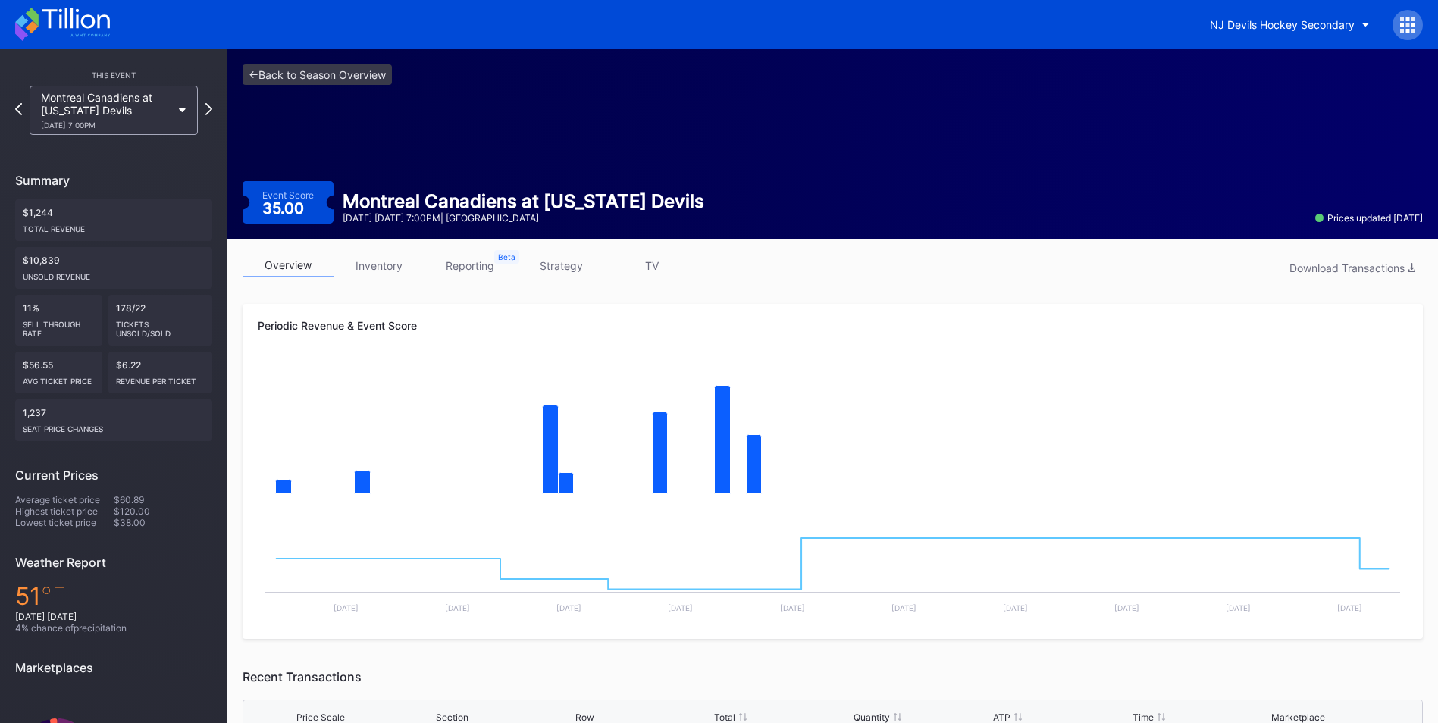
click at [369, 267] on link "inventory" at bounding box center [379, 266] width 91 height 24
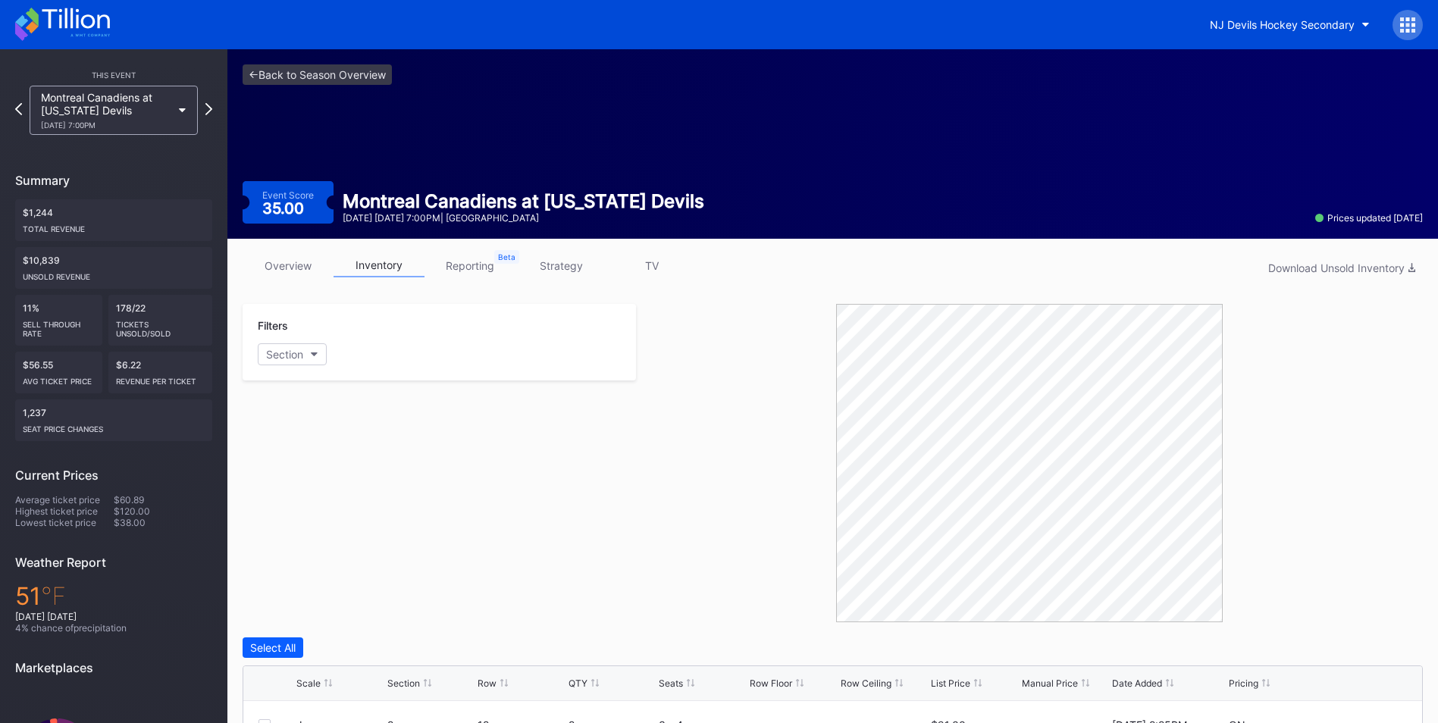
scroll to position [376, 0]
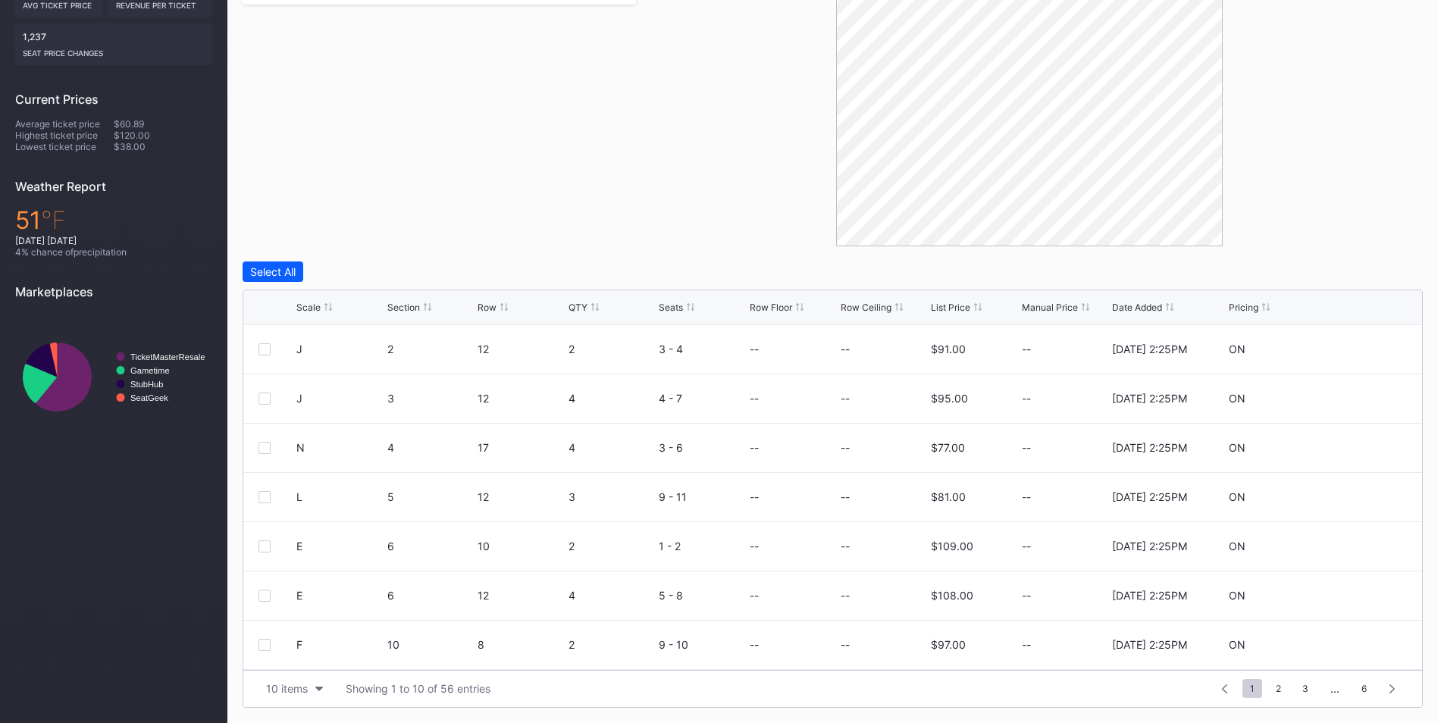
click at [969, 307] on div "List Price" at bounding box center [950, 307] width 39 height 11
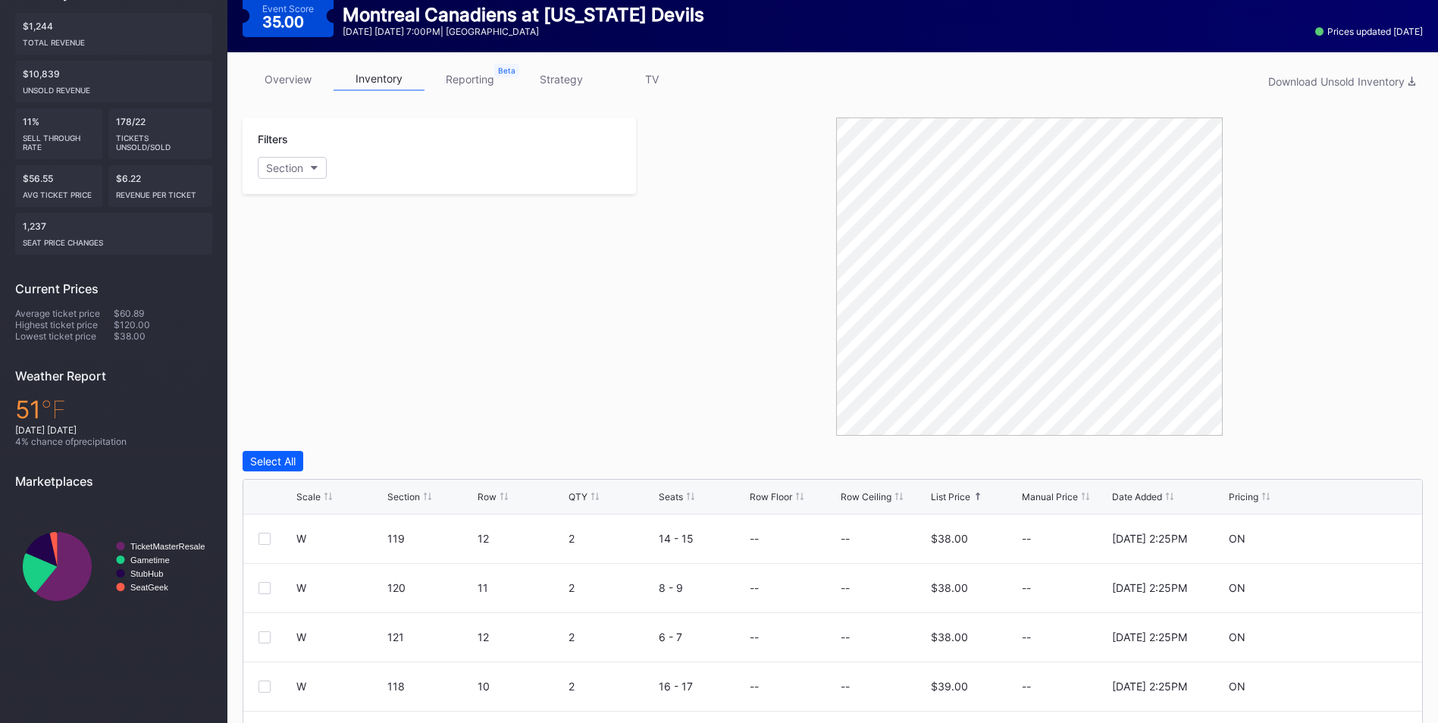
scroll to position [76, 0]
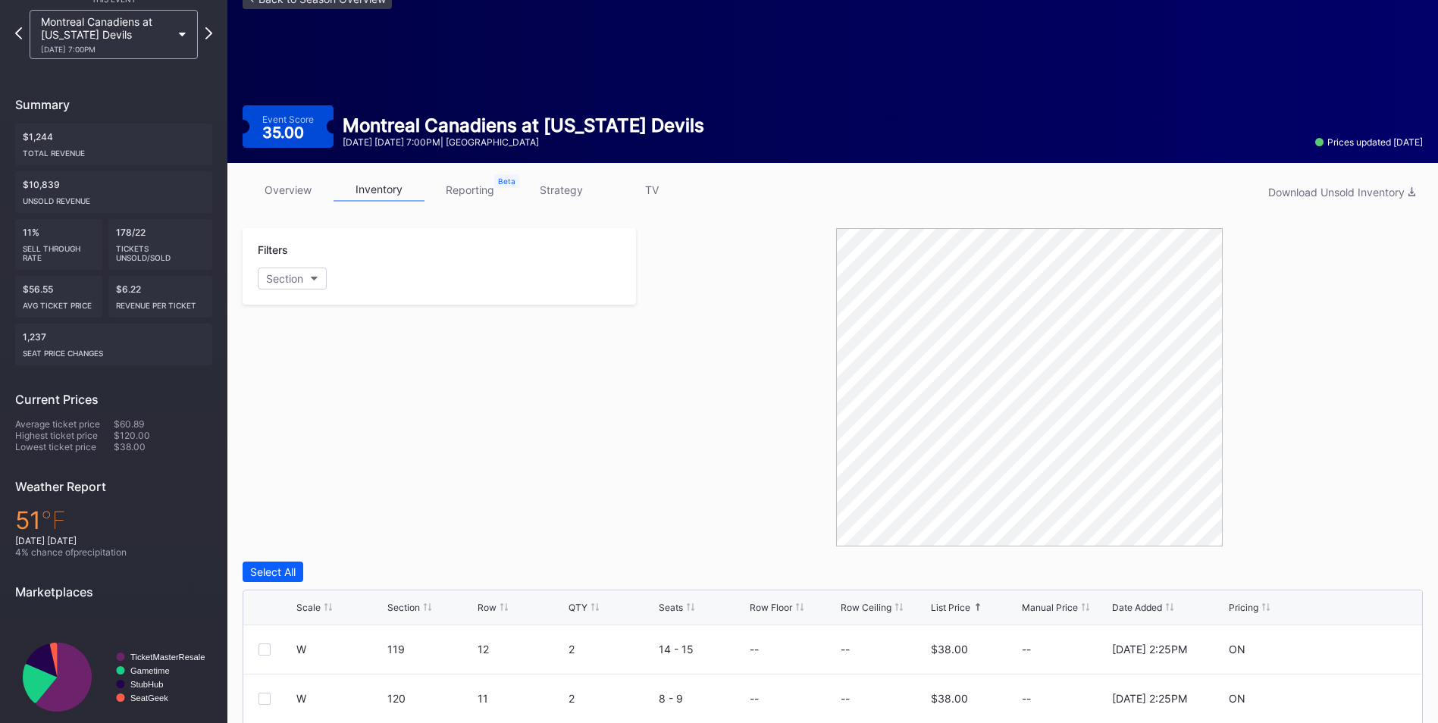
click at [545, 190] on link "strategy" at bounding box center [561, 190] width 91 height 24
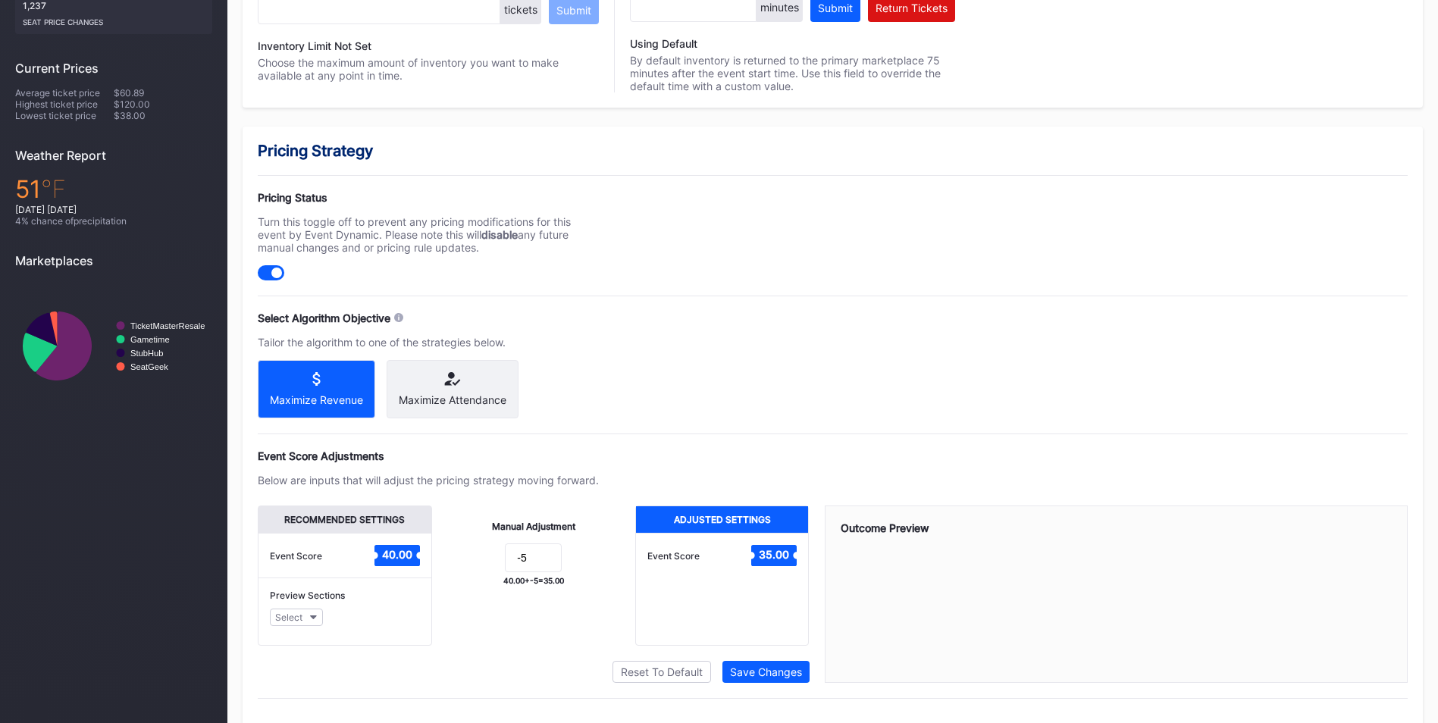
scroll to position [441, 0]
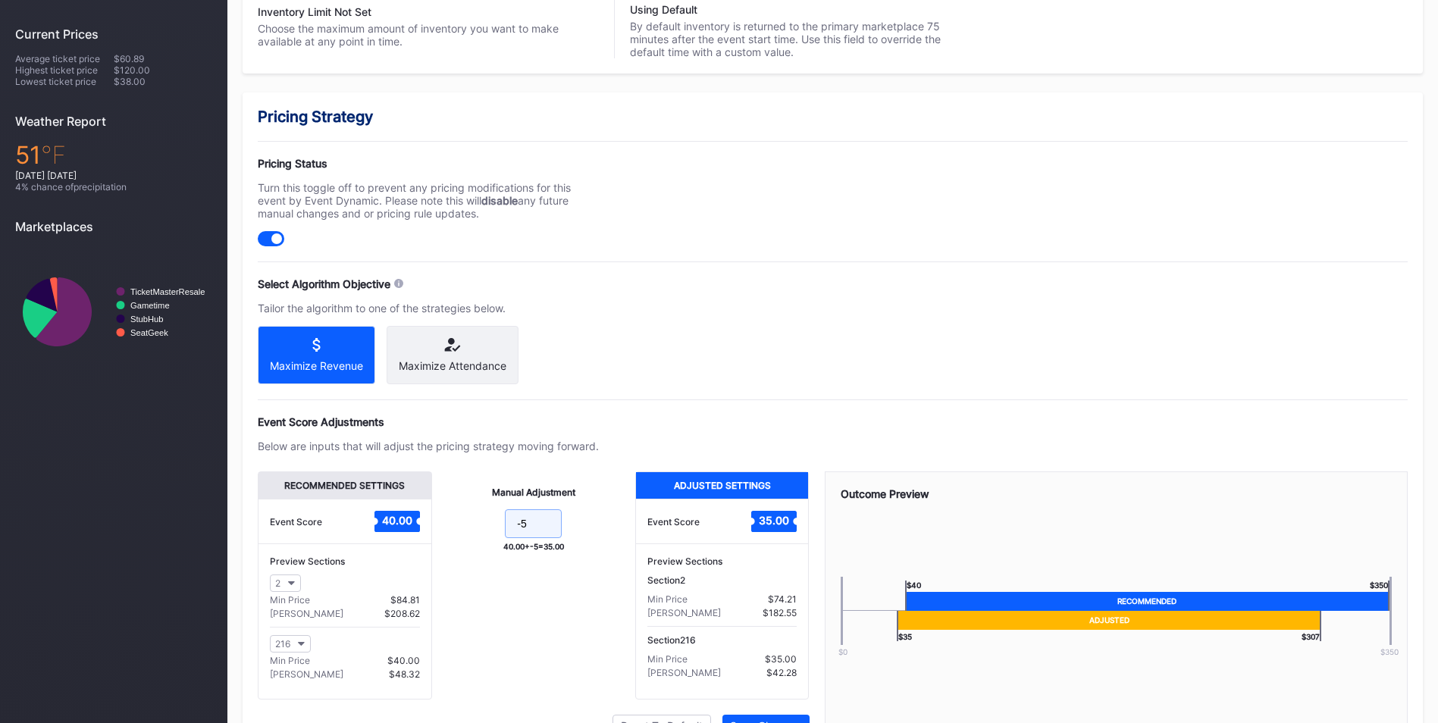
click at [542, 535] on input "-5" at bounding box center [533, 524] width 57 height 29
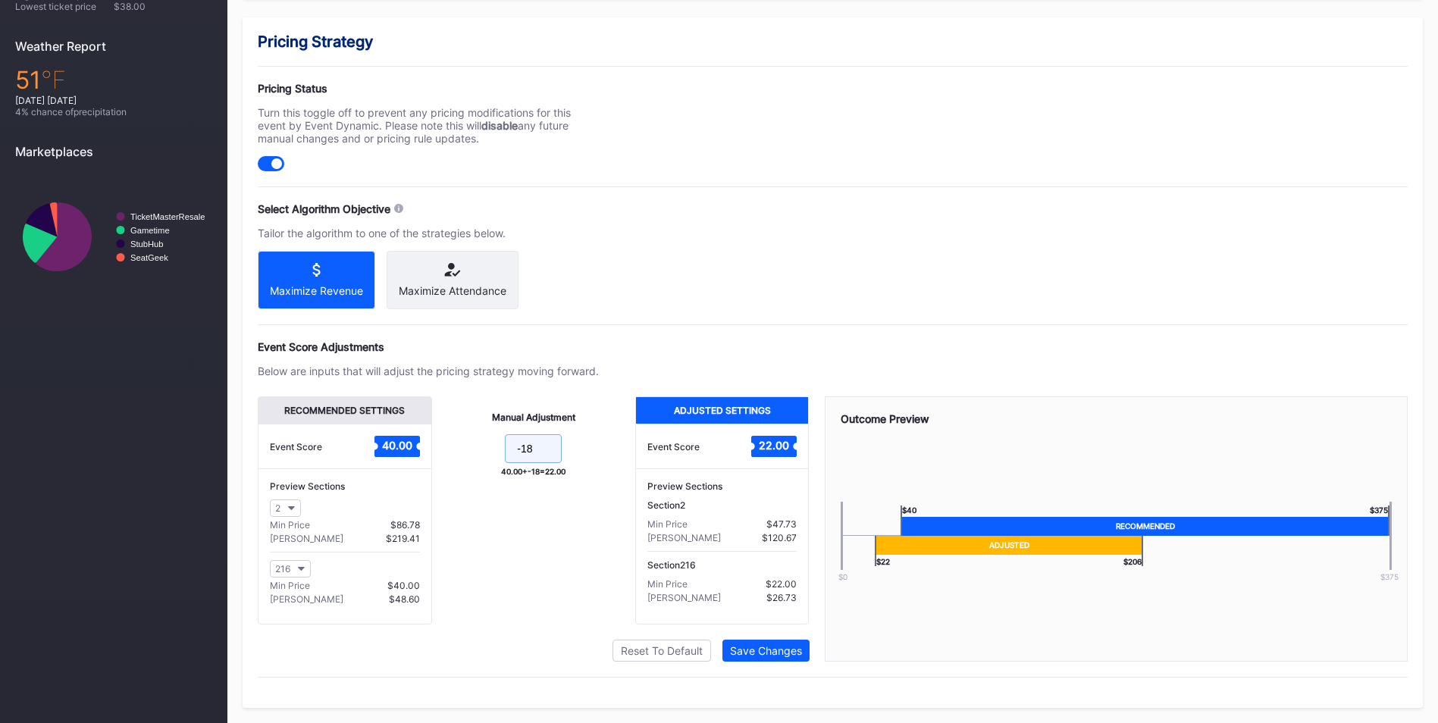
scroll to position [529, 0]
type input "-18"
click at [775, 646] on div "Save Changes" at bounding box center [766, 650] width 72 height 13
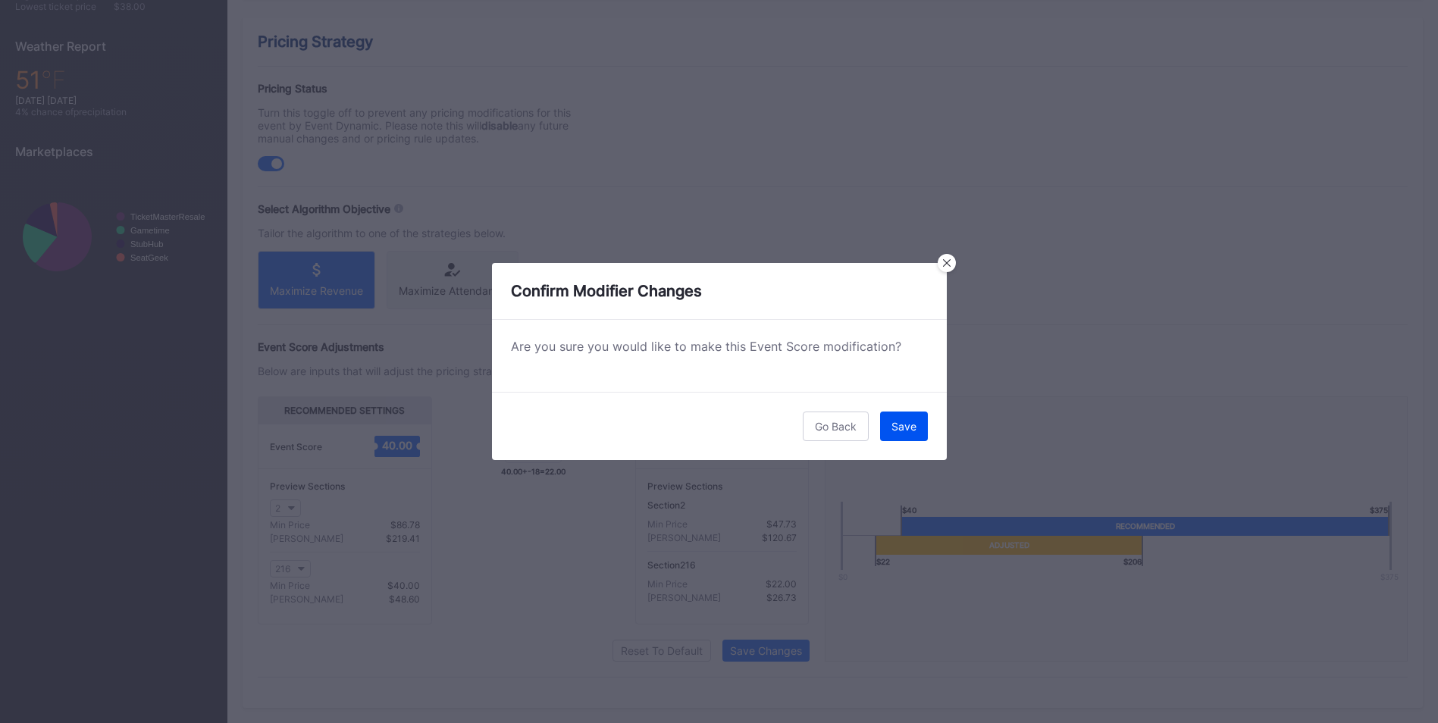
click at [911, 412] on button "Save" at bounding box center [904, 427] width 48 height 30
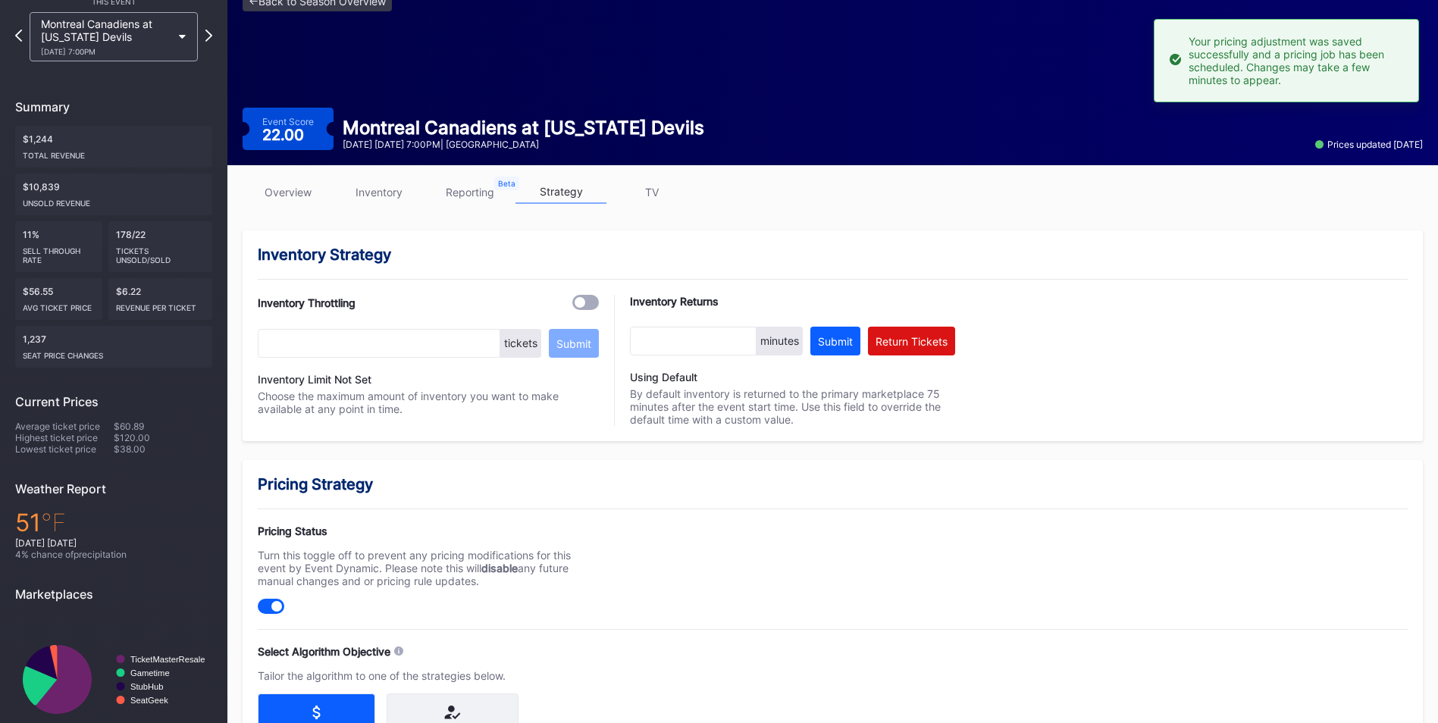
scroll to position [0, 0]
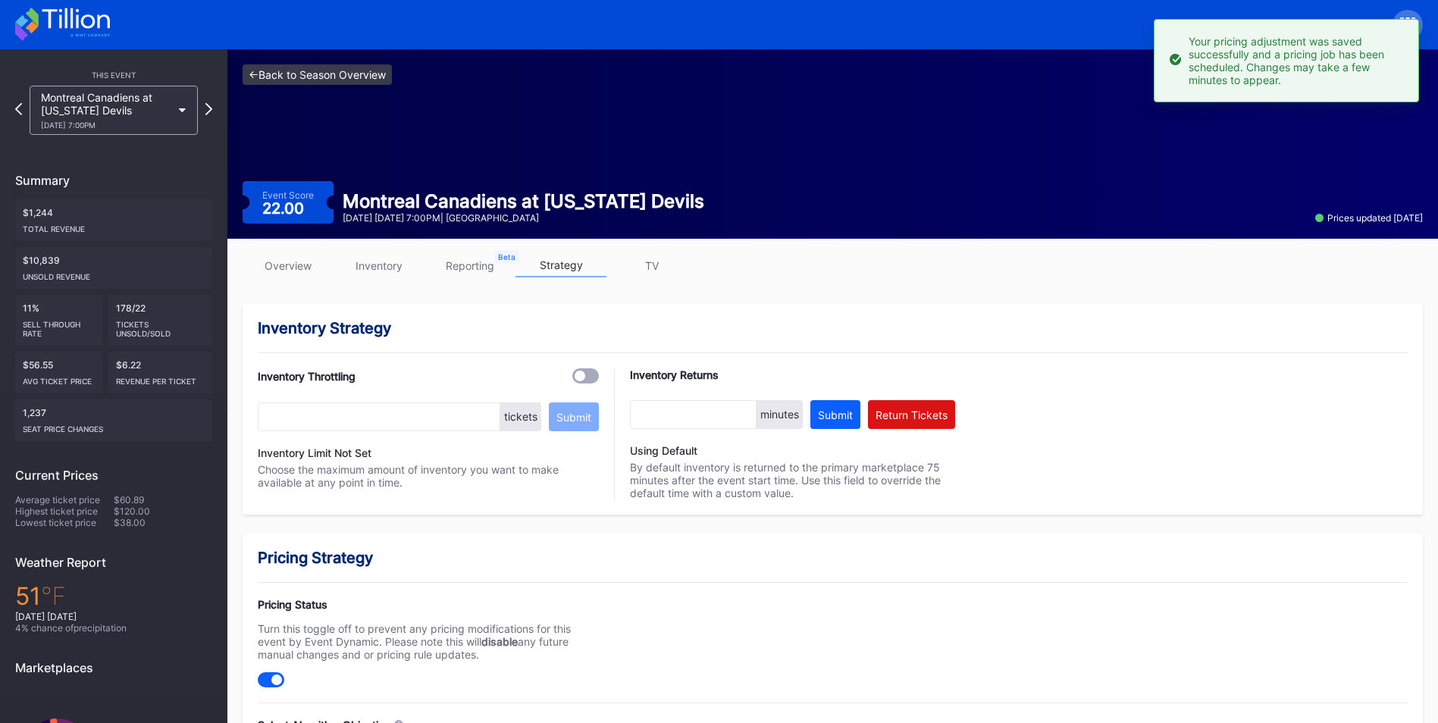
click at [350, 70] on link "<- Back to Season Overview" at bounding box center [317, 74] width 149 height 20
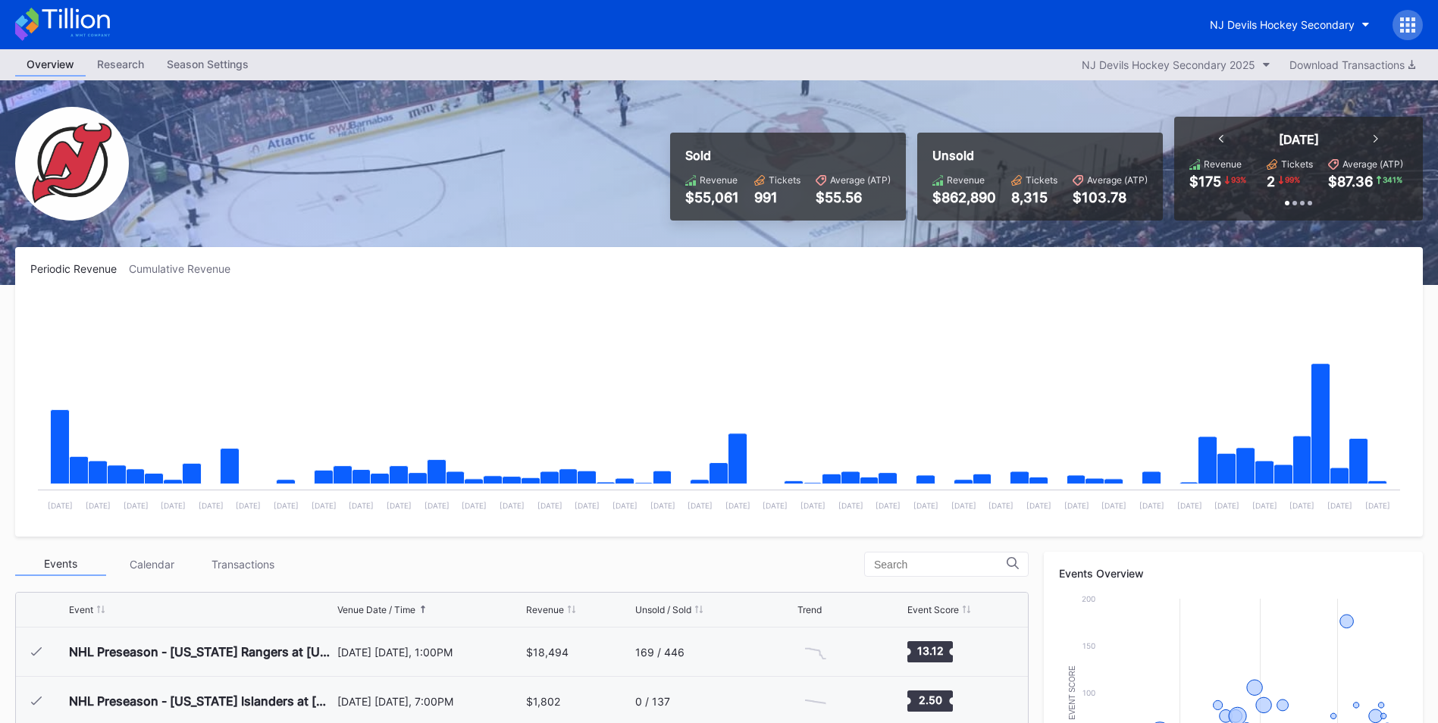
scroll to position [99, 0]
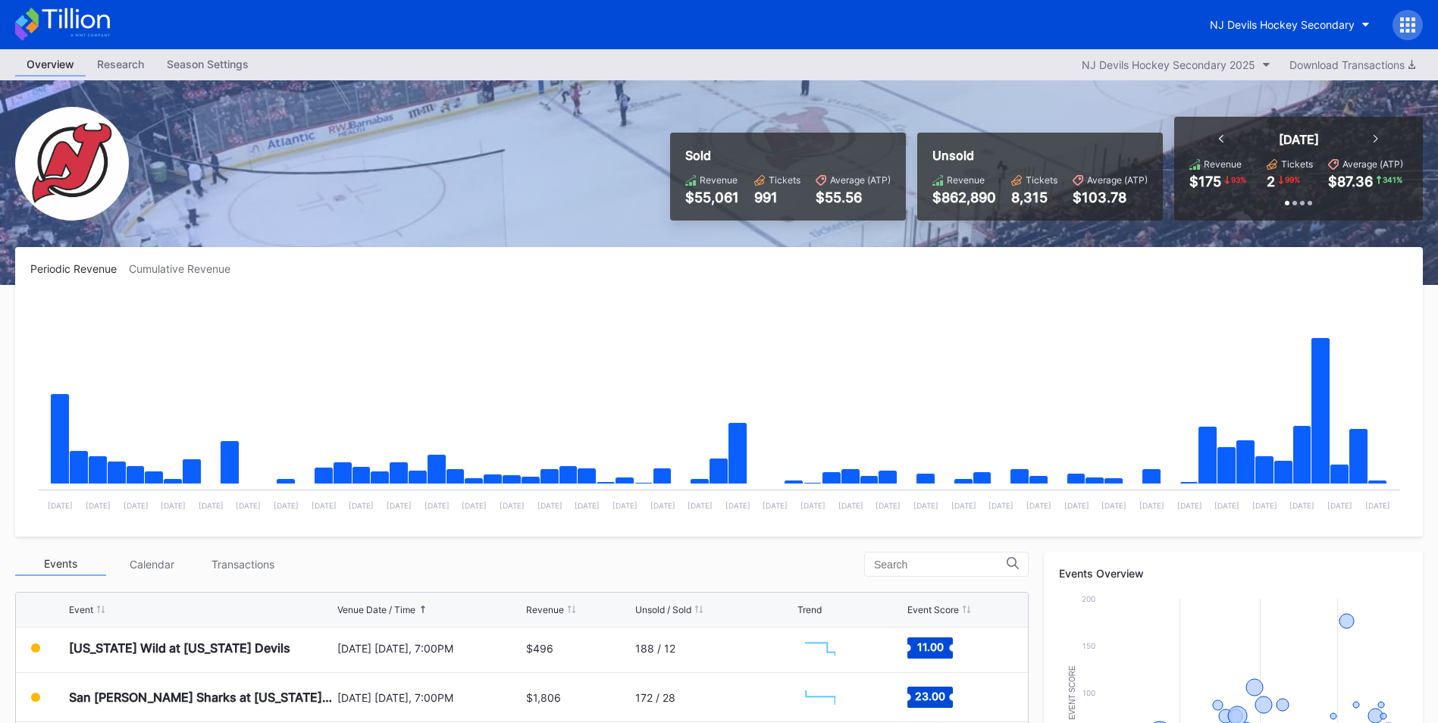
scroll to position [402, 0]
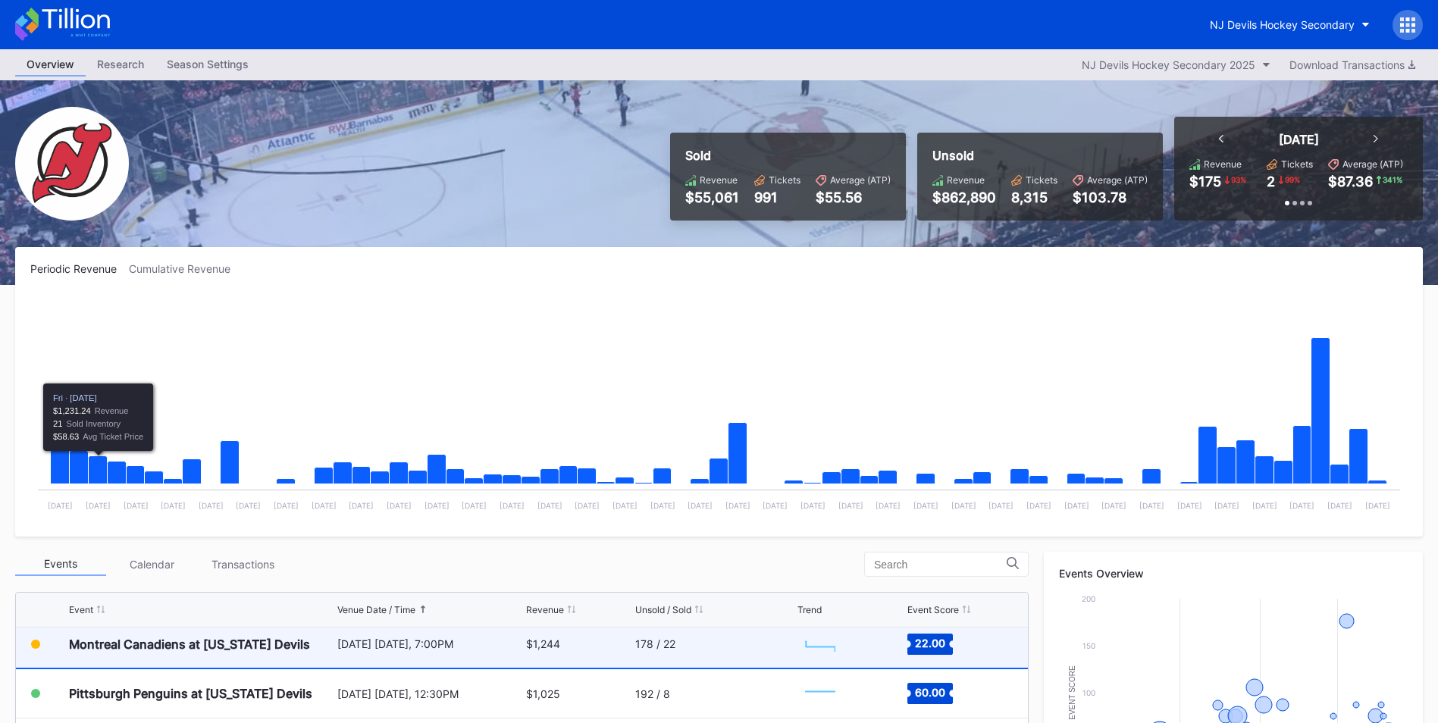
click at [188, 629] on div "Montreal Canadiens at [US_STATE] Devils" at bounding box center [201, 644] width 265 height 48
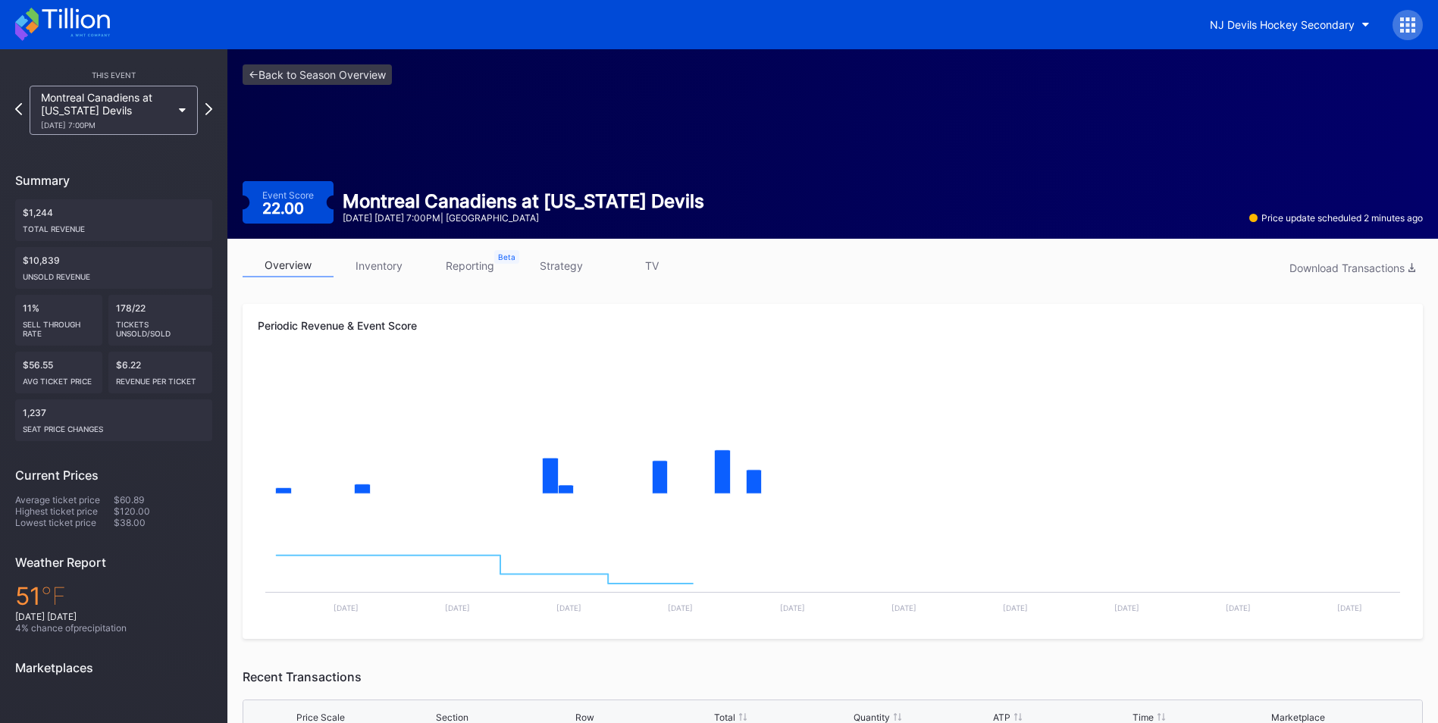
click at [353, 271] on link "inventory" at bounding box center [379, 266] width 91 height 24
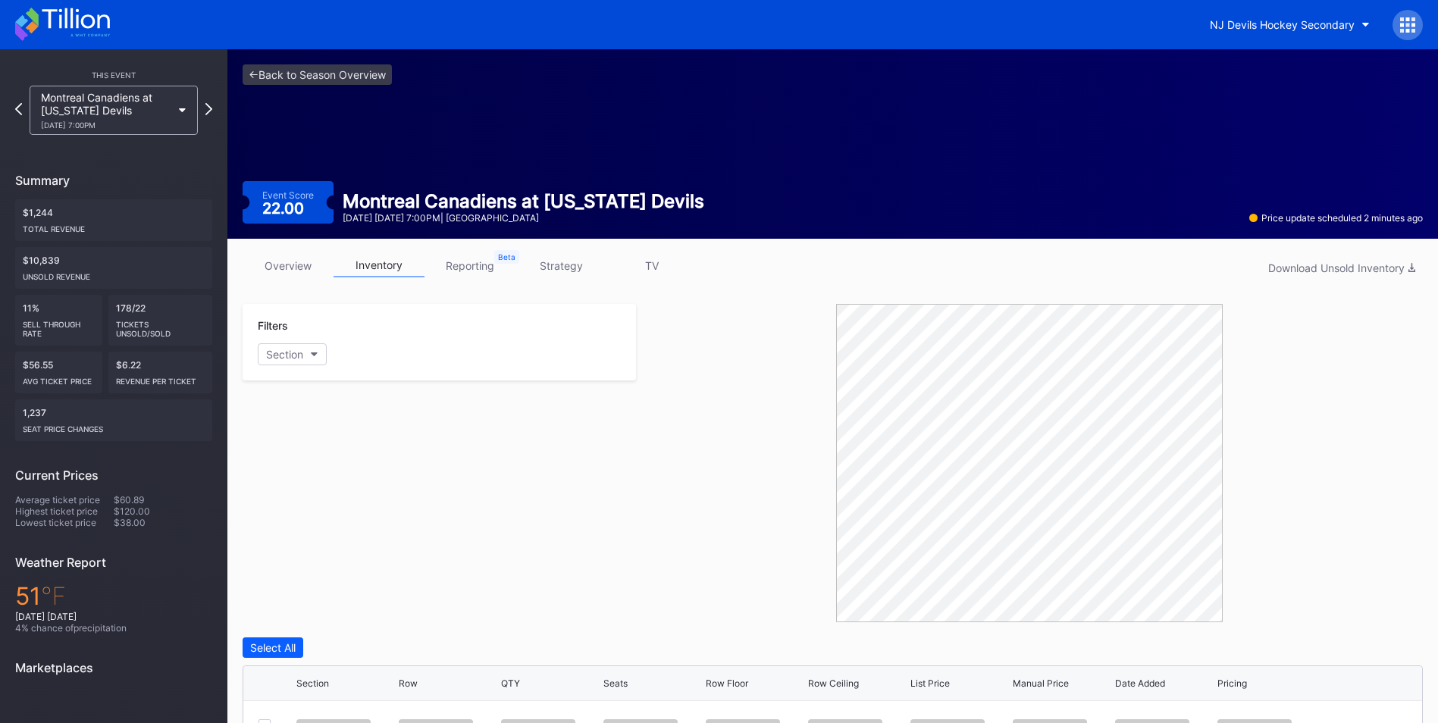
scroll to position [339, 0]
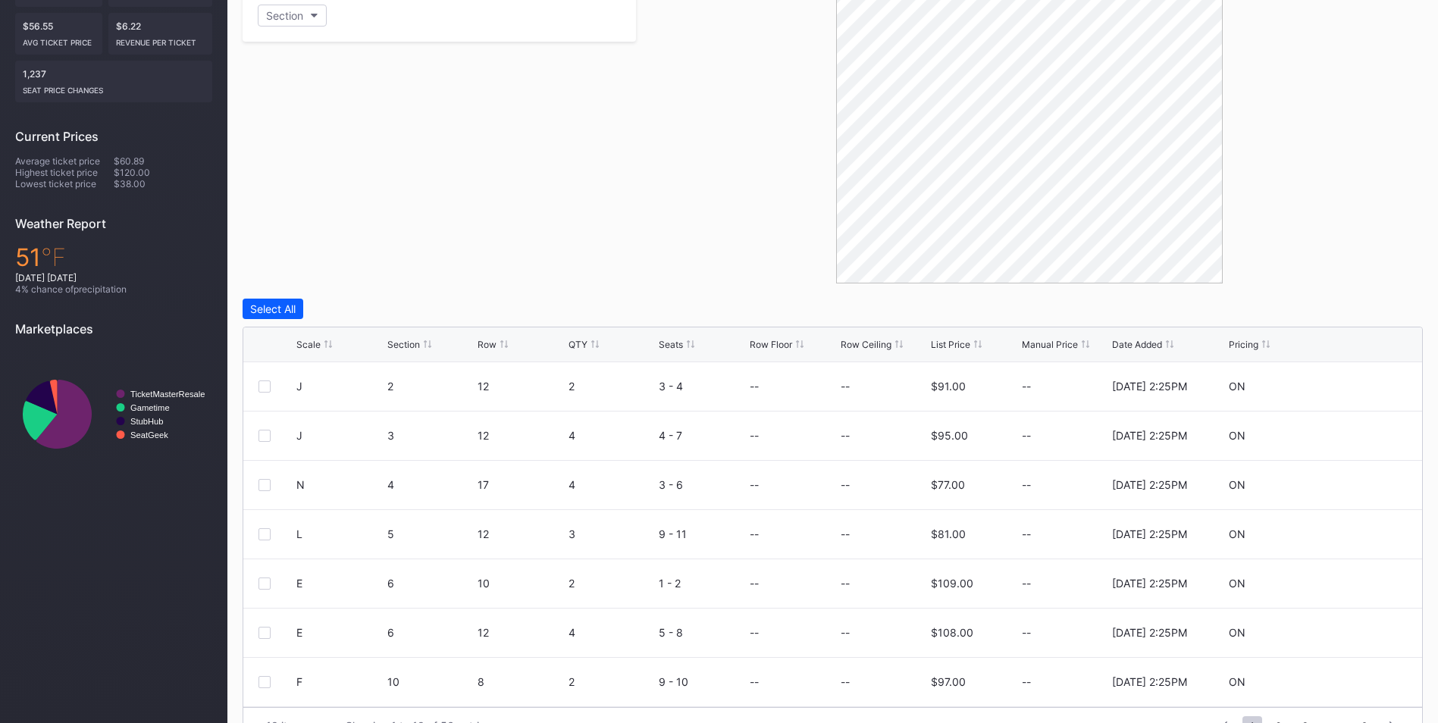
click at [314, 347] on div "Scale" at bounding box center [308, 344] width 24 height 11
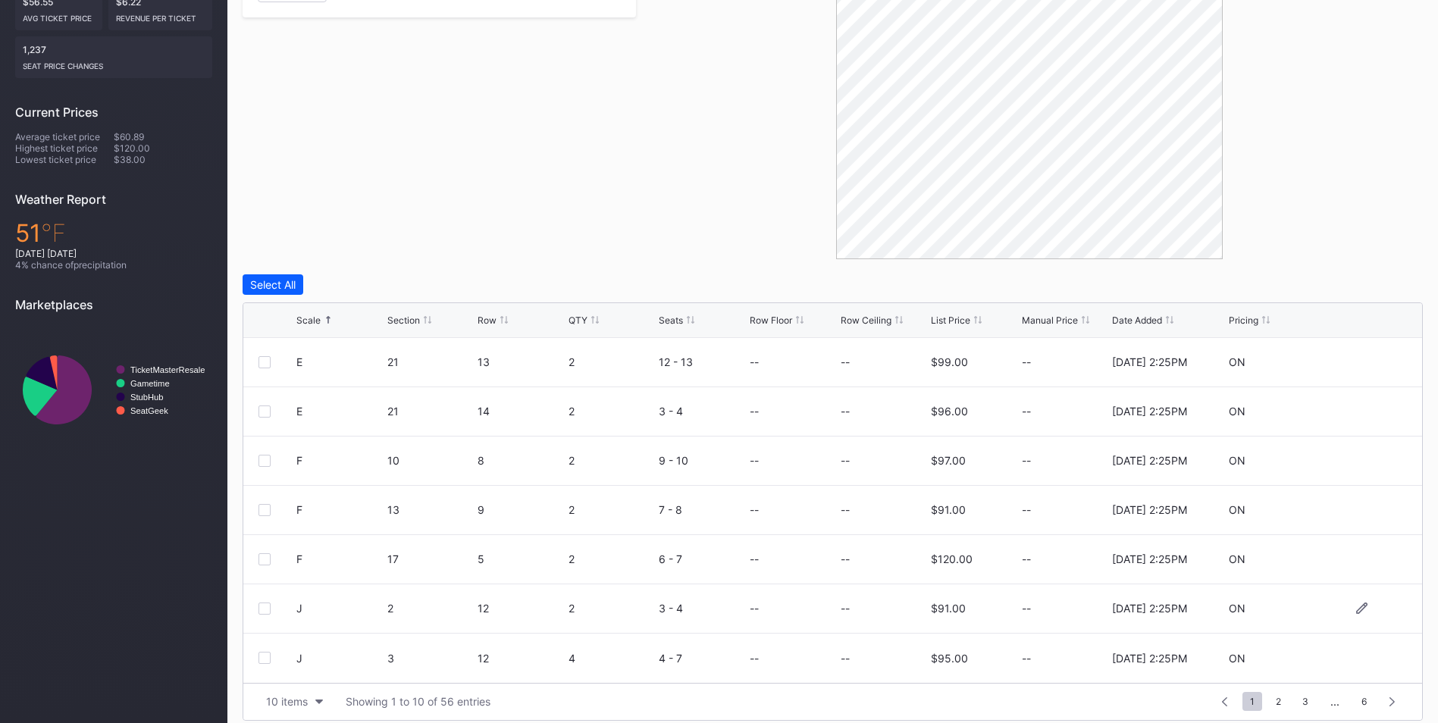
scroll to position [376, 0]
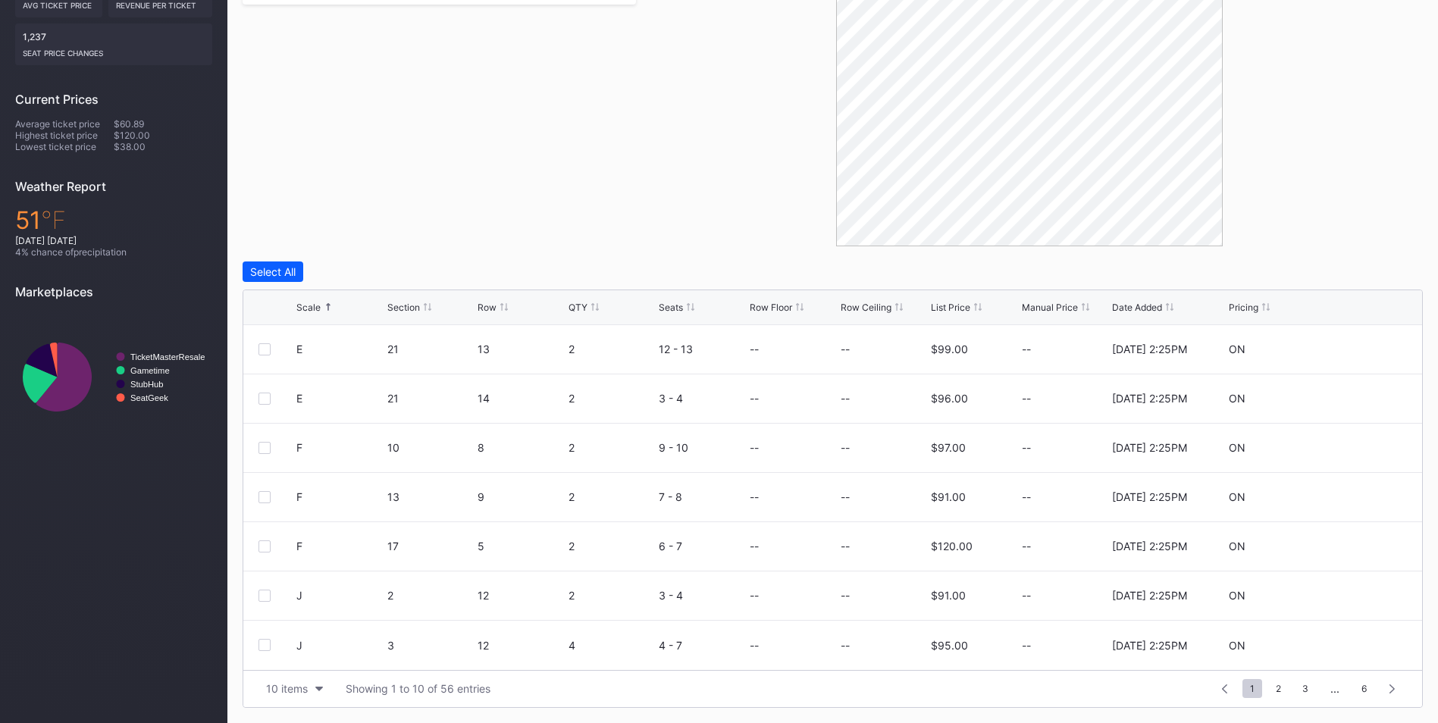
click at [1327, 238] on div at bounding box center [1029, 87] width 787 height 318
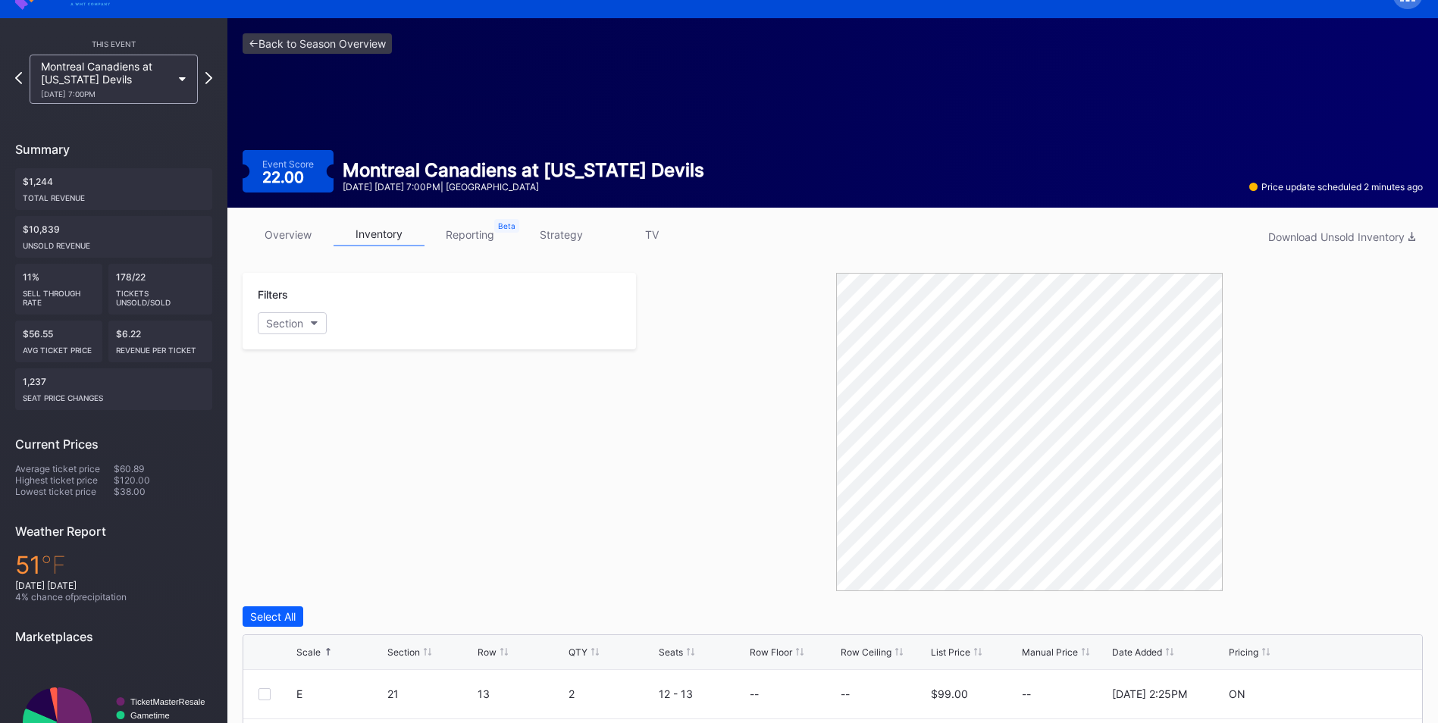
scroll to position [0, 0]
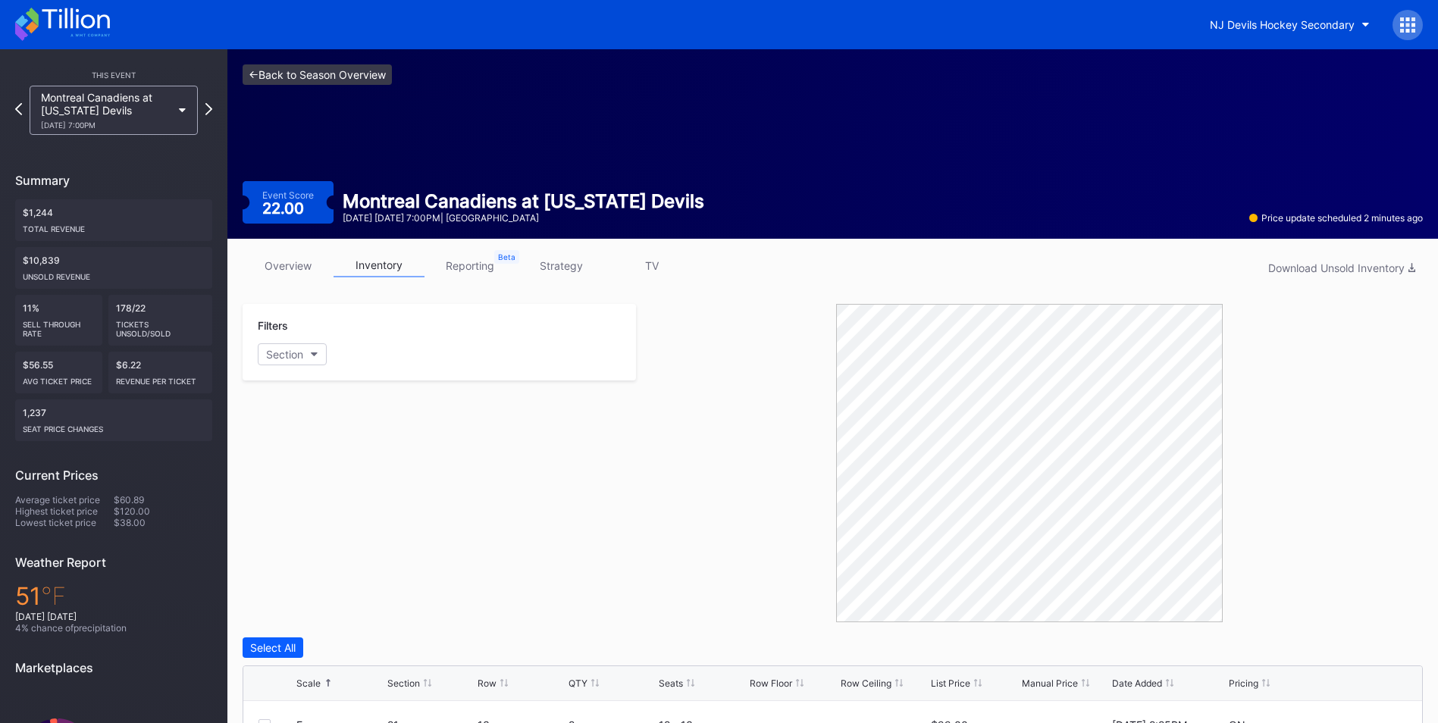
click at [320, 68] on link "<- Back to Season Overview" at bounding box center [317, 74] width 149 height 20
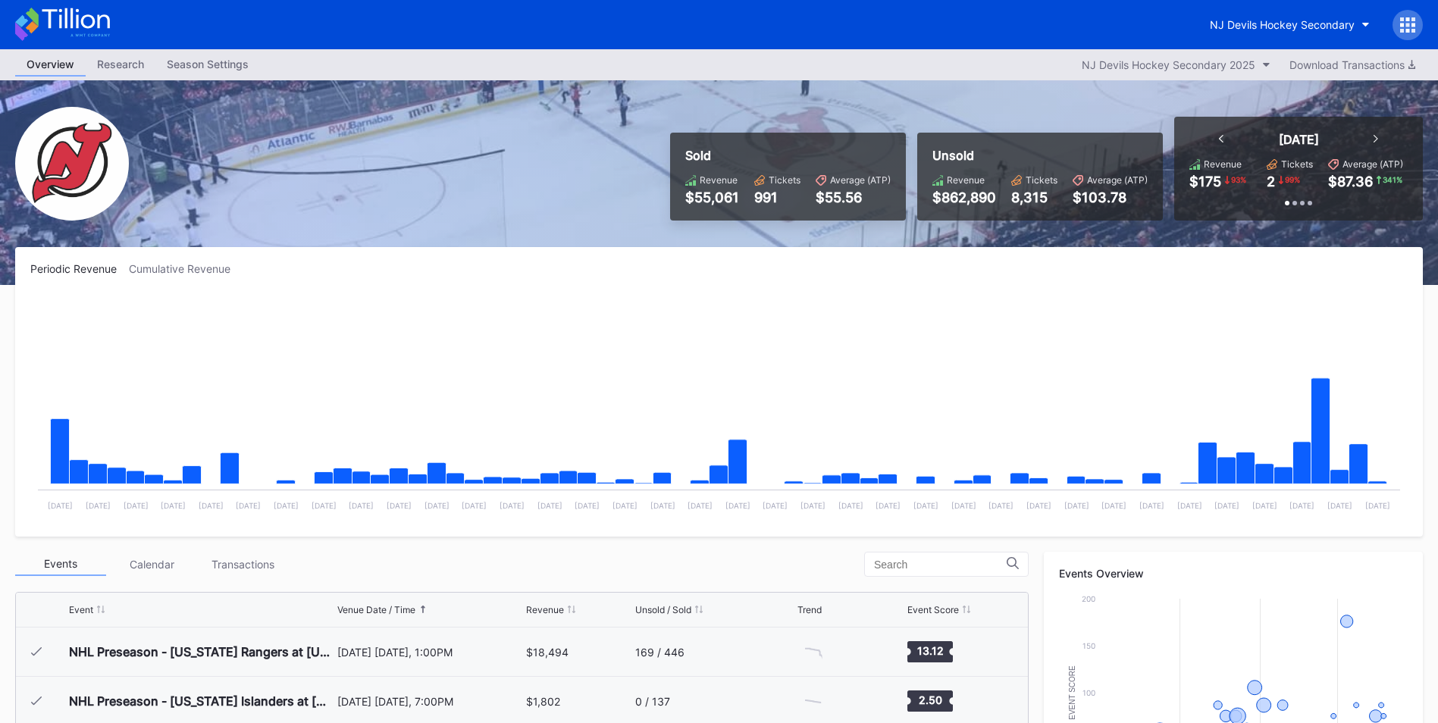
scroll to position [99, 0]
